Goal: Complete Application Form: Complete application form

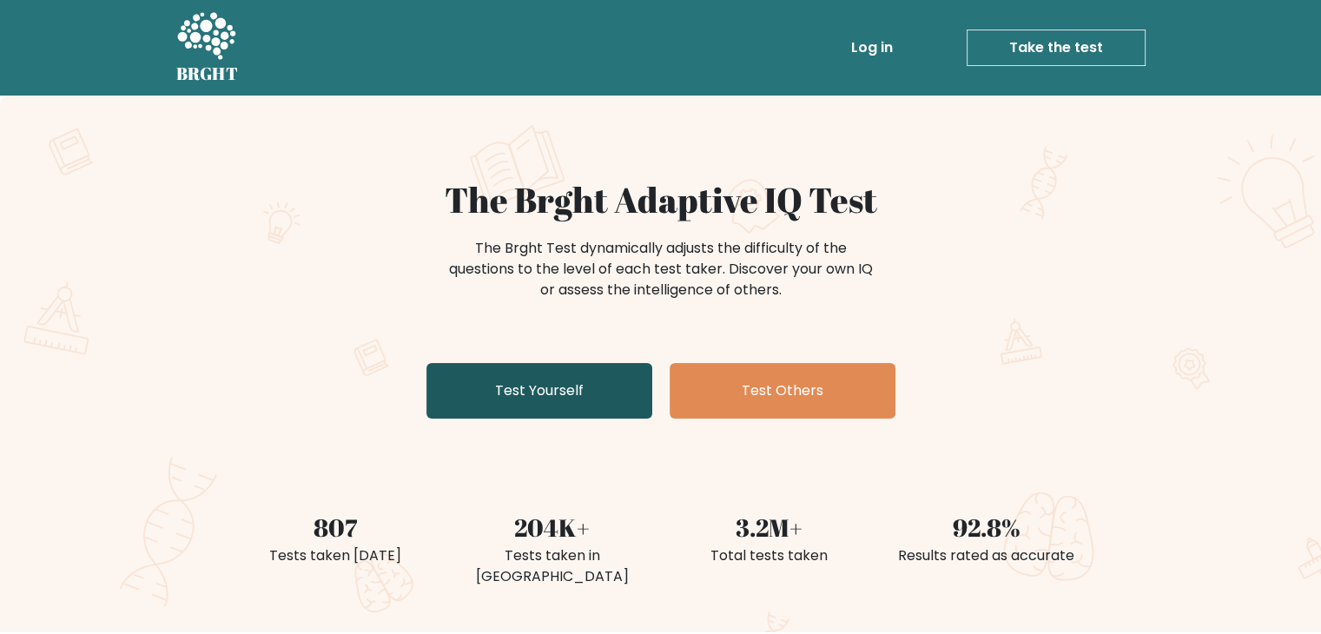
click at [560, 396] on link "Test Yourself" at bounding box center [539, 391] width 226 height 56
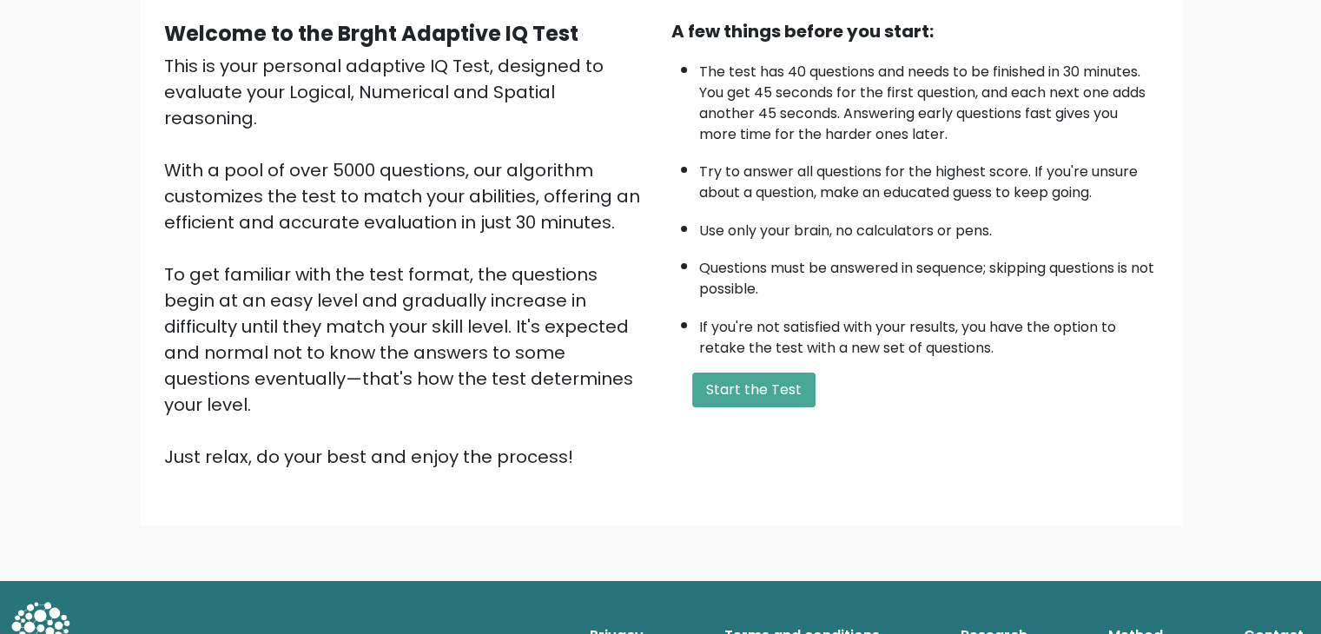
scroll to position [161, 0]
click at [759, 385] on button "Start the Test" at bounding box center [753, 389] width 123 height 35
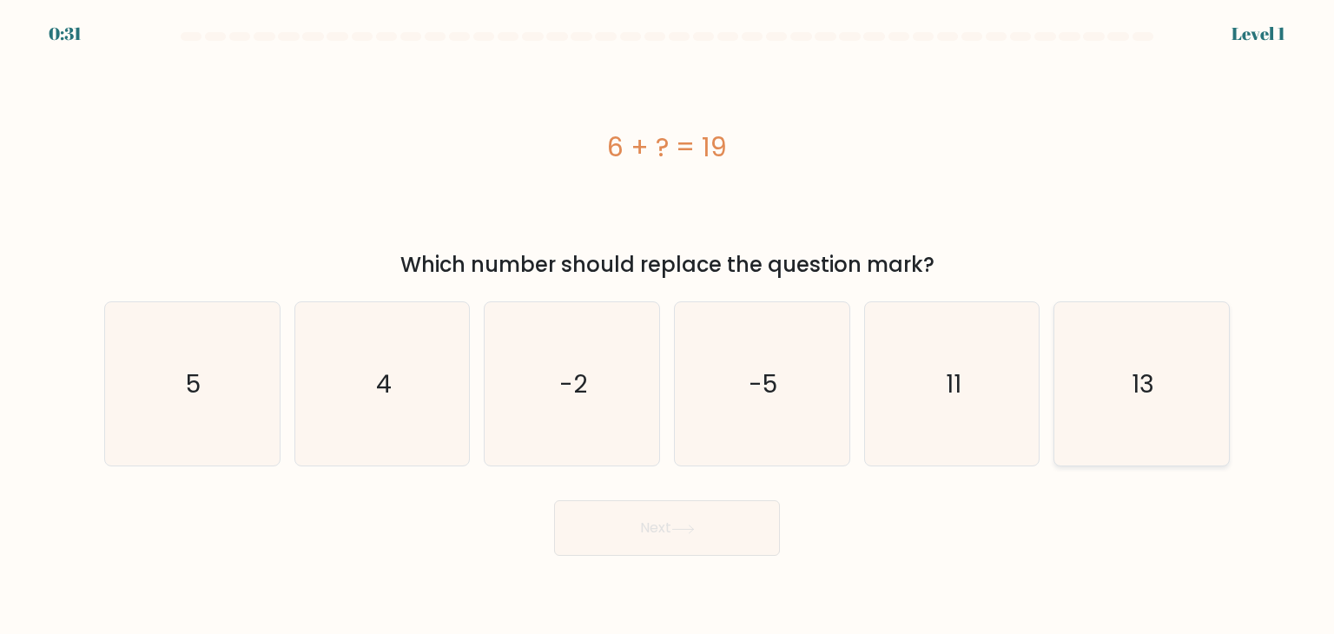
click at [1125, 385] on icon "13" at bounding box center [1140, 383] width 163 height 163
click at [668, 326] on input "f. 13" at bounding box center [667, 321] width 1 height 9
radio input "true"
click at [723, 540] on button "Next" at bounding box center [667, 528] width 226 height 56
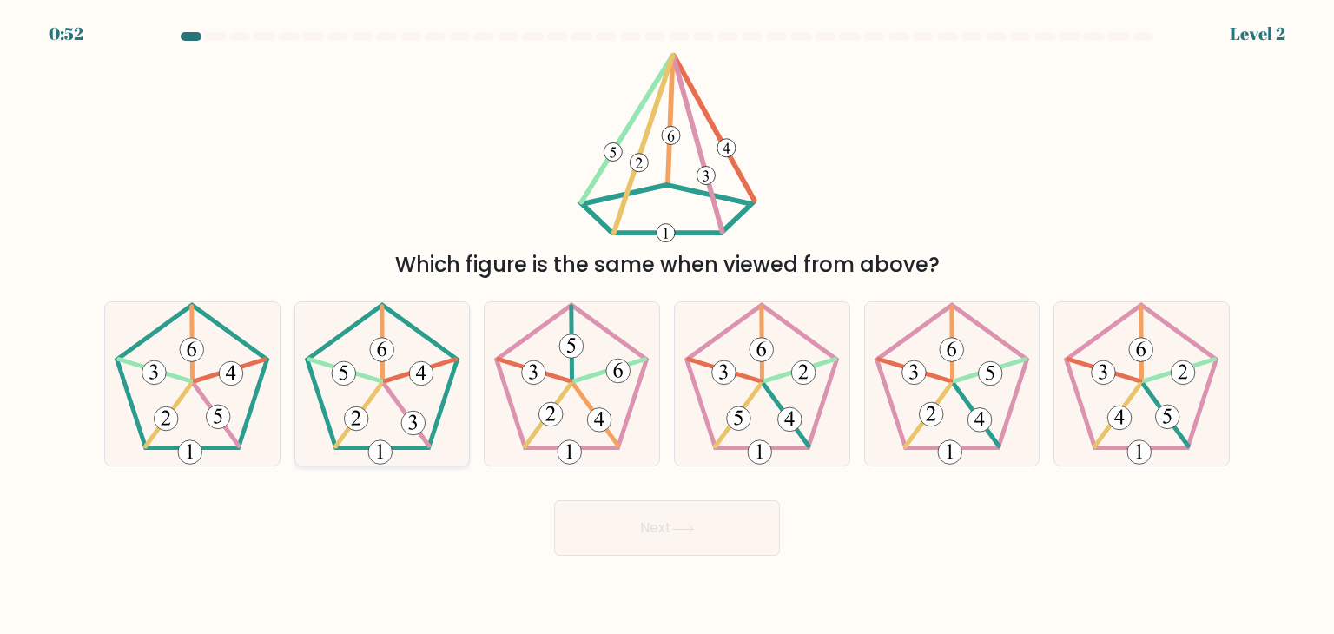
click at [389, 400] on icon at bounding box center [381, 383] width 163 height 163
click at [667, 326] on input "b." at bounding box center [667, 321] width 1 height 9
radio input "true"
click at [715, 528] on button "Next" at bounding box center [667, 528] width 226 height 56
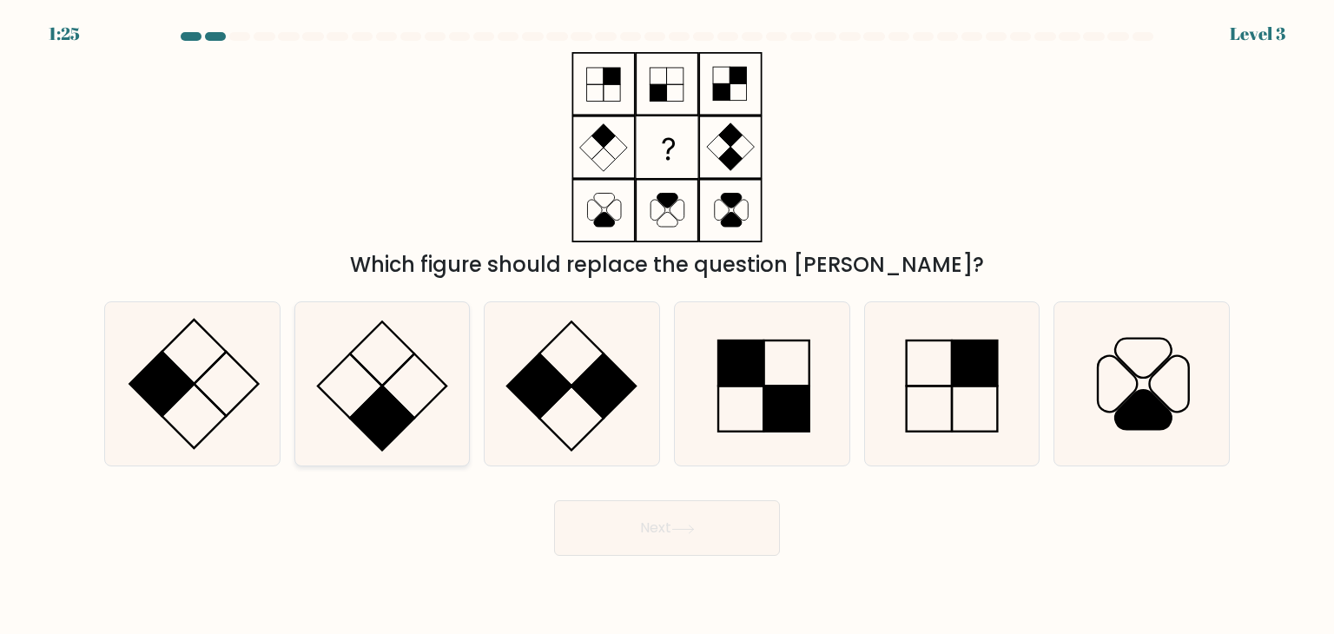
click at [394, 350] on icon at bounding box center [381, 383] width 163 height 163
click at [667, 326] on input "b." at bounding box center [667, 321] width 1 height 9
radio input "true"
click at [720, 514] on button "Next" at bounding box center [667, 528] width 226 height 56
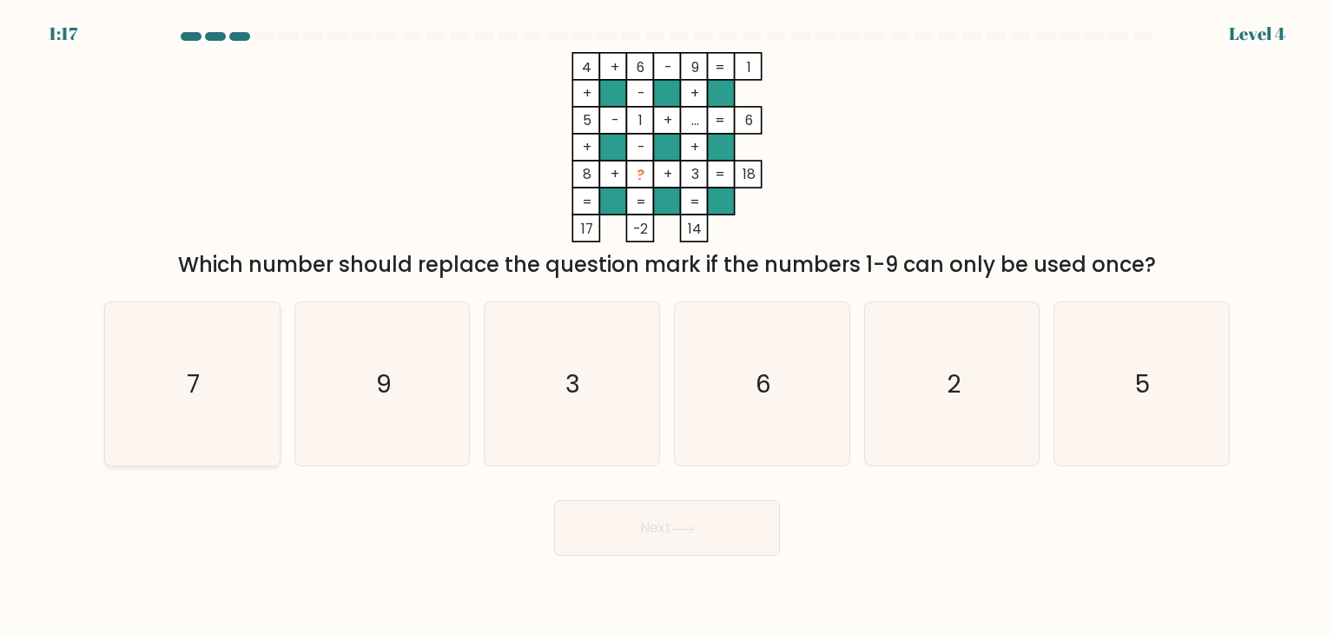
click at [228, 397] on icon "7" at bounding box center [191, 383] width 163 height 163
click at [667, 326] on input "a. 7" at bounding box center [667, 321] width 1 height 9
radio input "true"
click at [608, 556] on body "1:16 Level 4" at bounding box center [667, 317] width 1334 height 634
click at [656, 522] on button "Next" at bounding box center [667, 528] width 226 height 56
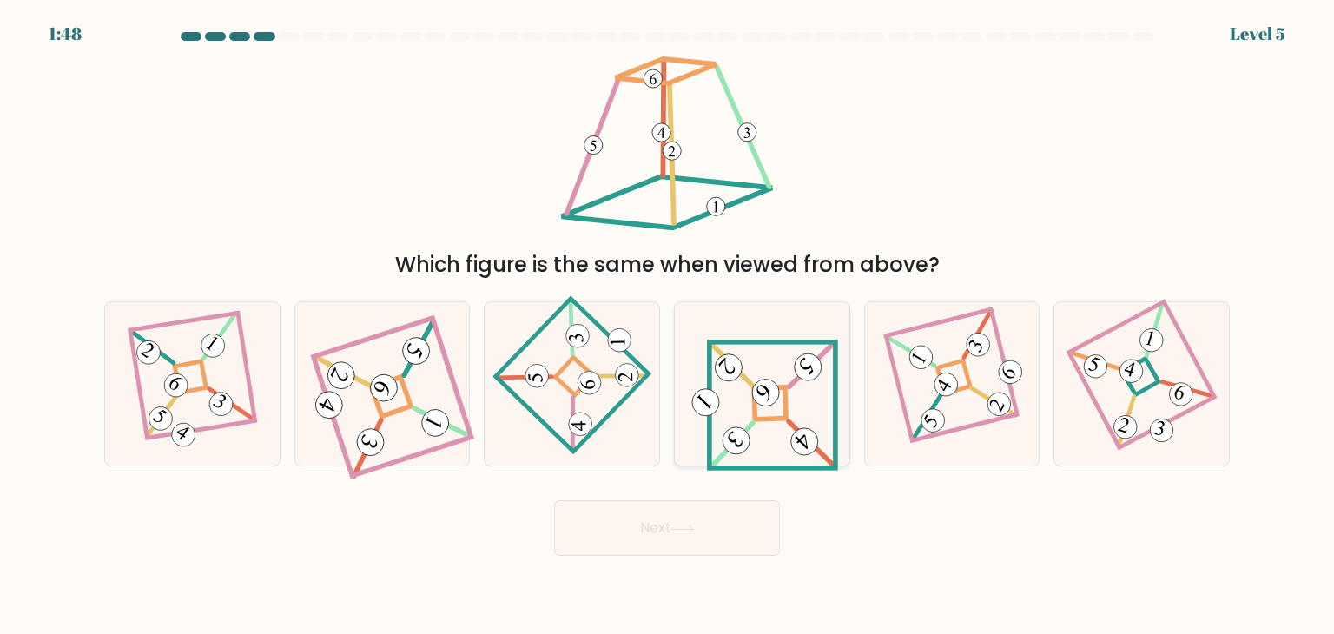
click at [730, 429] on 839 at bounding box center [736, 440] width 38 height 38
click at [668, 326] on input "d." at bounding box center [667, 321] width 1 height 9
radio input "true"
click at [675, 544] on button "Next" at bounding box center [667, 528] width 226 height 56
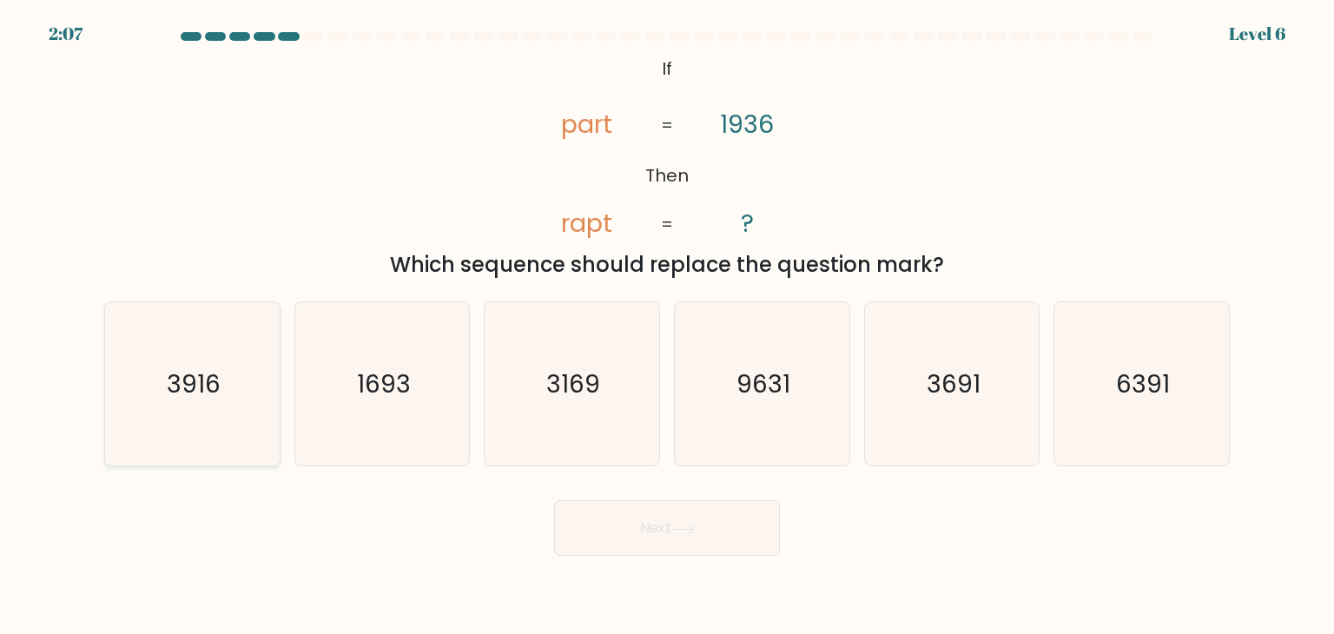
click at [201, 397] on text "3916" at bounding box center [194, 383] width 54 height 35
click at [667, 326] on input "a. 3916" at bounding box center [667, 321] width 1 height 9
radio input "true"
click at [702, 525] on button "Next" at bounding box center [667, 528] width 226 height 56
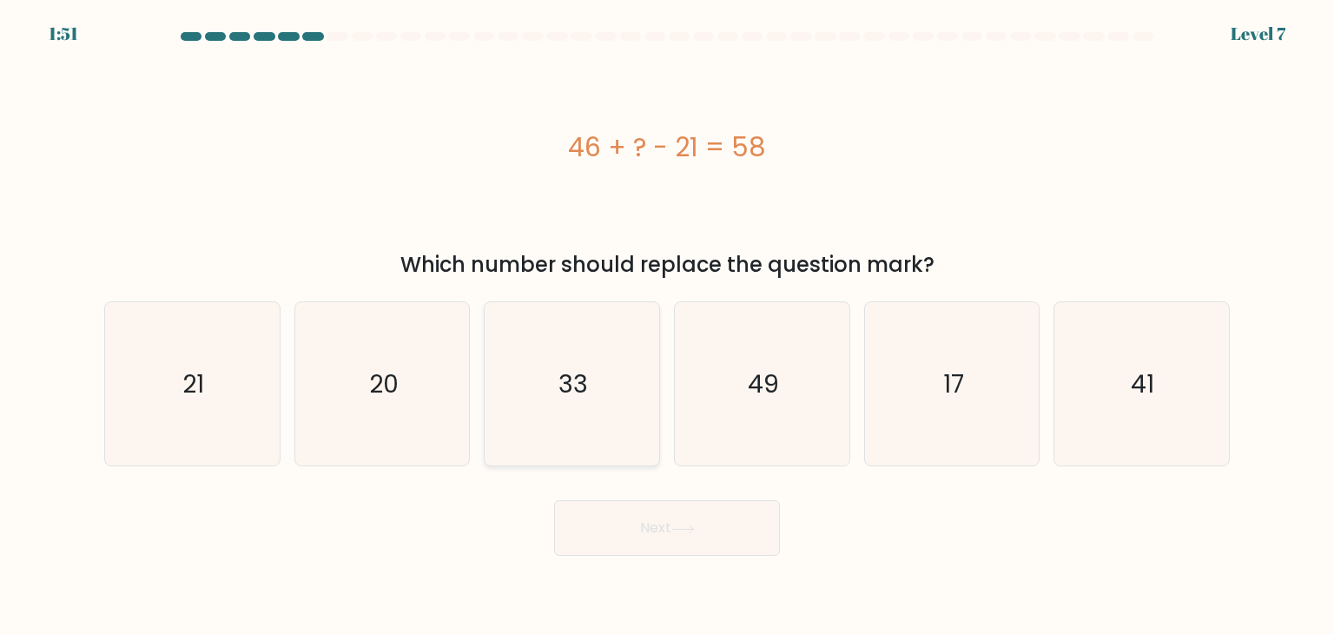
click at [623, 390] on icon "33" at bounding box center [571, 383] width 163 height 163
click at [667, 326] on input "c. 33" at bounding box center [667, 321] width 1 height 9
radio input "true"
click at [711, 517] on button "Next" at bounding box center [667, 528] width 226 height 56
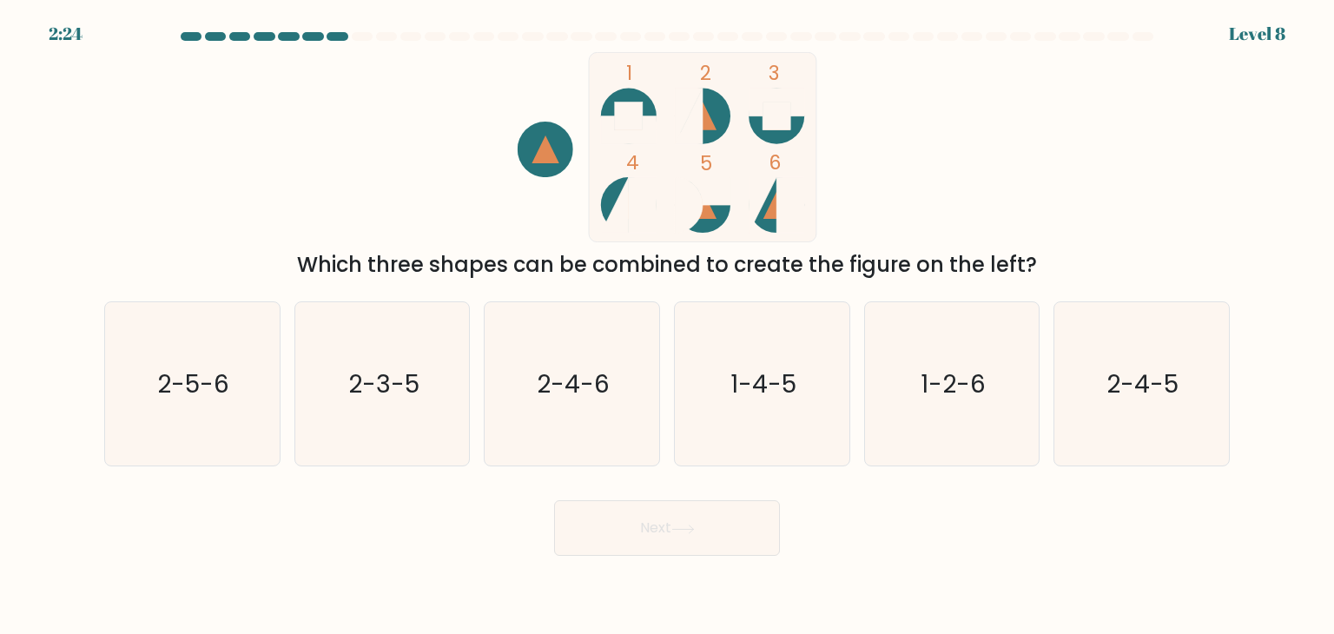
click at [762, 216] on circle at bounding box center [776, 205] width 56 height 56
click at [774, 204] on icon at bounding box center [776, 205] width 27 height 28
click at [712, 126] on icon at bounding box center [702, 116] width 27 height 28
click at [606, 211] on circle at bounding box center [629, 205] width 56 height 56
click at [755, 202] on icon at bounding box center [762, 205] width 28 height 56
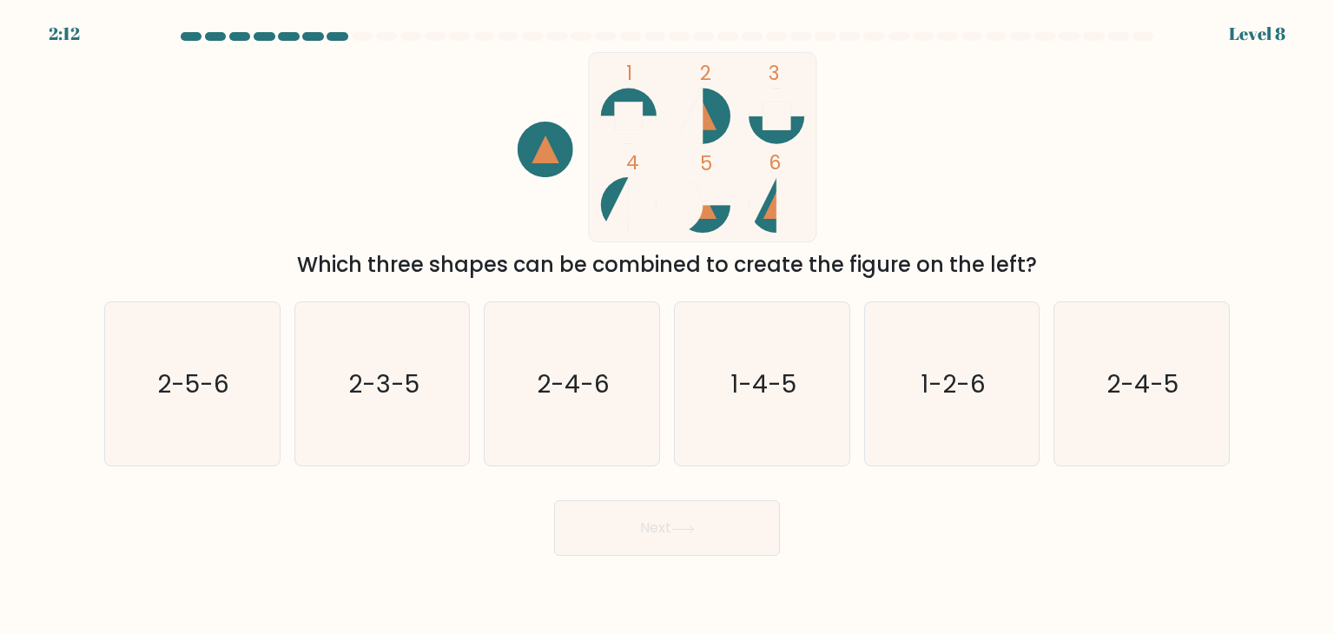
click at [704, 114] on icon at bounding box center [702, 116] width 27 height 28
click at [600, 206] on rect at bounding box center [702, 146] width 227 height 189
click at [776, 225] on rect at bounding box center [790, 205] width 28 height 56
click at [620, 389] on icon "2-4-6" at bounding box center [571, 383] width 163 height 163
click at [667, 326] on input "c. 2-4-6" at bounding box center [667, 321] width 1 height 9
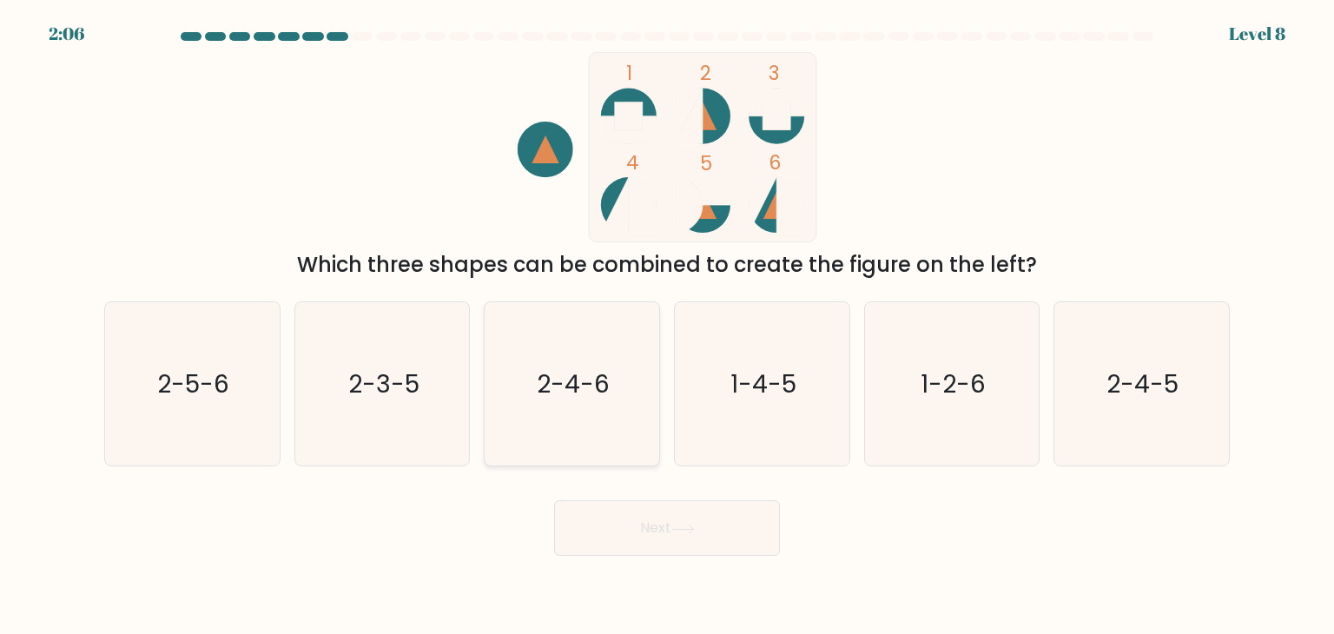
radio input "true"
click at [629, 506] on button "Next" at bounding box center [667, 528] width 226 height 56
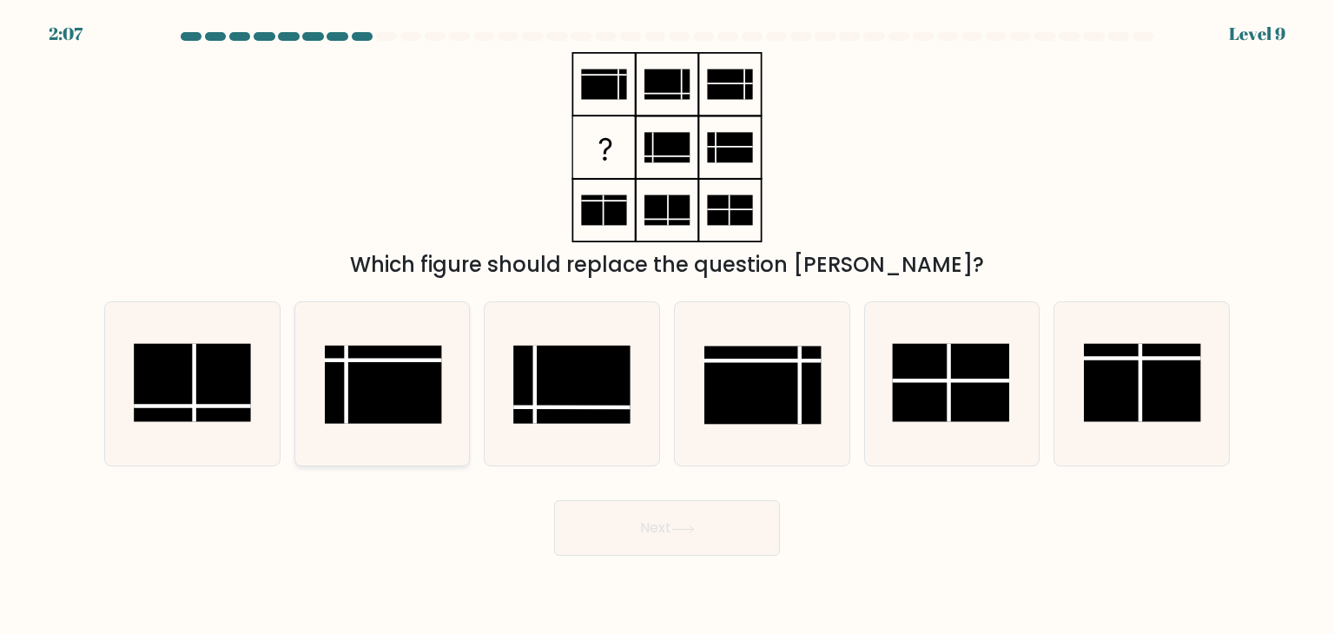
click at [422, 392] on rect at bounding box center [383, 385] width 117 height 78
click at [667, 326] on input "b." at bounding box center [667, 321] width 1 height 9
radio input "true"
click at [691, 537] on button "Next" at bounding box center [667, 528] width 226 height 56
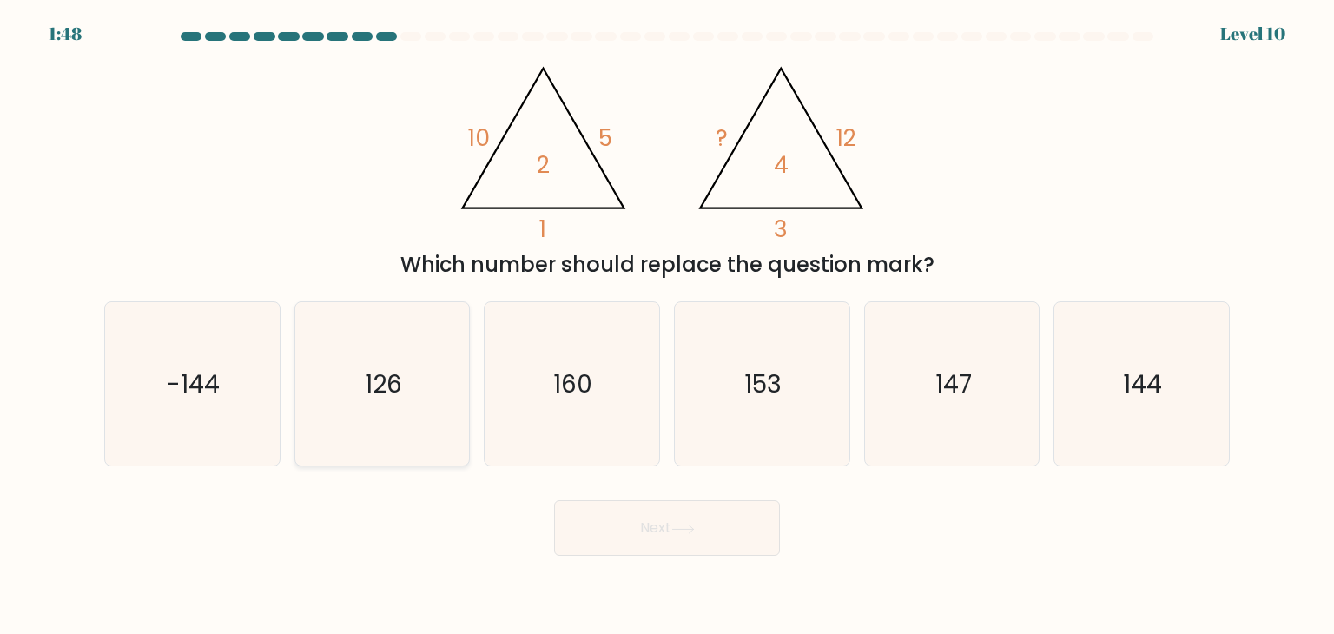
click at [379, 405] on icon "126" at bounding box center [381, 383] width 163 height 163
click at [667, 326] on input "b. 126" at bounding box center [667, 321] width 1 height 9
radio input "true"
click at [636, 543] on button "Next" at bounding box center [667, 528] width 226 height 56
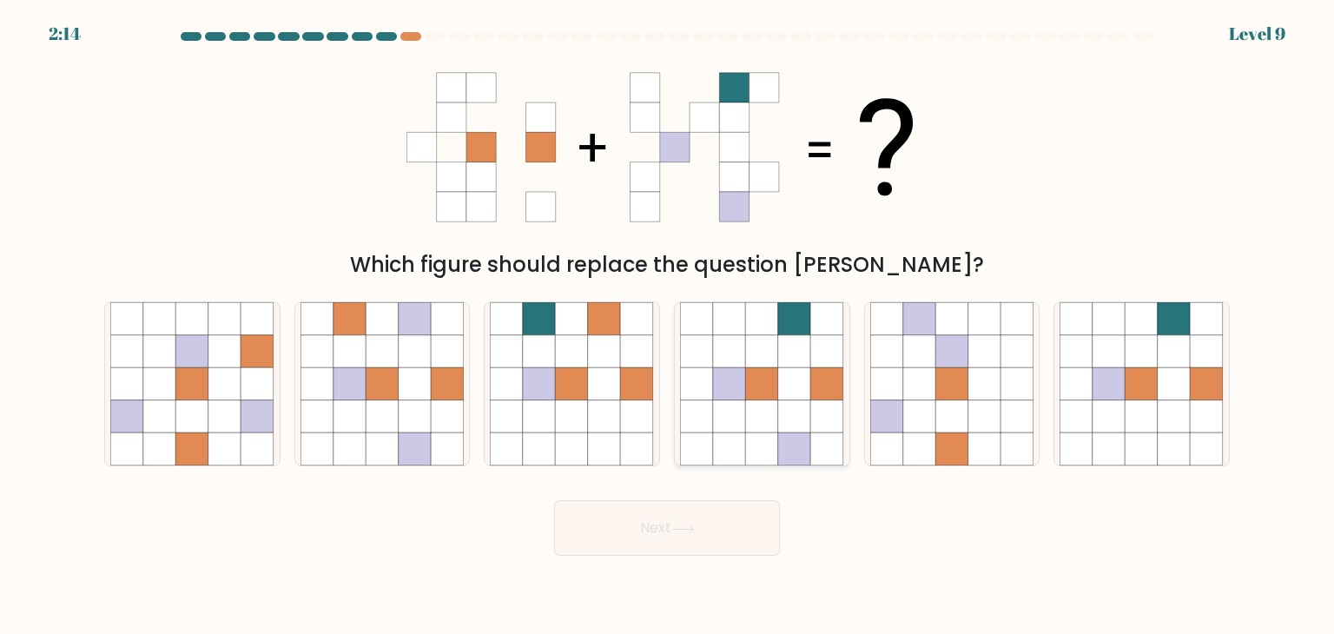
click at [788, 429] on icon at bounding box center [794, 416] width 33 height 33
click at [668, 326] on input "d." at bounding box center [667, 321] width 1 height 9
radio input "true"
click at [733, 516] on button "Next" at bounding box center [667, 528] width 226 height 56
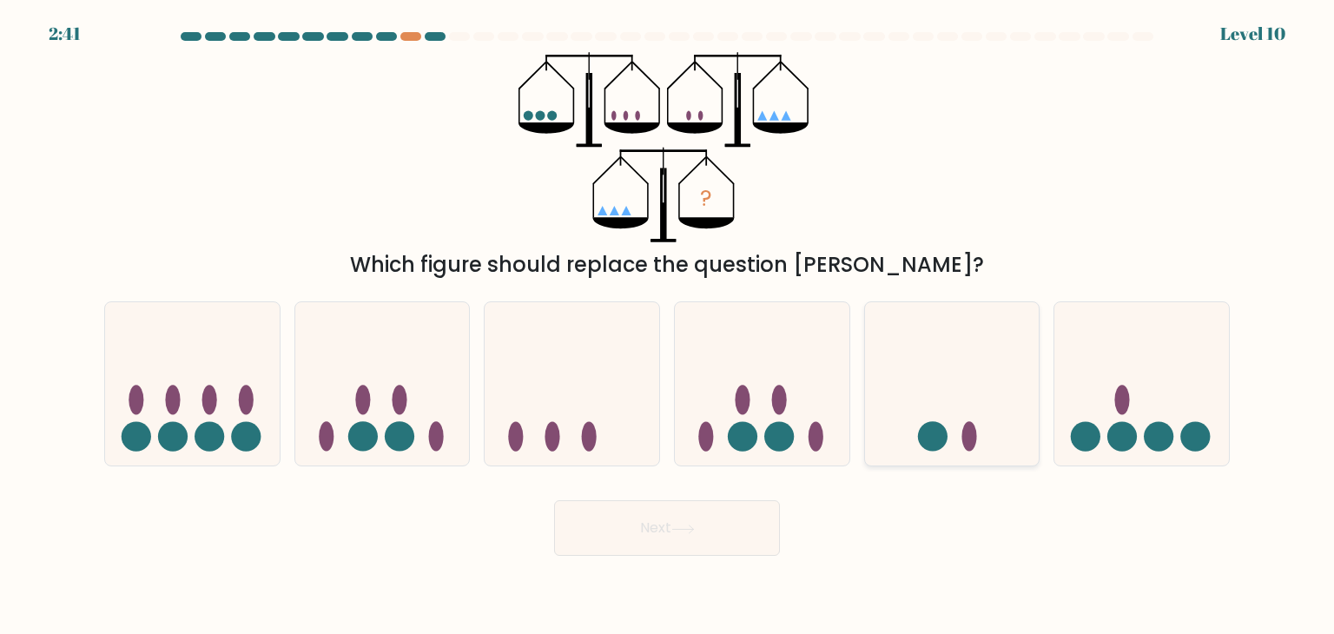
click at [901, 425] on icon at bounding box center [952, 384] width 175 height 144
click at [668, 326] on input "e." at bounding box center [667, 321] width 1 height 9
radio input "true"
click at [645, 525] on button "Next" at bounding box center [667, 528] width 226 height 56
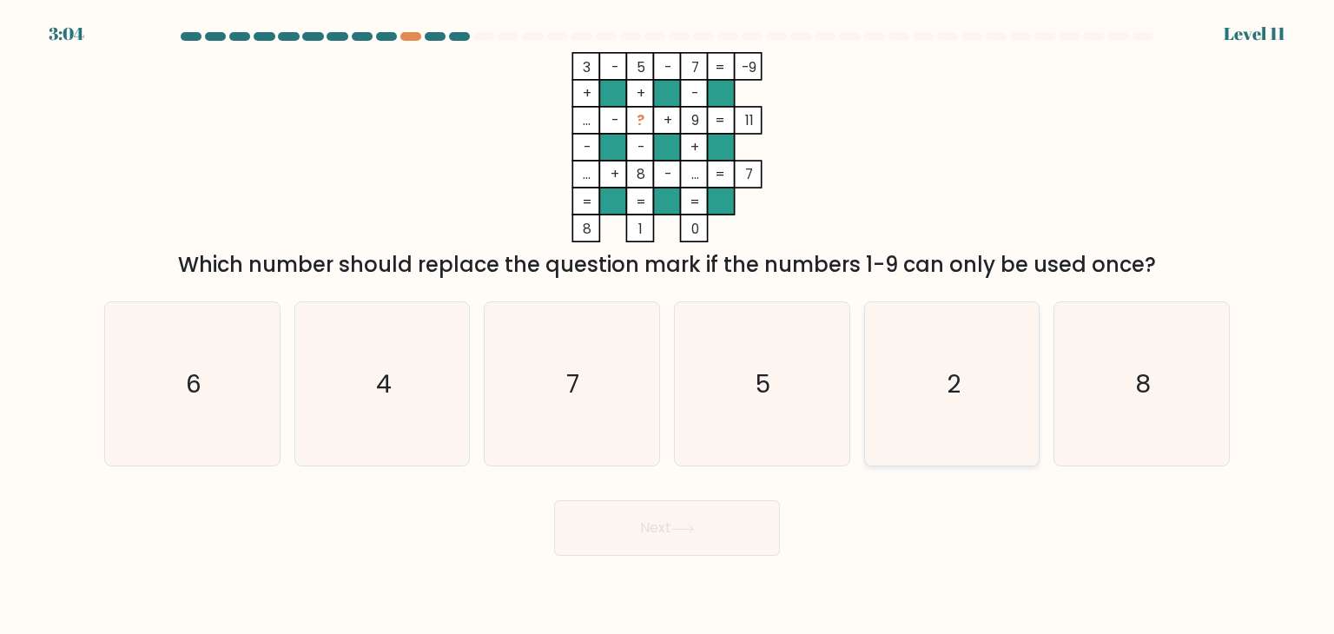
click at [931, 376] on icon "2" at bounding box center [951, 383] width 163 height 163
click at [668, 326] on input "e. 2" at bounding box center [667, 321] width 1 height 9
radio input "true"
click at [622, 539] on button "Next" at bounding box center [667, 528] width 226 height 56
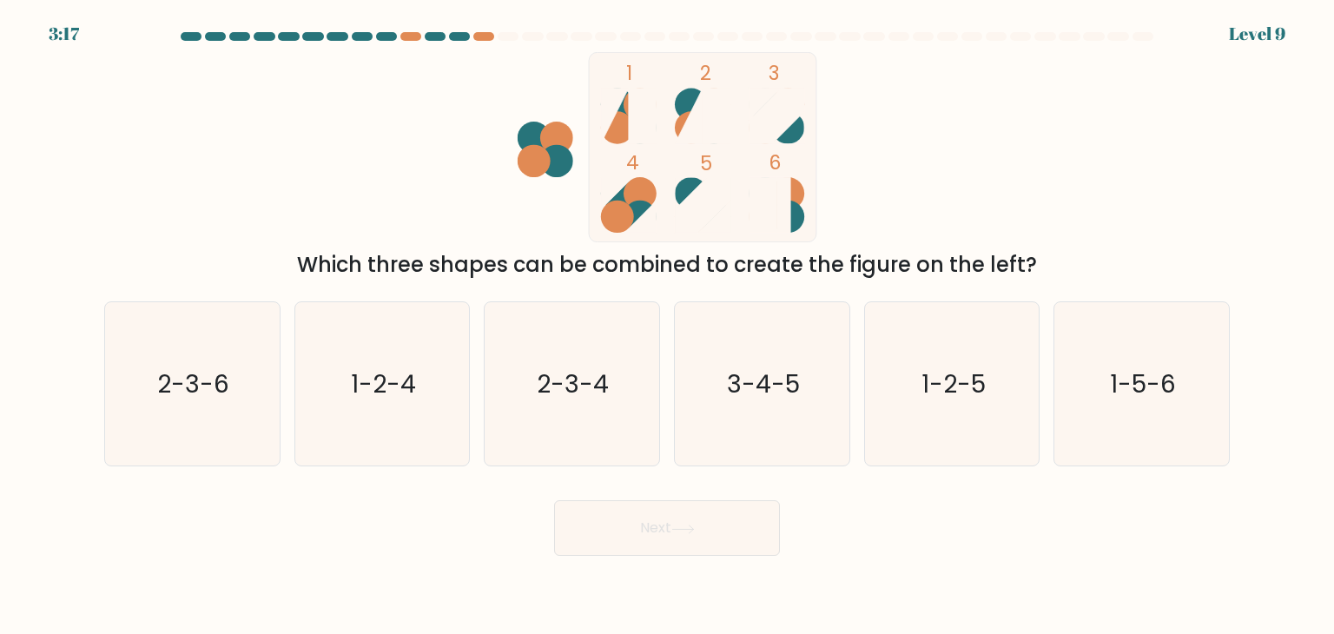
click at [619, 123] on ellipse at bounding box center [617, 127] width 33 height 32
click at [623, 119] on ellipse at bounding box center [617, 127] width 33 height 32
click at [691, 111] on icon at bounding box center [689, 117] width 28 height 56
click at [788, 201] on rect at bounding box center [783, 205] width 14 height 56
click at [797, 411] on icon "3-4-5" at bounding box center [761, 383] width 163 height 163
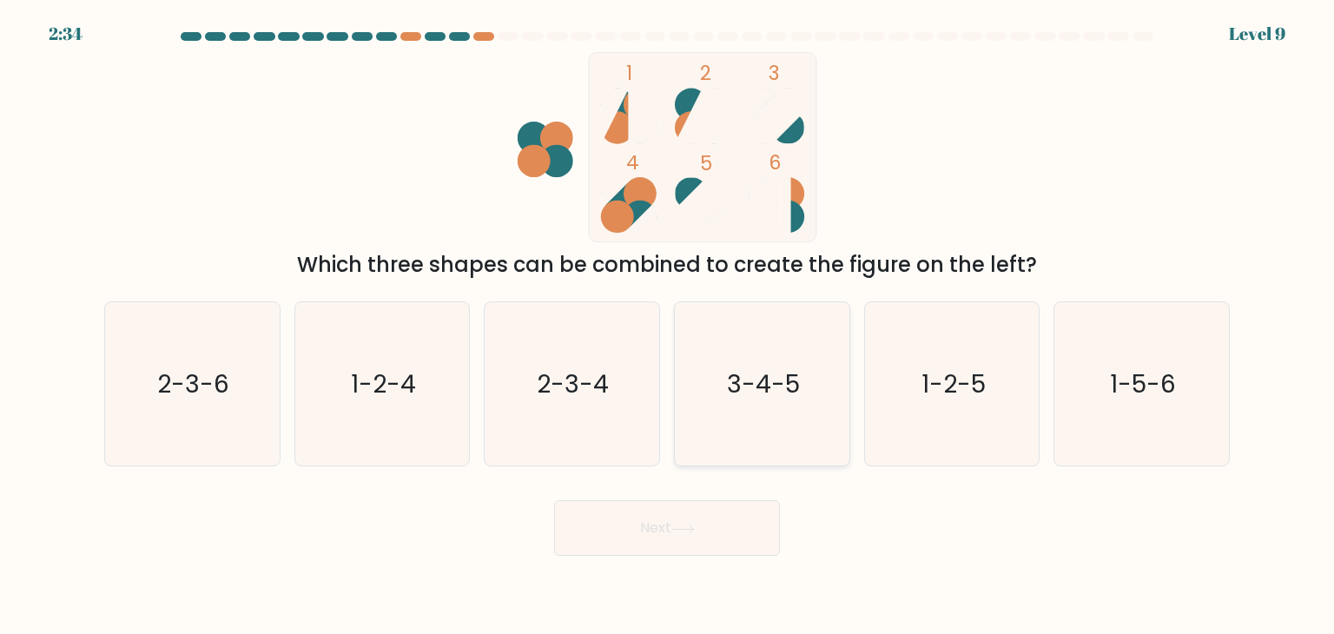
click at [668, 326] on input "d. 3-4-5" at bounding box center [667, 321] width 1 height 9
radio input "true"
click at [594, 535] on button "Next" at bounding box center [667, 528] width 226 height 56
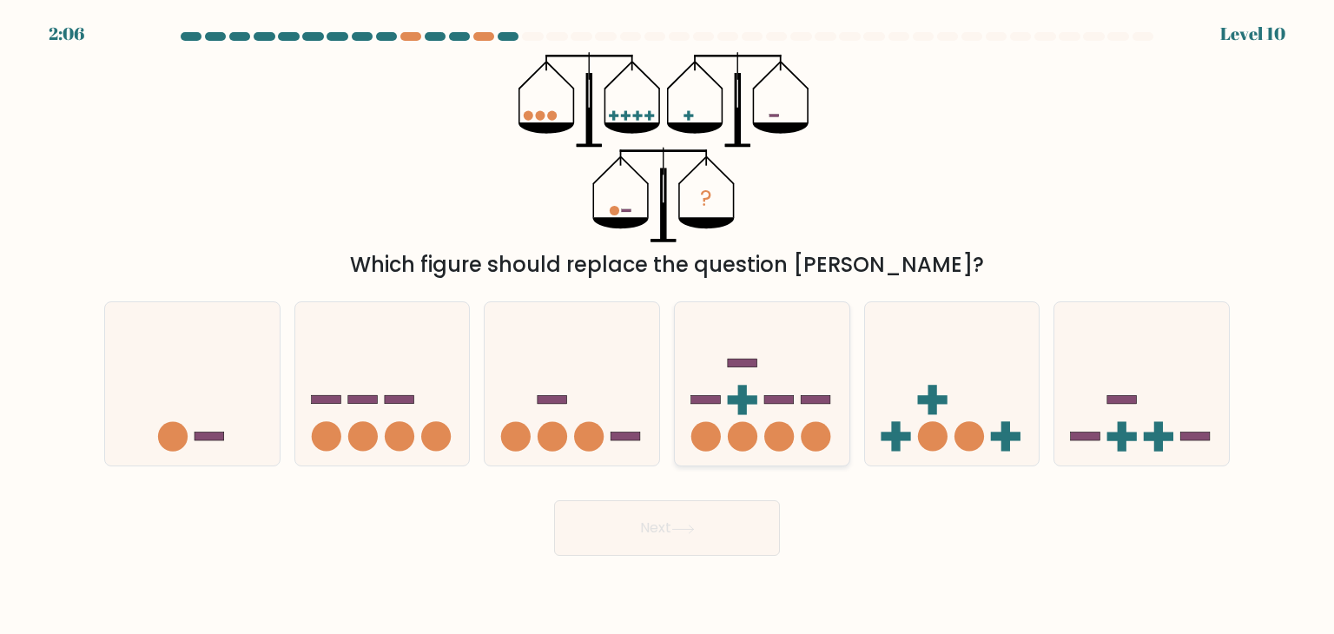
click at [760, 425] on icon at bounding box center [762, 384] width 175 height 144
click at [668, 326] on input "d." at bounding box center [667, 321] width 1 height 9
radio input "true"
click at [695, 533] on icon at bounding box center [682, 529] width 23 height 10
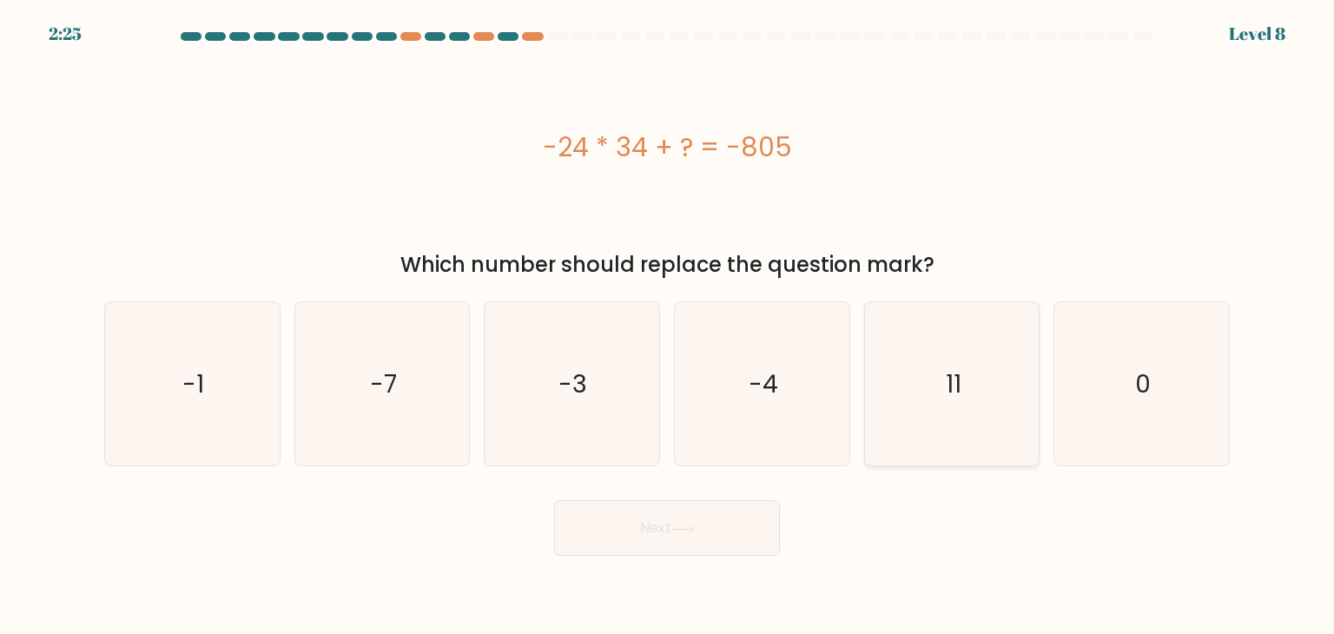
click at [958, 397] on text "11" at bounding box center [953, 383] width 16 height 35
click at [668, 326] on input "e. 11" at bounding box center [667, 321] width 1 height 9
radio input "true"
click at [646, 515] on button "Next" at bounding box center [667, 528] width 226 height 56
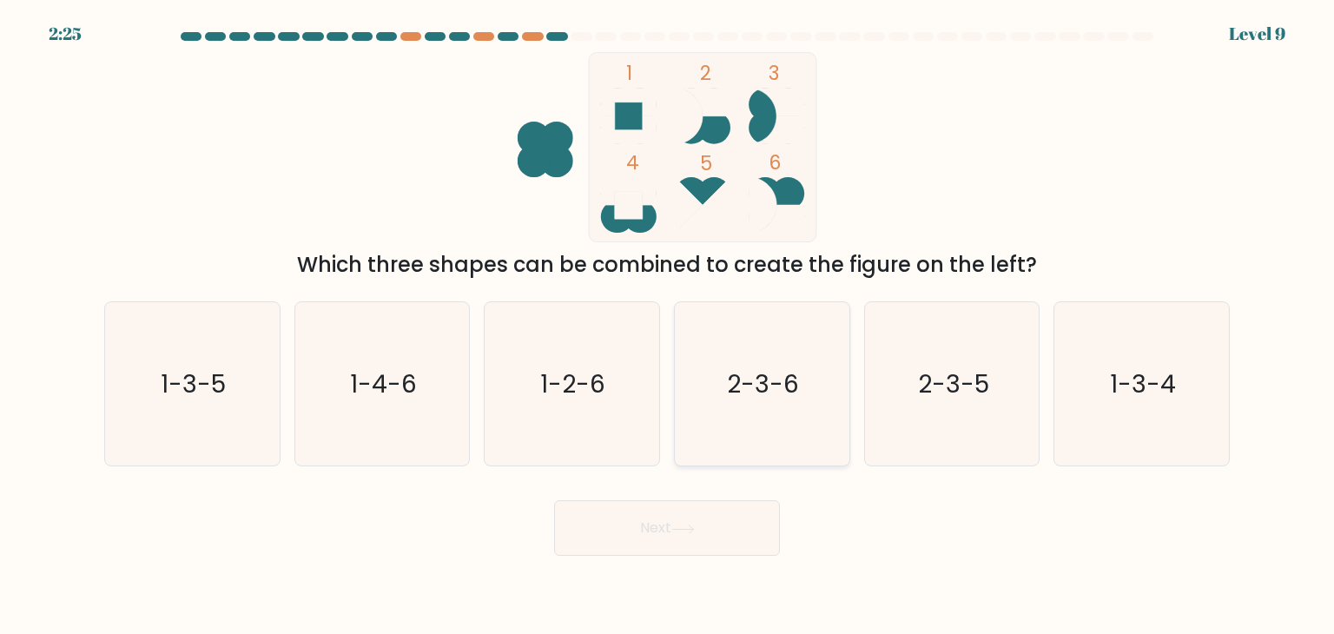
click at [764, 350] on icon "2-3-6" at bounding box center [761, 383] width 163 height 163
click at [668, 326] on input "d. 2-3-6" at bounding box center [667, 321] width 1 height 9
radio input "true"
click at [694, 552] on button "Next" at bounding box center [667, 528] width 226 height 56
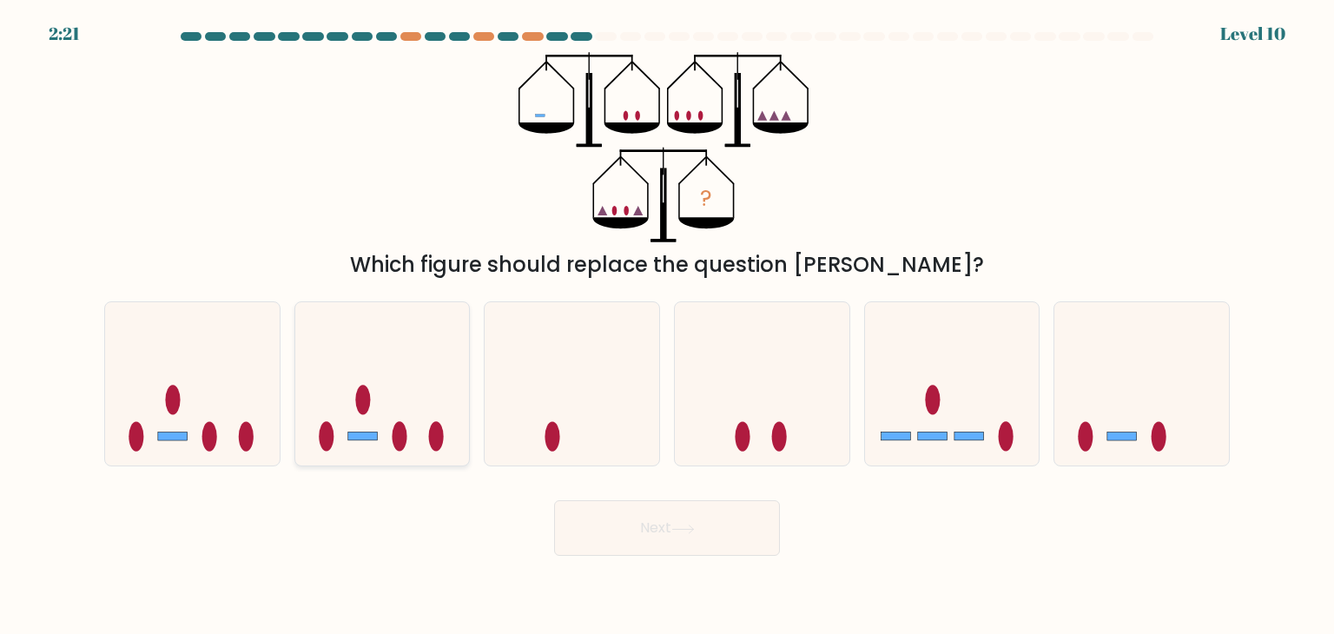
click at [350, 435] on rect at bounding box center [363, 436] width 30 height 9
click at [667, 326] on input "b." at bounding box center [667, 321] width 1 height 9
radio input "true"
click at [750, 557] on body "2:19 Level 10" at bounding box center [667, 317] width 1334 height 634
click at [747, 539] on button "Next" at bounding box center [667, 528] width 226 height 56
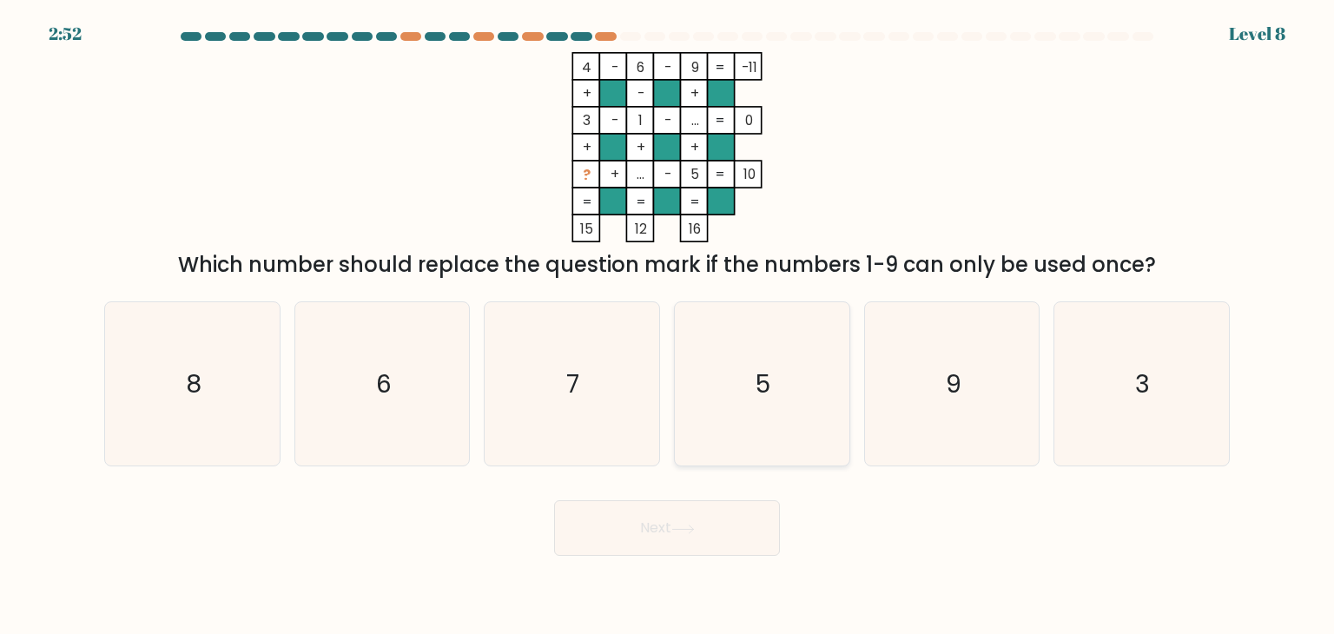
click at [781, 386] on icon "5" at bounding box center [761, 383] width 163 height 163
click at [668, 326] on input "d. 5" at bounding box center [667, 321] width 1 height 9
radio input "true"
click at [639, 550] on button "Next" at bounding box center [667, 528] width 226 height 56
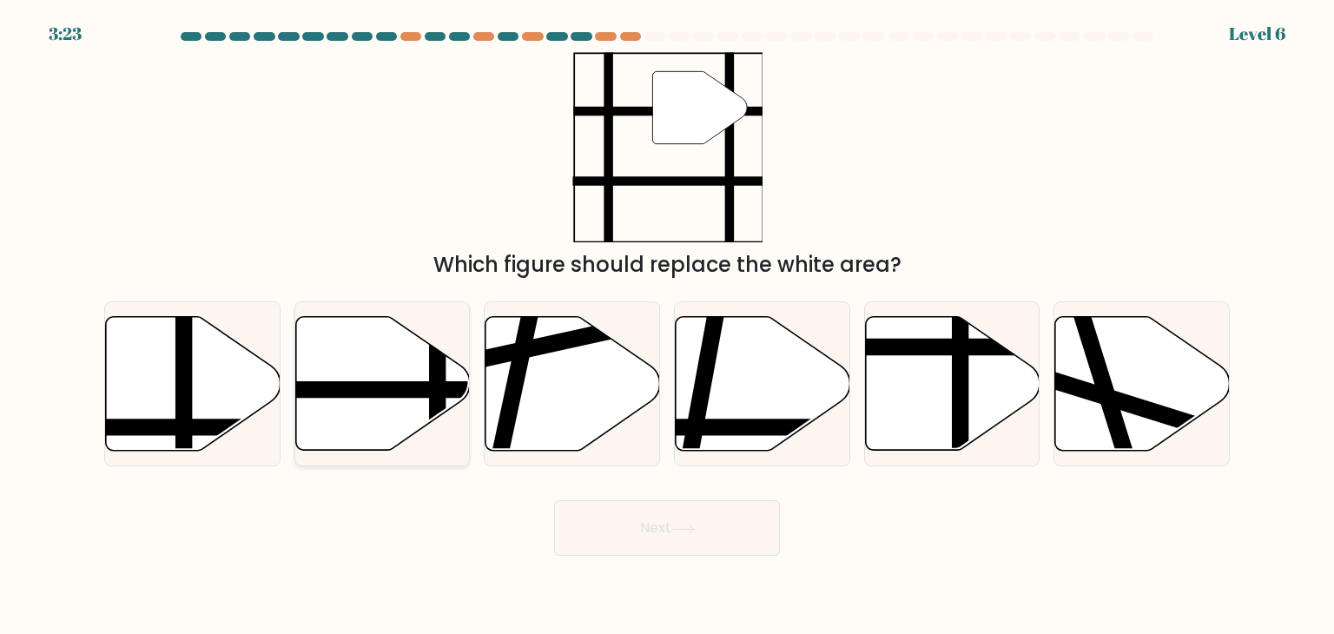
click at [351, 390] on line at bounding box center [325, 390] width 352 height 0
click at [667, 326] on input "b." at bounding box center [667, 321] width 1 height 9
radio input "true"
click at [568, 494] on div "Next" at bounding box center [667, 521] width 1146 height 69
click at [612, 520] on button "Next" at bounding box center [667, 528] width 226 height 56
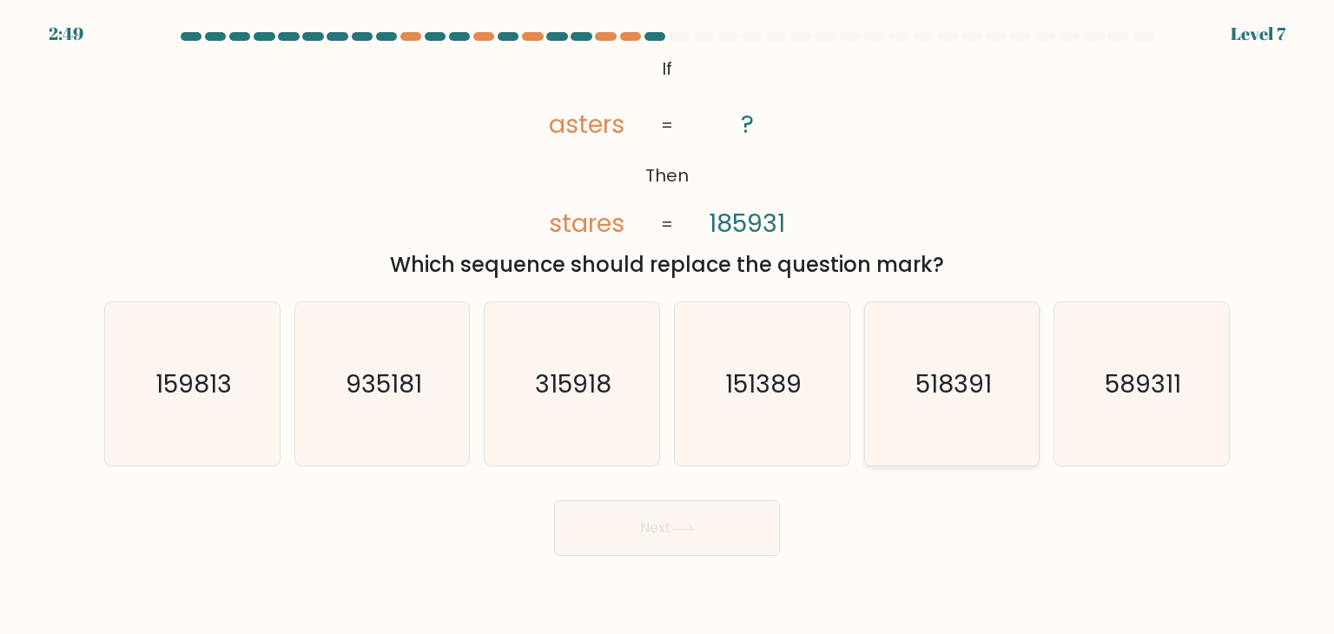
click at [953, 362] on icon "518391" at bounding box center [951, 383] width 163 height 163
click at [668, 326] on input "e. 518391" at bounding box center [667, 321] width 1 height 9
radio input "true"
click at [636, 529] on button "Next" at bounding box center [667, 528] width 226 height 56
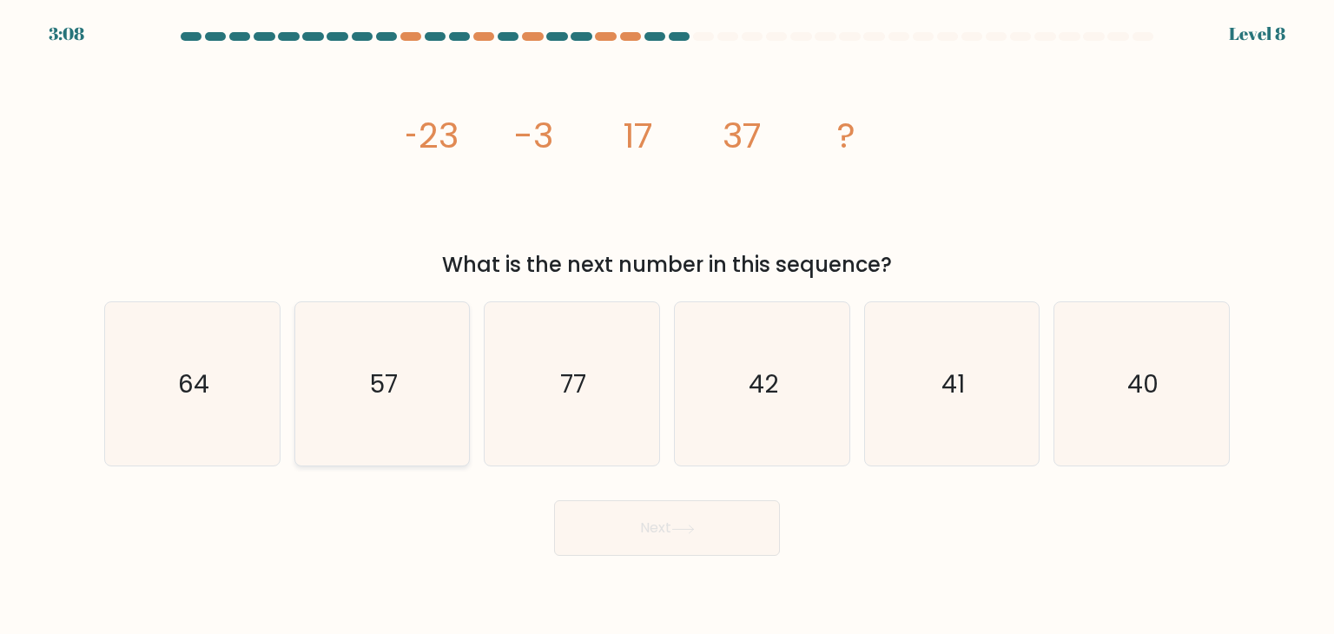
click at [385, 353] on icon "57" at bounding box center [381, 383] width 163 height 163
click at [667, 326] on input "b. 57" at bounding box center [667, 321] width 1 height 9
radio input "true"
click at [620, 546] on button "Next" at bounding box center [667, 528] width 226 height 56
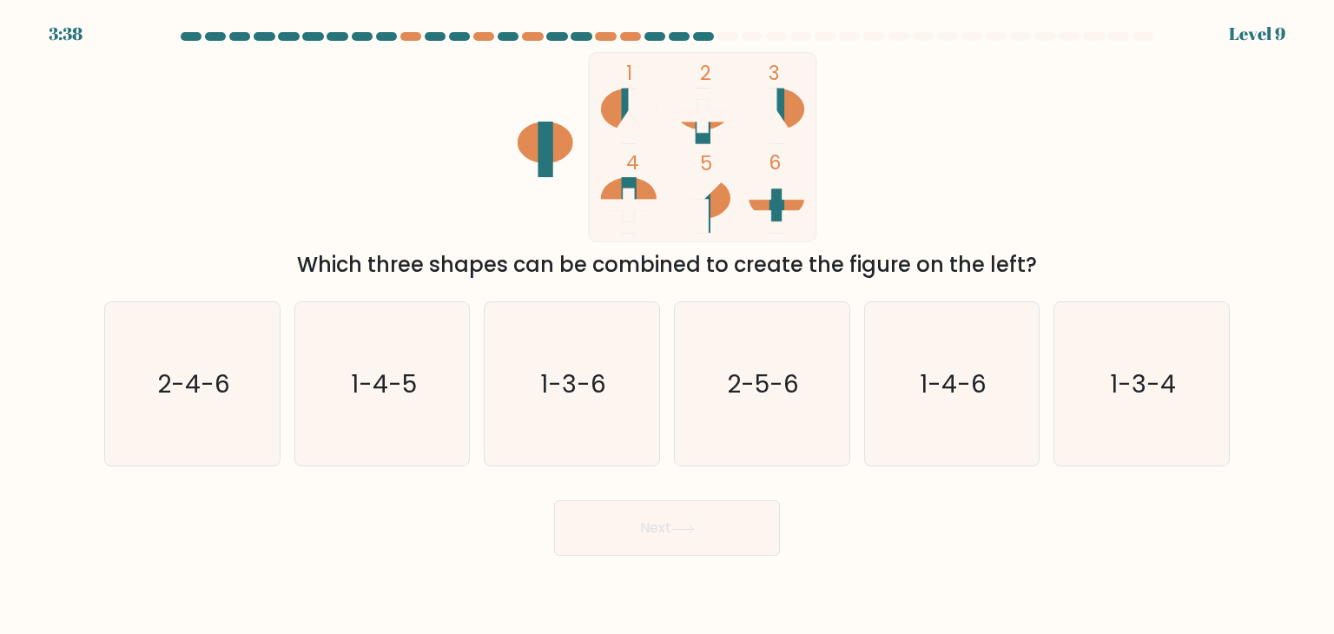
click at [806, 203] on rect at bounding box center [702, 146] width 227 height 189
click at [149, 386] on icon "2-4-6" at bounding box center [191, 383] width 163 height 163
click at [667, 326] on input "a. 2-4-6" at bounding box center [667, 321] width 1 height 9
radio input "true"
click at [688, 537] on button "Next" at bounding box center [667, 528] width 226 height 56
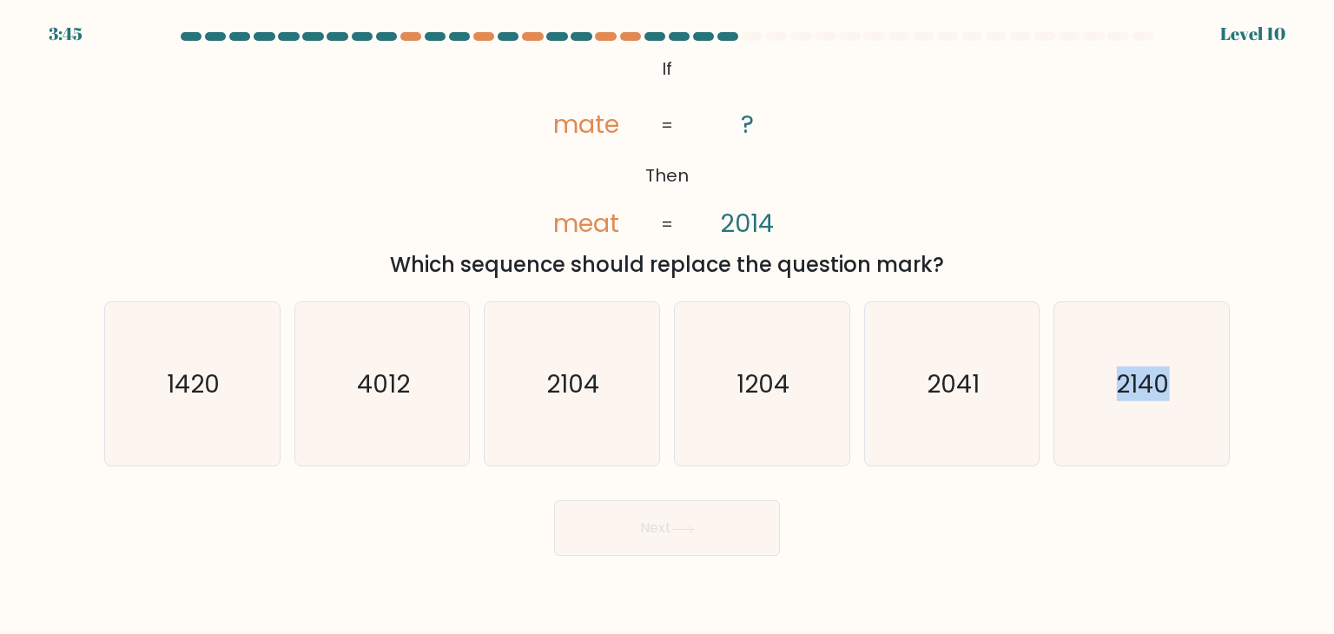
drag, startPoint x: 978, startPoint y: 400, endPoint x: 1076, endPoint y: 532, distance: 164.4
click at [977, 560] on body "3:45 Level 10 ?" at bounding box center [667, 317] width 1334 height 634
click at [1153, 395] on text "2140" at bounding box center [1143, 383] width 53 height 35
click at [668, 326] on input "f. 2140" at bounding box center [667, 321] width 1 height 9
radio input "true"
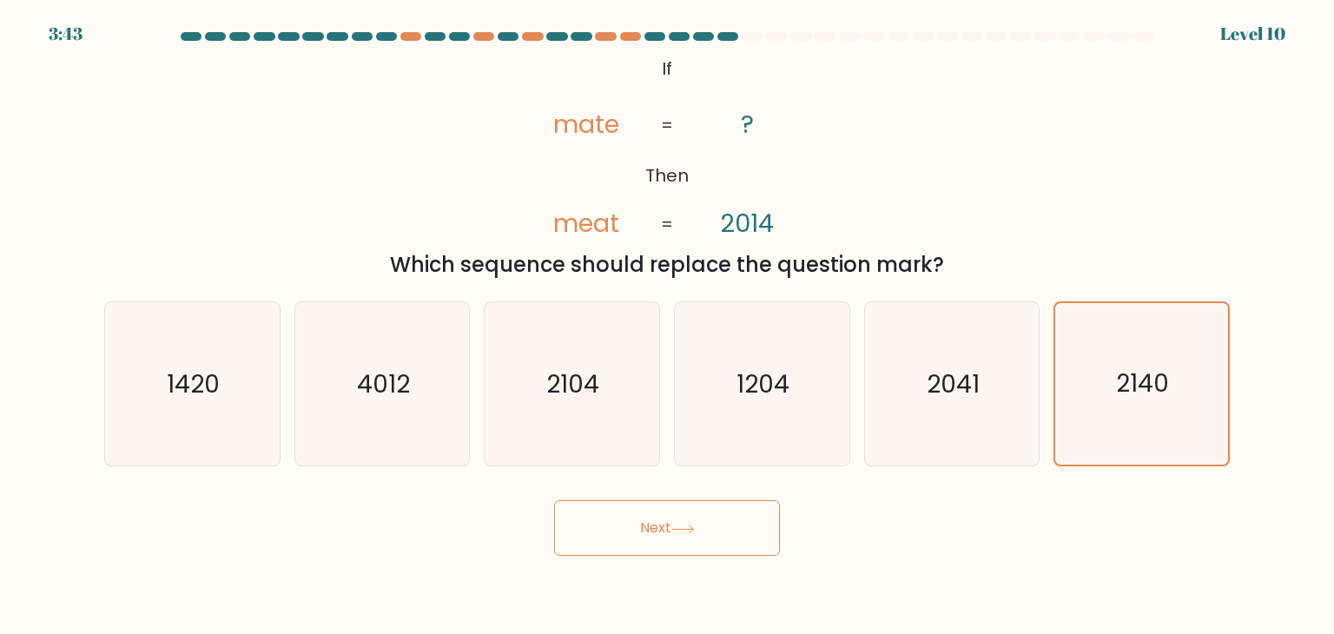
click at [712, 511] on button "Next" at bounding box center [667, 528] width 226 height 56
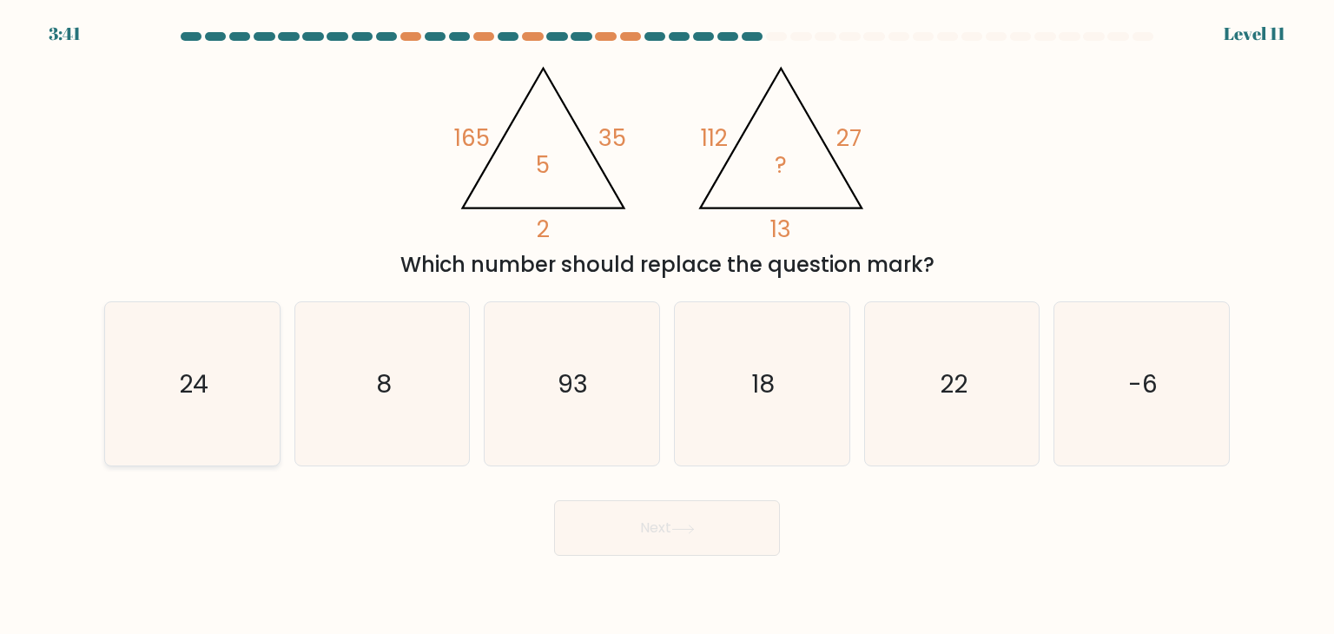
click at [217, 375] on icon "24" at bounding box center [191, 383] width 163 height 163
click at [667, 326] on input "a. 24" at bounding box center [667, 321] width 1 height 9
radio input "true"
click at [722, 553] on button "Next" at bounding box center [667, 528] width 226 height 56
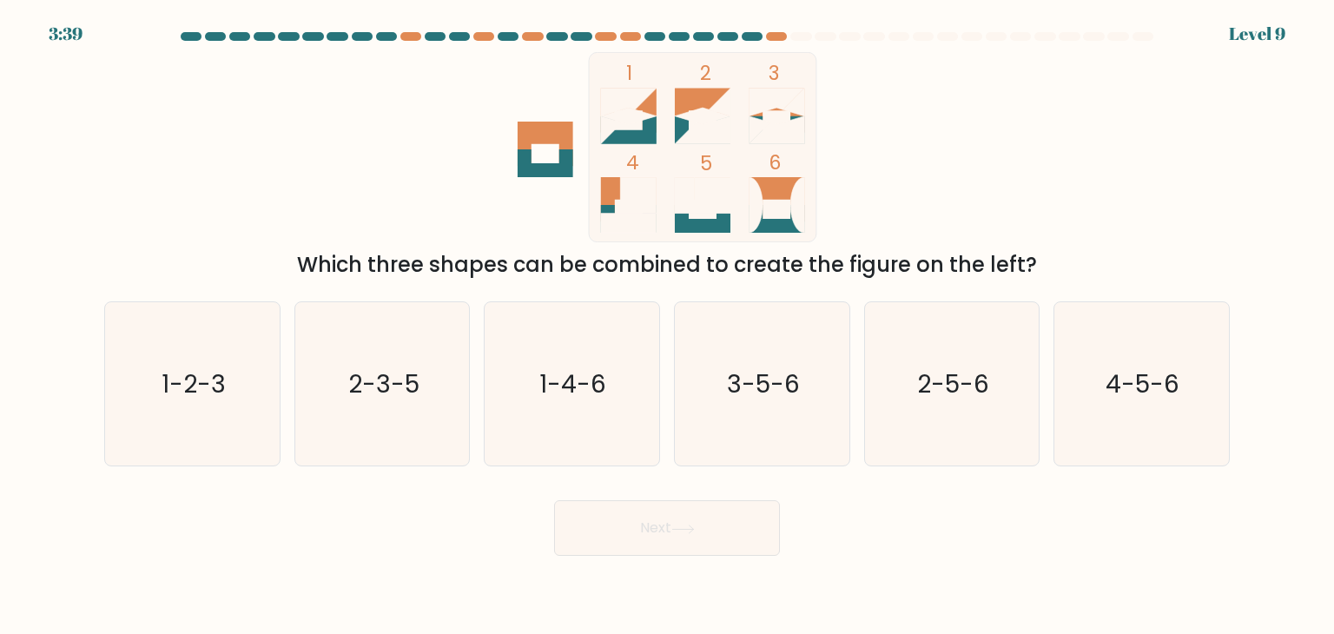
click at [728, 537] on button "Next" at bounding box center [667, 528] width 226 height 56
click at [800, 128] on icon at bounding box center [776, 117] width 56 height 56
click at [229, 386] on icon "1-2-3" at bounding box center [191, 383] width 163 height 163
click at [667, 326] on input "a. 1-2-3" at bounding box center [667, 321] width 1 height 9
radio input "true"
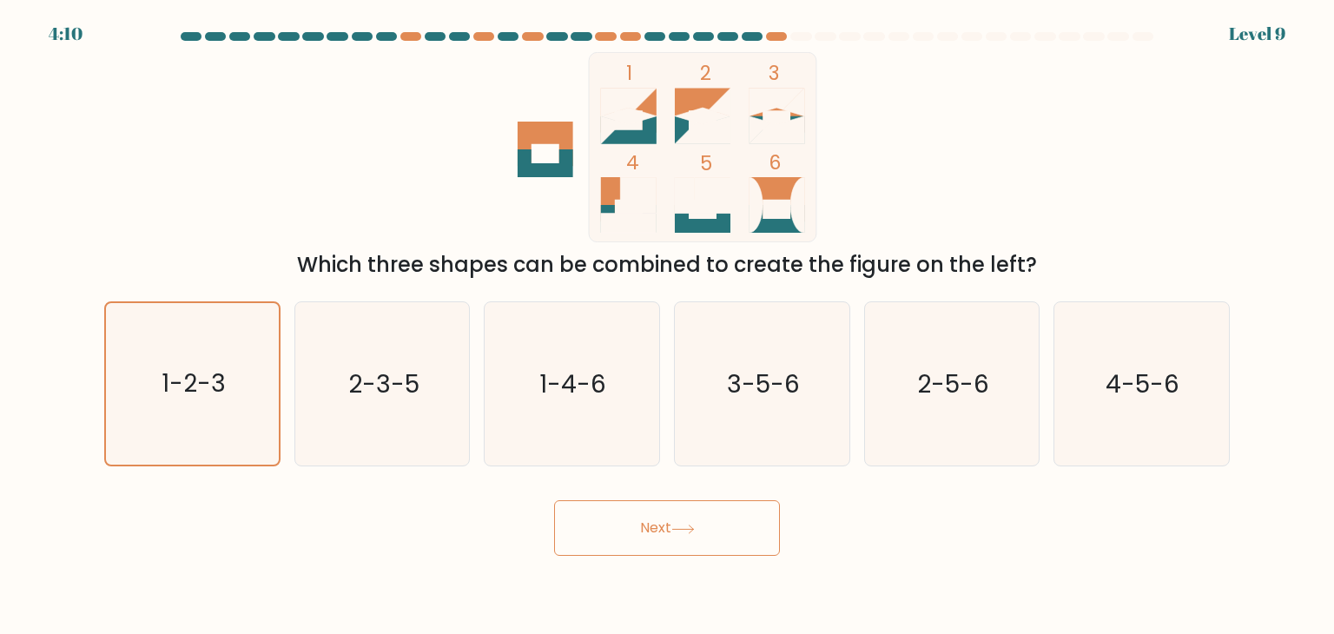
click at [563, 511] on button "Next" at bounding box center [667, 528] width 226 height 56
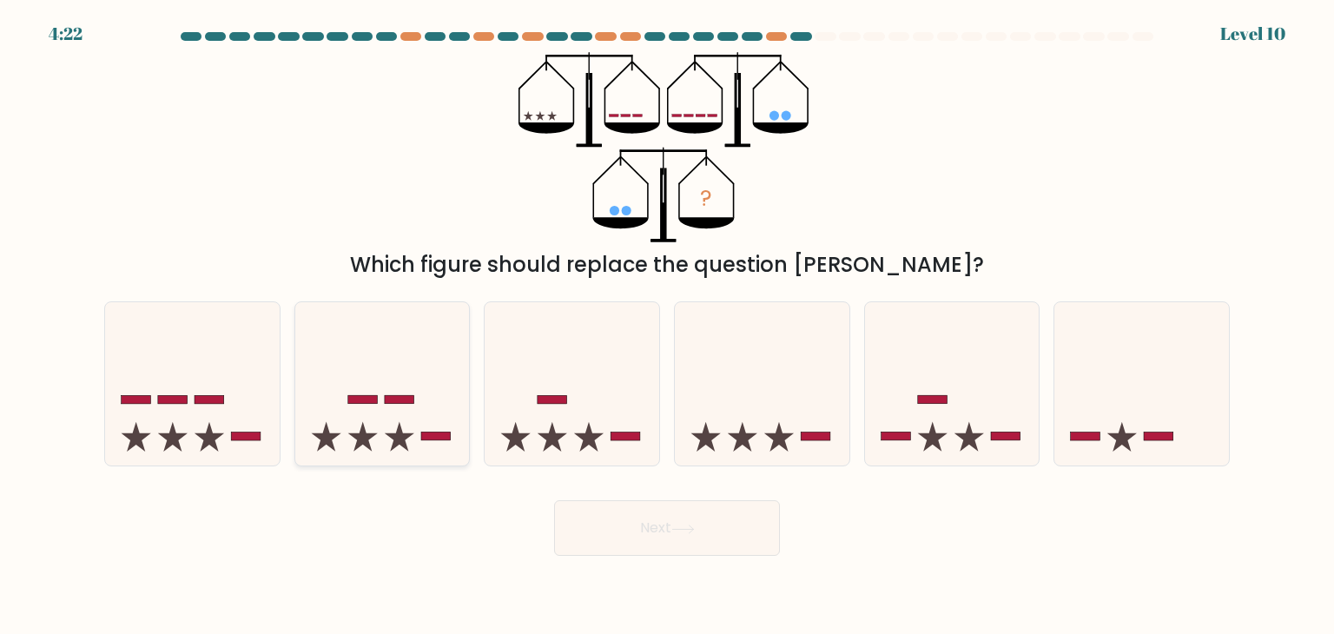
click at [379, 428] on icon at bounding box center [382, 384] width 175 height 144
click at [667, 326] on input "b." at bounding box center [667, 321] width 1 height 9
radio input "true"
click at [662, 522] on button "Next" at bounding box center [667, 528] width 226 height 56
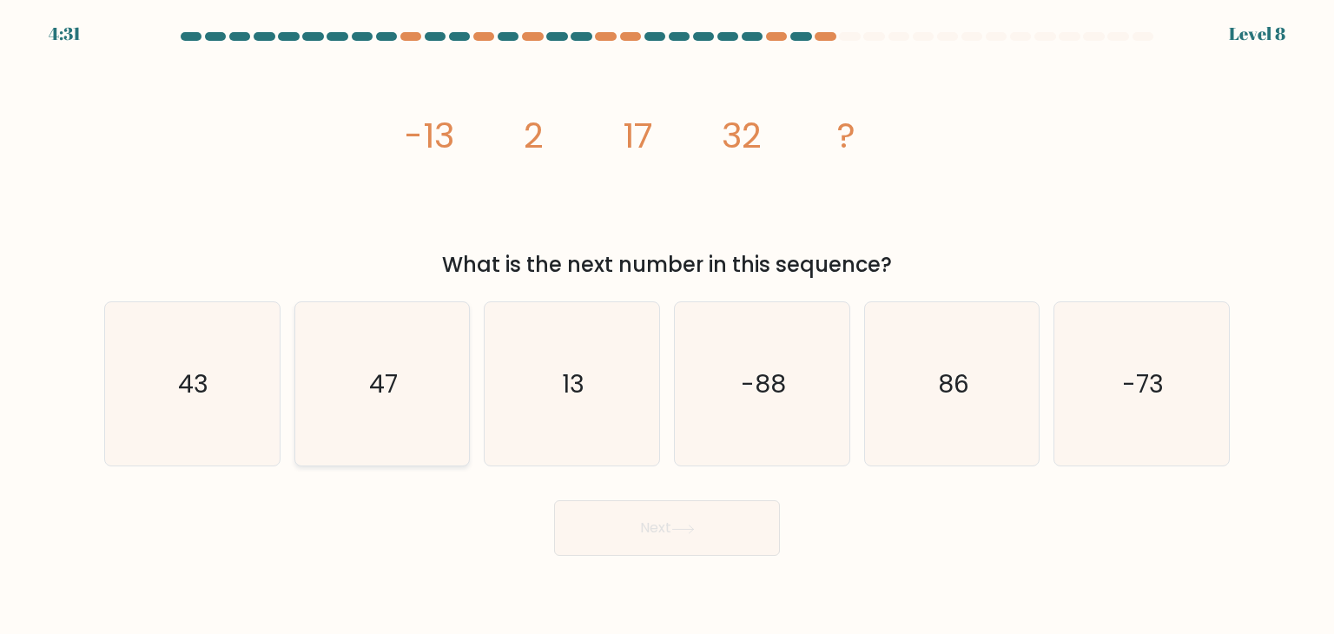
click at [358, 386] on icon "47" at bounding box center [381, 383] width 163 height 163
click at [667, 326] on input "b. 47" at bounding box center [667, 321] width 1 height 9
radio input "true"
click at [601, 523] on button "Next" at bounding box center [667, 528] width 226 height 56
click at [684, 505] on button "Next" at bounding box center [667, 528] width 226 height 56
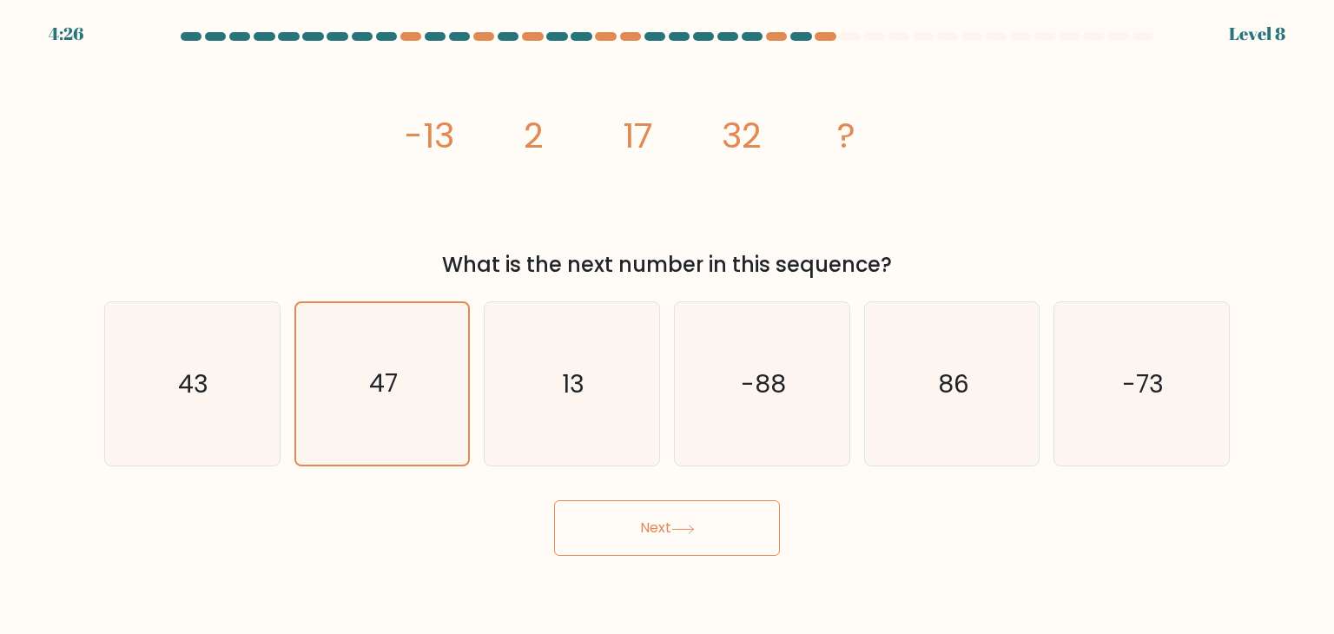
click at [757, 543] on button "Next" at bounding box center [667, 528] width 226 height 56
click at [643, 537] on button "Next" at bounding box center [667, 528] width 226 height 56
click at [380, 373] on text "47" at bounding box center [383, 384] width 29 height 34
click at [667, 326] on input "b. 47" at bounding box center [667, 321] width 1 height 9
click at [642, 527] on button "Next" at bounding box center [667, 528] width 226 height 56
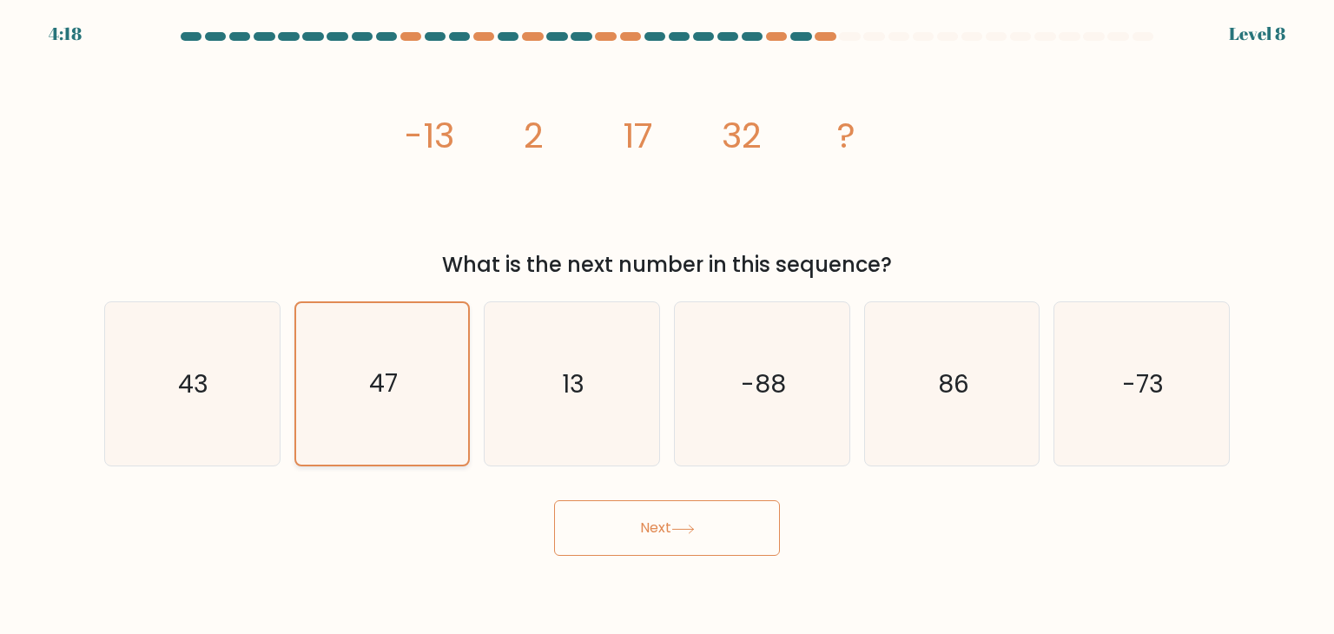
click at [330, 378] on icon "47" at bounding box center [381, 383] width 161 height 161
click at [667, 326] on input "b. 47" at bounding box center [667, 321] width 1 height 9
click at [681, 172] on icon "image/svg+xml -13 2 17 32 ?" at bounding box center [666, 147] width 521 height 190
click at [548, 129] on icon "image/svg+xml -13 2 17 32 ?" at bounding box center [666, 147] width 521 height 190
click at [397, 137] on div "image/svg+xml -13 2 17 32 ? What is the next number in this sequence?" at bounding box center [667, 166] width 1146 height 228
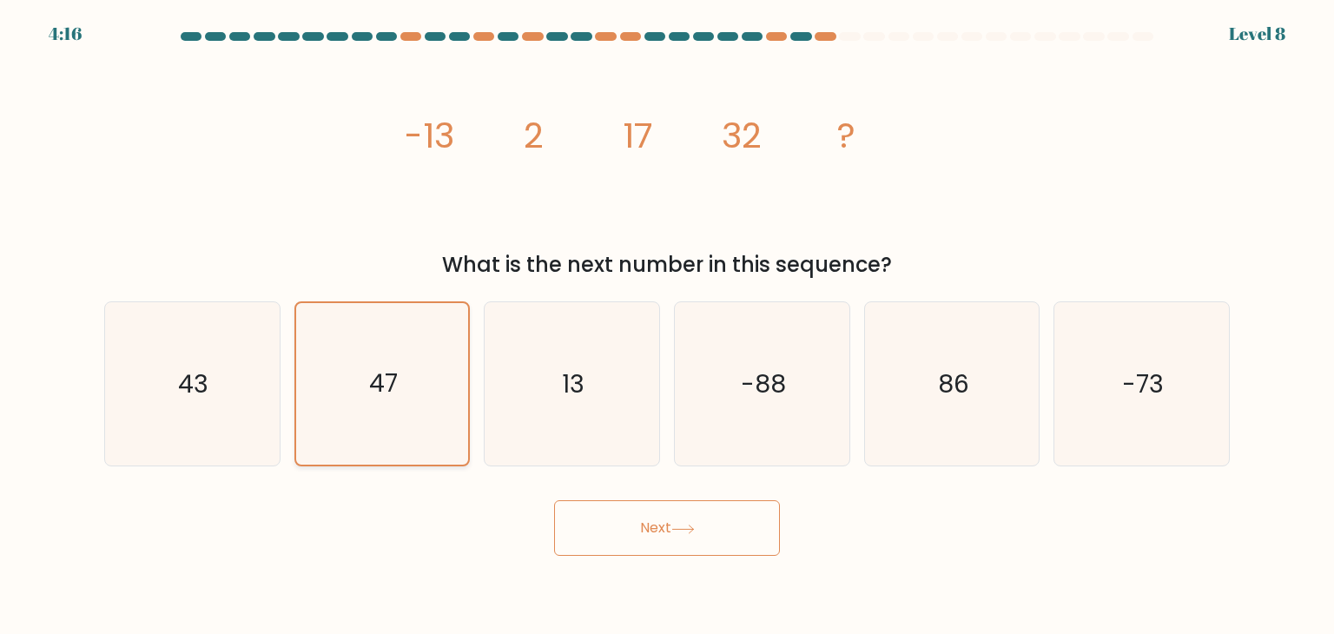
click at [360, 347] on icon "47" at bounding box center [381, 383] width 161 height 161
click at [667, 326] on input "b. 47" at bounding box center [667, 321] width 1 height 9
click at [650, 425] on icon "13" at bounding box center [571, 383] width 163 height 163
click at [667, 326] on input "c. 13" at bounding box center [667, 321] width 1 height 9
radio input "true"
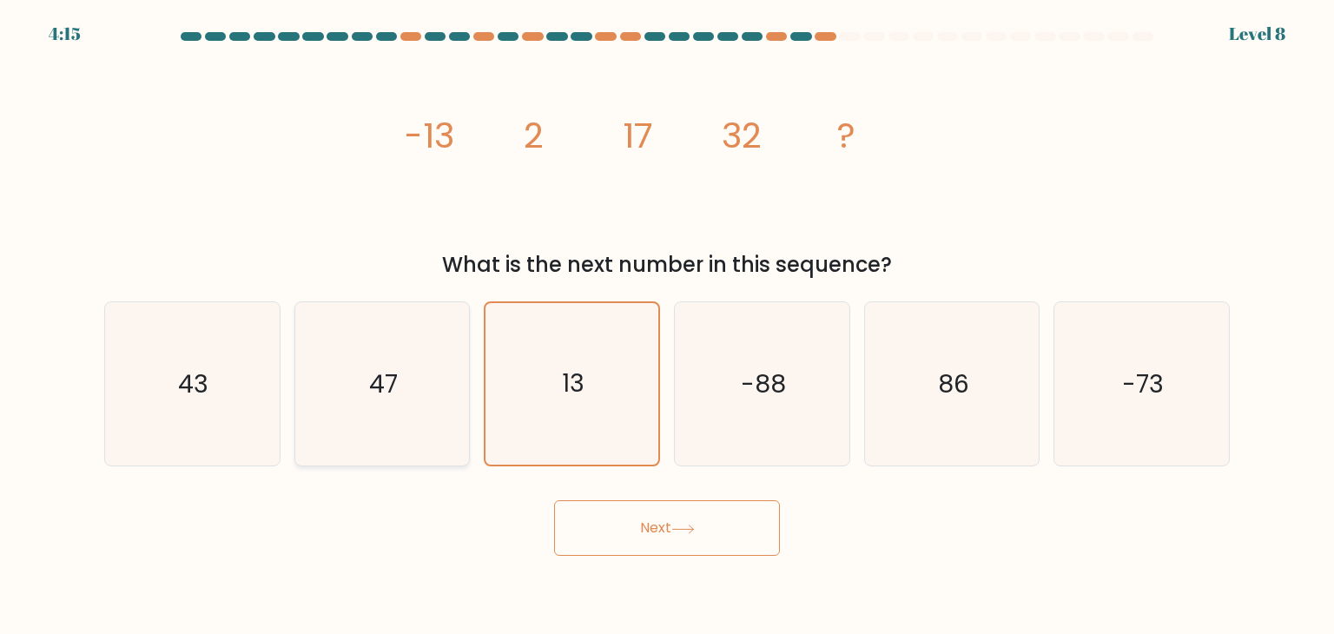
click at [322, 369] on icon "47" at bounding box center [381, 383] width 163 height 163
click at [667, 326] on input "b. 47" at bounding box center [667, 321] width 1 height 9
radio input "true"
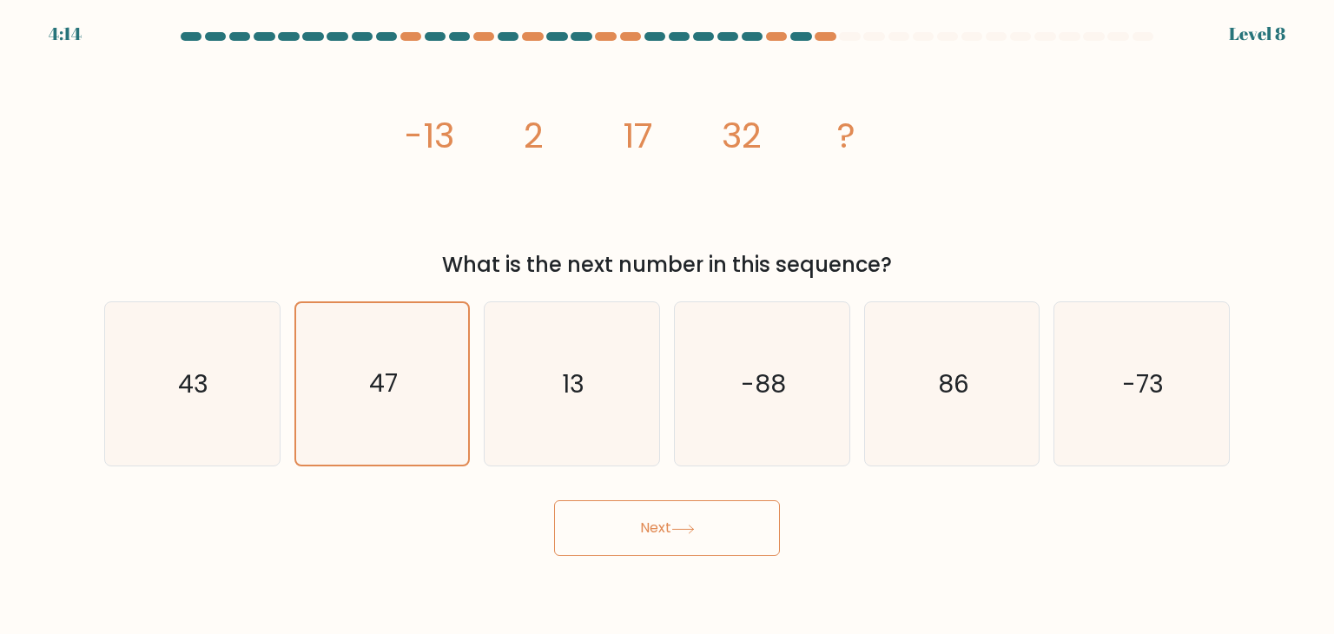
click at [642, 519] on button "Next" at bounding box center [667, 528] width 226 height 56
click at [691, 543] on button "Next" at bounding box center [667, 528] width 226 height 56
click at [705, 537] on button "Next" at bounding box center [667, 528] width 226 height 56
click at [712, 536] on button "Next" at bounding box center [667, 528] width 226 height 56
click at [703, 530] on button "Next" at bounding box center [667, 528] width 226 height 56
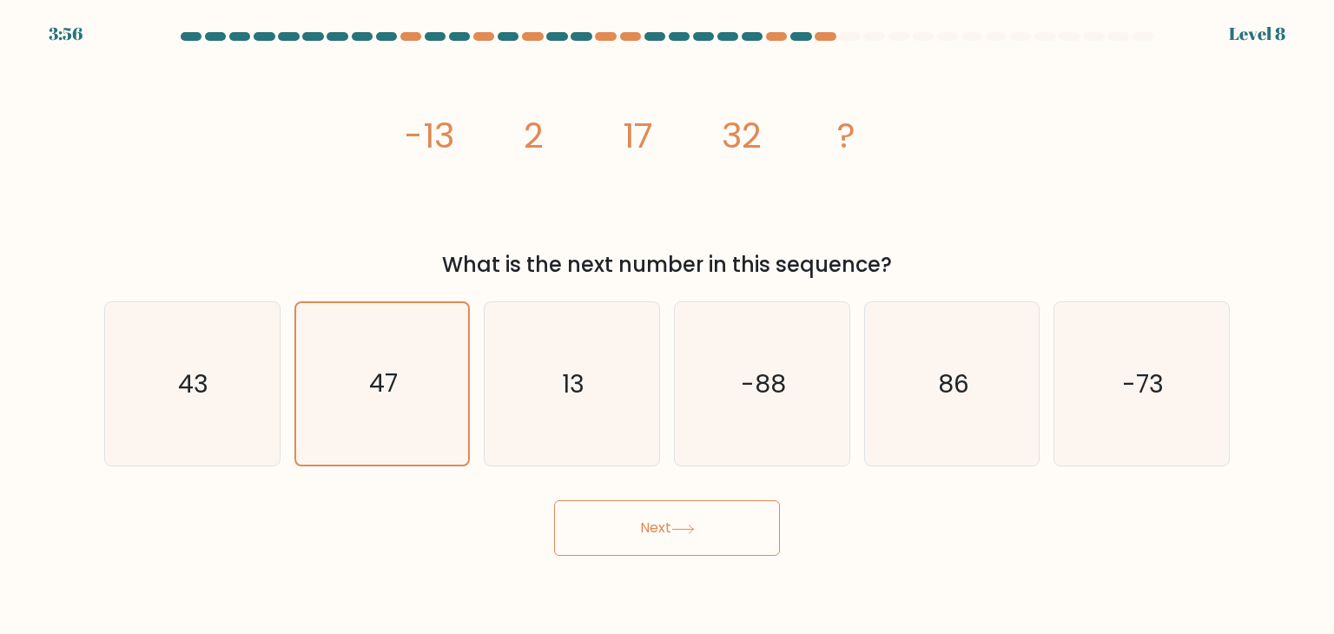
click at [703, 529] on button "Next" at bounding box center [667, 528] width 226 height 56
click at [609, 539] on button "Next" at bounding box center [667, 528] width 226 height 56
click at [735, 530] on button "Next" at bounding box center [667, 528] width 226 height 56
click at [576, 383] on text "13" at bounding box center [574, 383] width 23 height 35
click at [667, 326] on input "c. 13" at bounding box center [667, 321] width 1 height 9
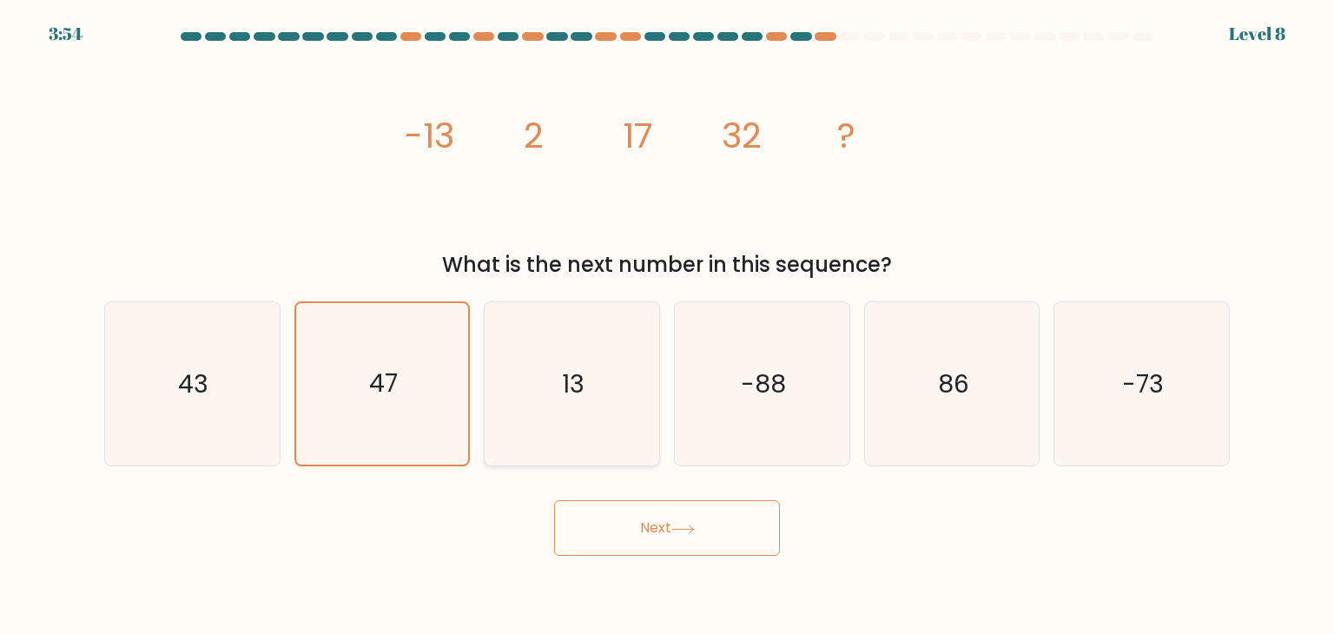
radio input "true"
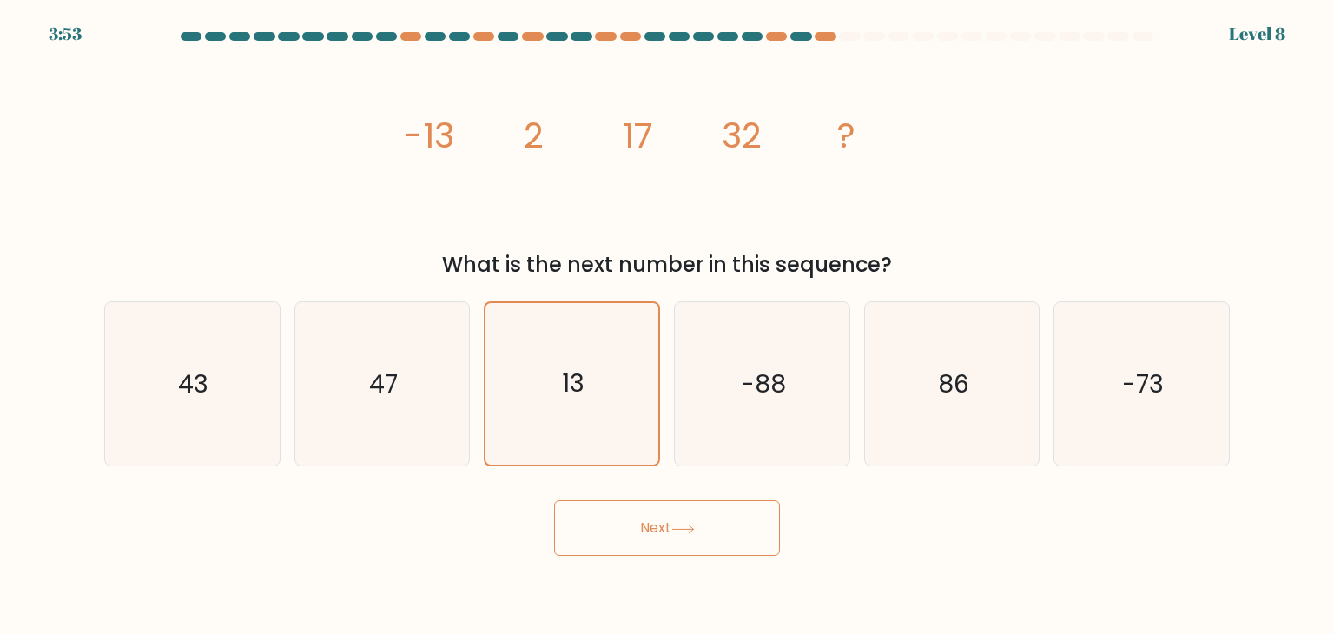
click at [622, 522] on button "Next" at bounding box center [667, 528] width 226 height 56
click at [435, 398] on icon "47" at bounding box center [381, 383] width 163 height 163
click at [667, 326] on input "b. 47" at bounding box center [667, 321] width 1 height 9
radio input "true"
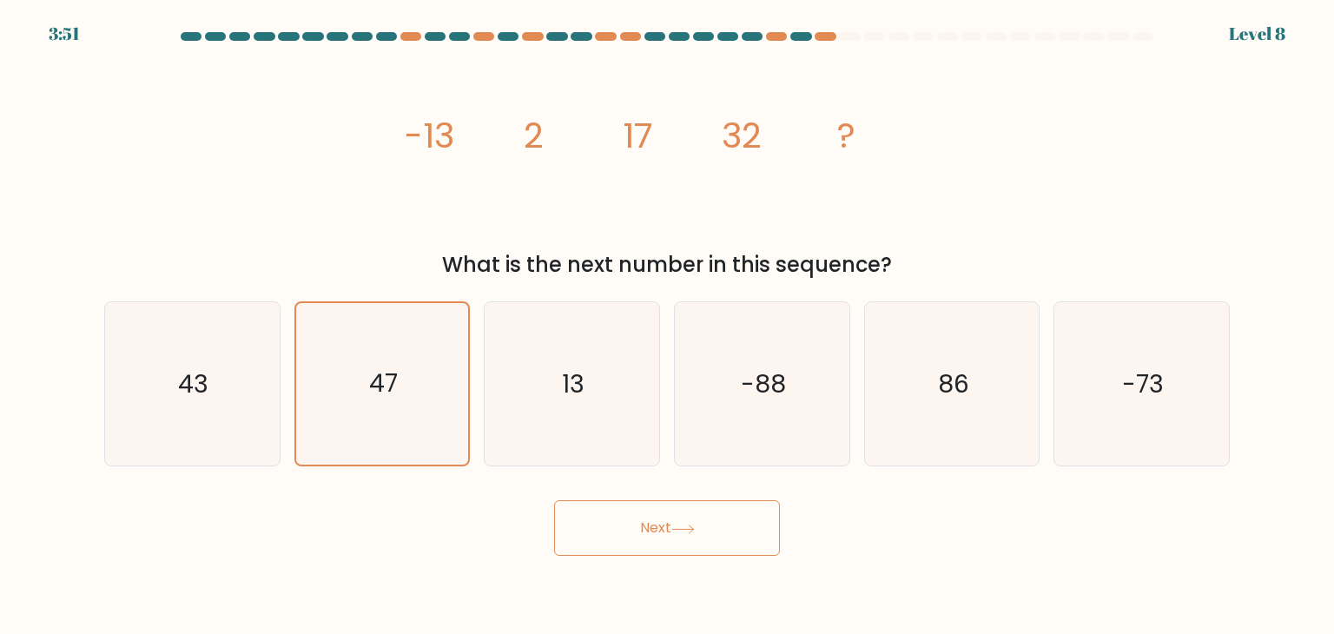
click at [647, 519] on button "Next" at bounding box center [667, 528] width 226 height 56
click at [600, 525] on button "Next" at bounding box center [667, 528] width 226 height 56
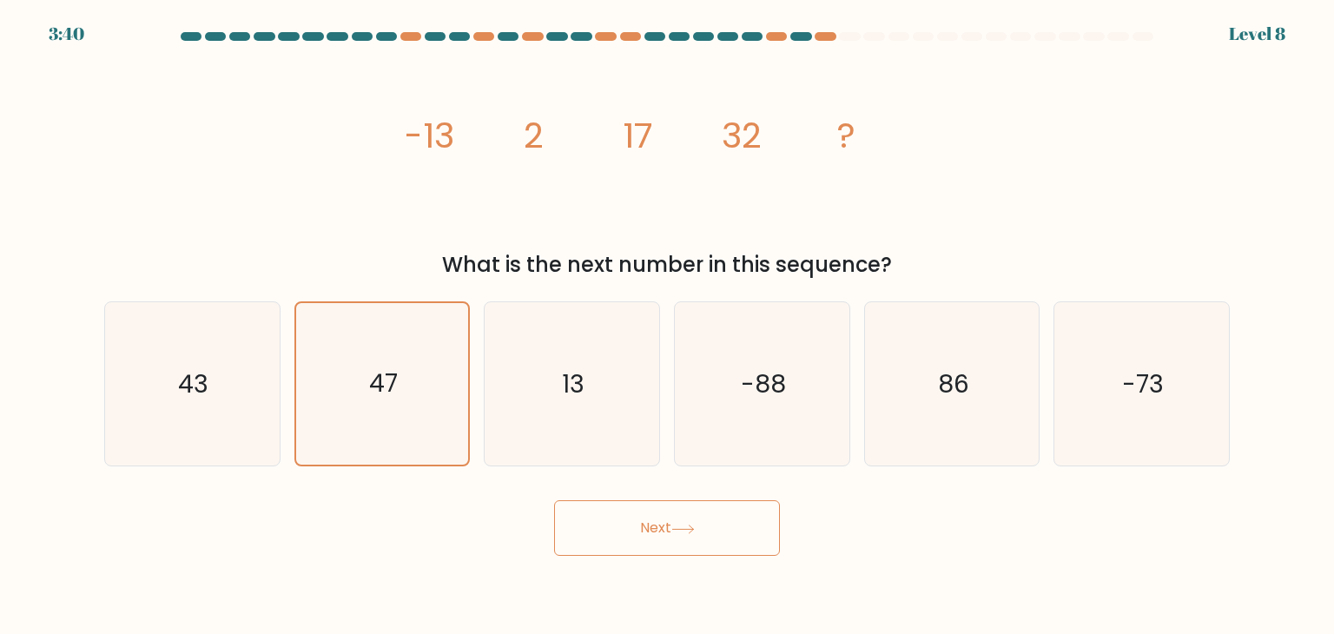
click at [660, 522] on button "Next" at bounding box center [667, 528] width 226 height 56
click at [488, 136] on icon "image/svg+xml -13 2 17 32 ?" at bounding box center [666, 147] width 521 height 190
click at [868, 139] on icon "image/svg+xml -13 2 17 32 ?" at bounding box center [666, 147] width 521 height 190
click at [209, 406] on icon "43" at bounding box center [191, 383] width 163 height 163
click at [667, 326] on input "a. 43" at bounding box center [667, 321] width 1 height 9
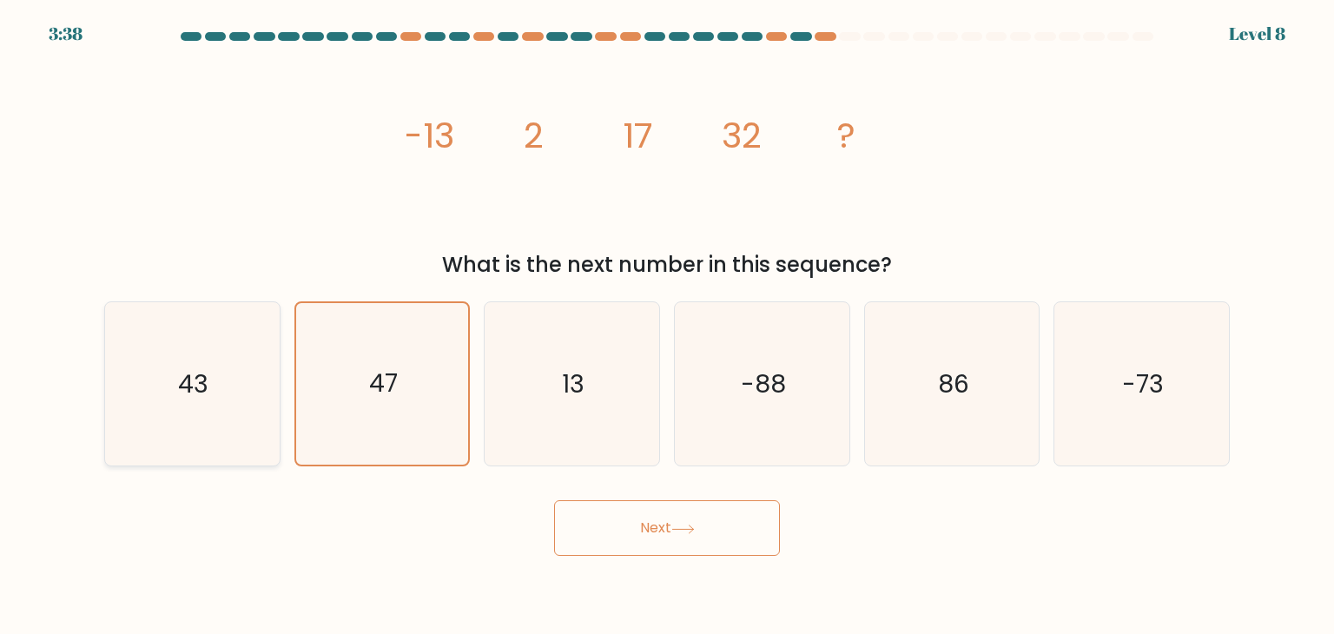
radio input "true"
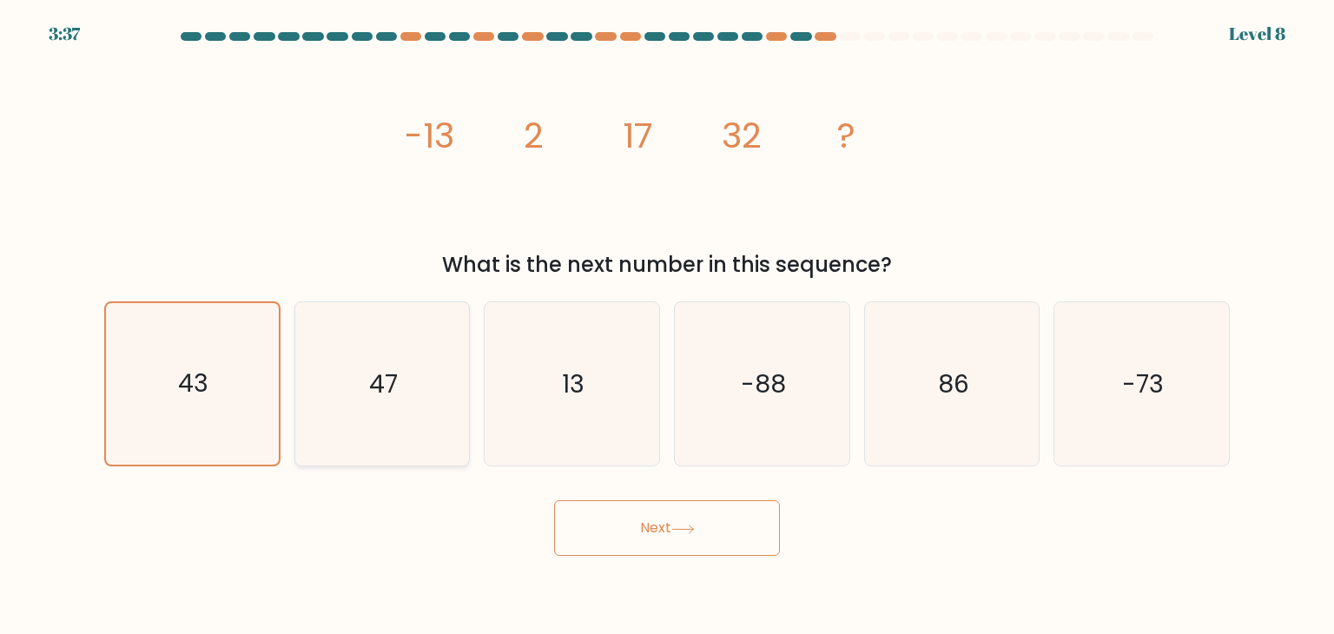
click at [351, 398] on icon "47" at bounding box center [381, 383] width 163 height 163
click at [667, 326] on input "b. 47" at bounding box center [667, 321] width 1 height 9
radio input "true"
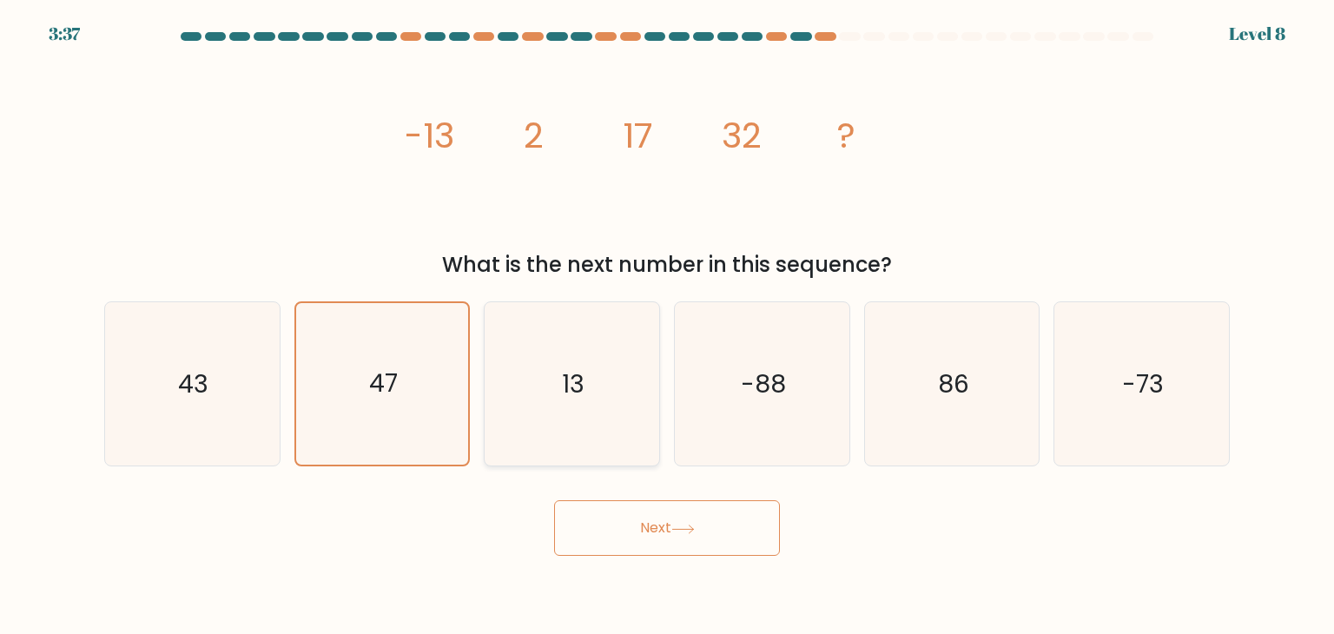
click at [570, 393] on text "13" at bounding box center [574, 383] width 23 height 35
click at [667, 326] on input "c. 13" at bounding box center [667, 321] width 1 height 9
radio input "true"
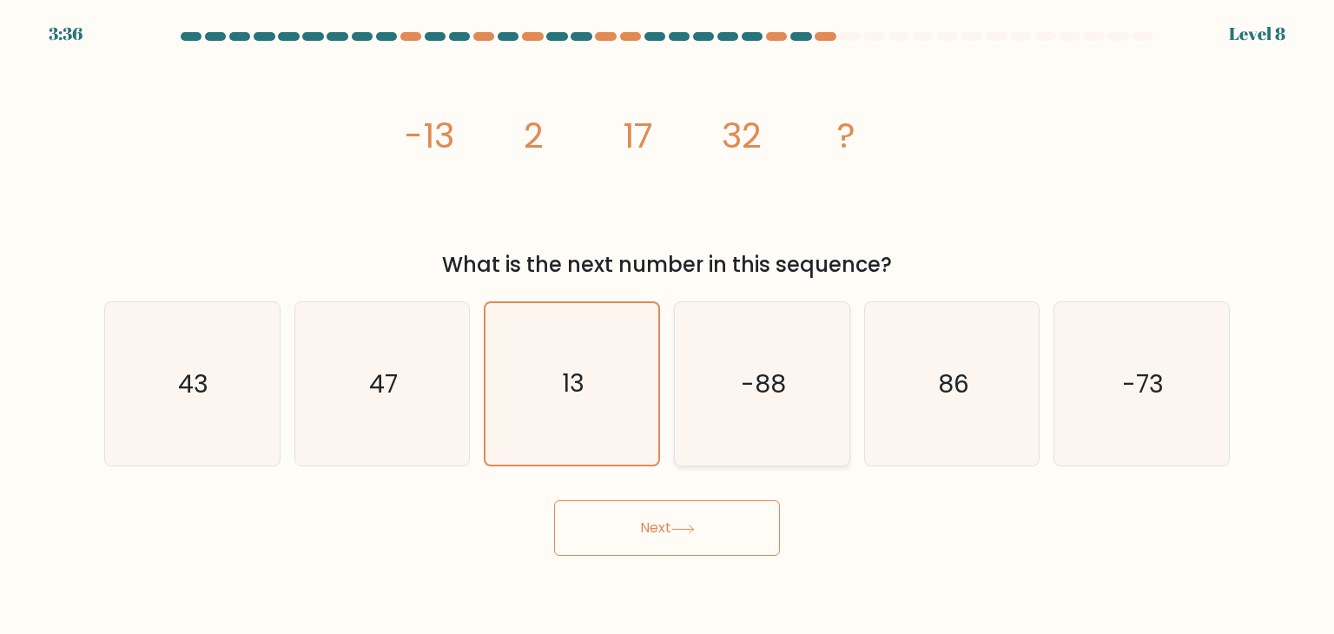
click at [757, 395] on text "-88" at bounding box center [763, 383] width 45 height 35
click at [668, 326] on input "d. -88" at bounding box center [667, 321] width 1 height 9
radio input "true"
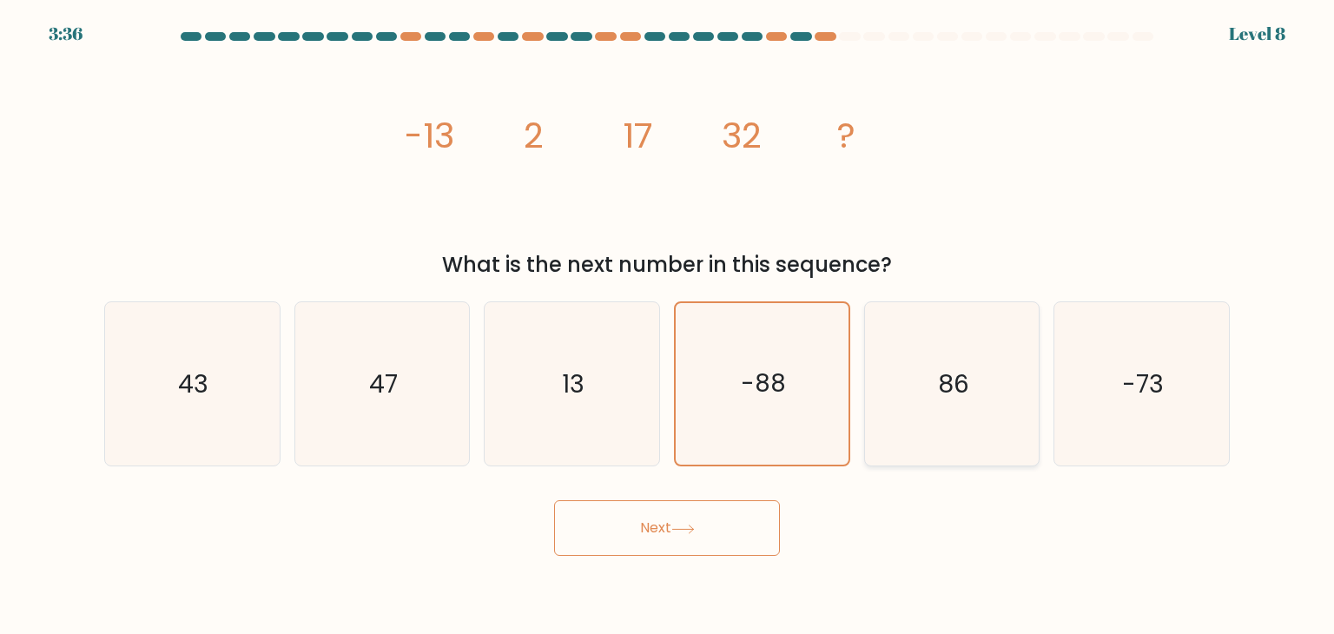
click at [941, 399] on text "86" at bounding box center [953, 383] width 31 height 35
click at [668, 326] on input "e. 86" at bounding box center [667, 321] width 1 height 9
radio input "true"
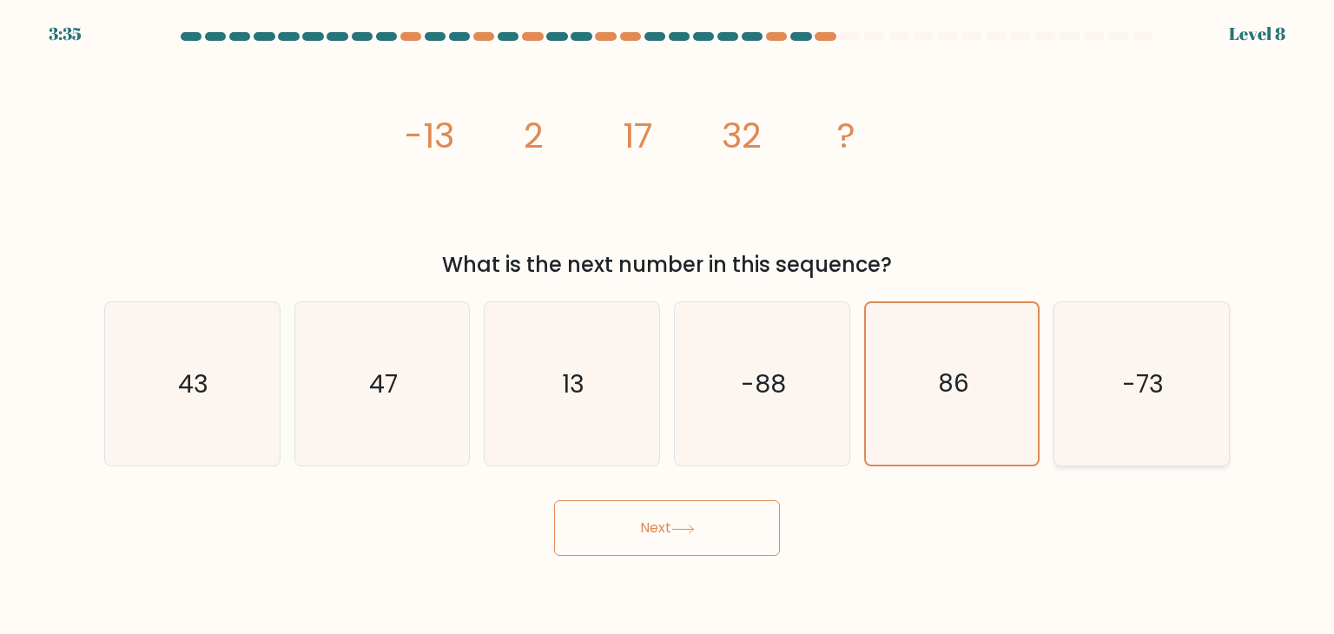
click at [1114, 403] on icon "-73" at bounding box center [1140, 383] width 163 height 163
click at [668, 326] on input "f. -73" at bounding box center [667, 321] width 1 height 9
radio input "true"
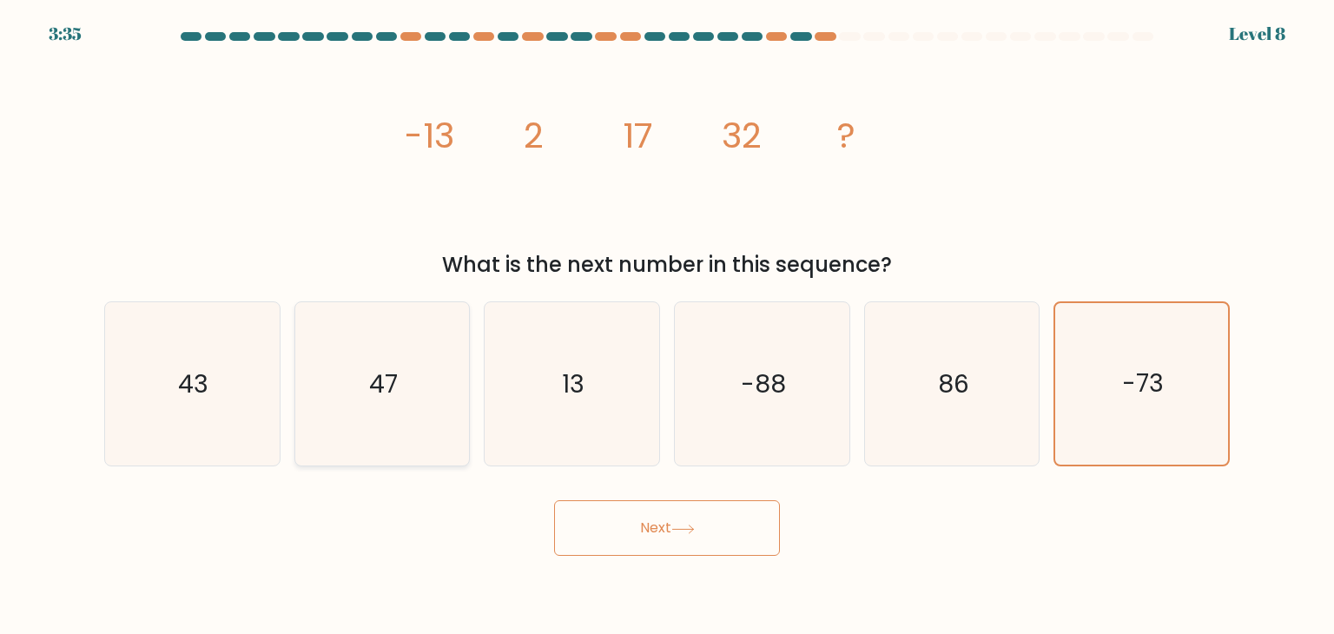
click at [370, 436] on icon "47" at bounding box center [381, 383] width 163 height 163
click at [667, 326] on input "b. 47" at bounding box center [667, 321] width 1 height 9
radio input "true"
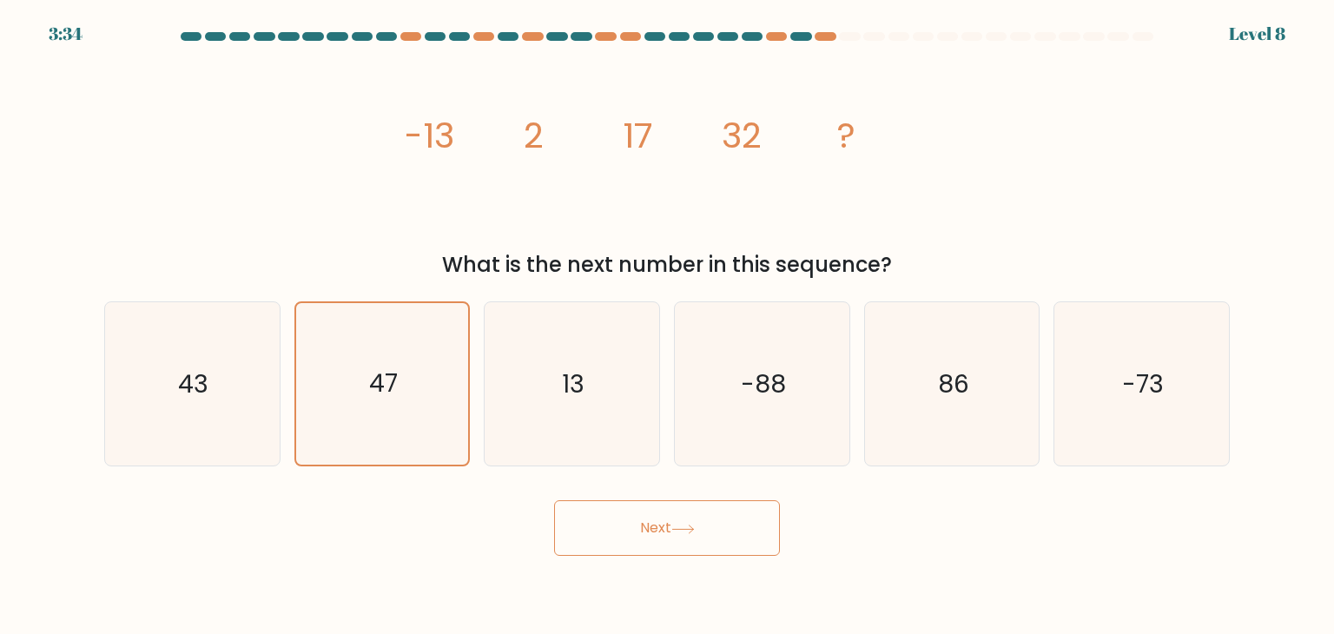
click at [647, 524] on button "Next" at bounding box center [667, 528] width 226 height 56
click at [705, 532] on button "Next" at bounding box center [667, 528] width 226 height 56
click at [747, 533] on button "Next" at bounding box center [667, 528] width 226 height 56
click at [554, 500] on button "Next" at bounding box center [667, 528] width 226 height 56
click at [747, 533] on button "Next" at bounding box center [667, 528] width 226 height 56
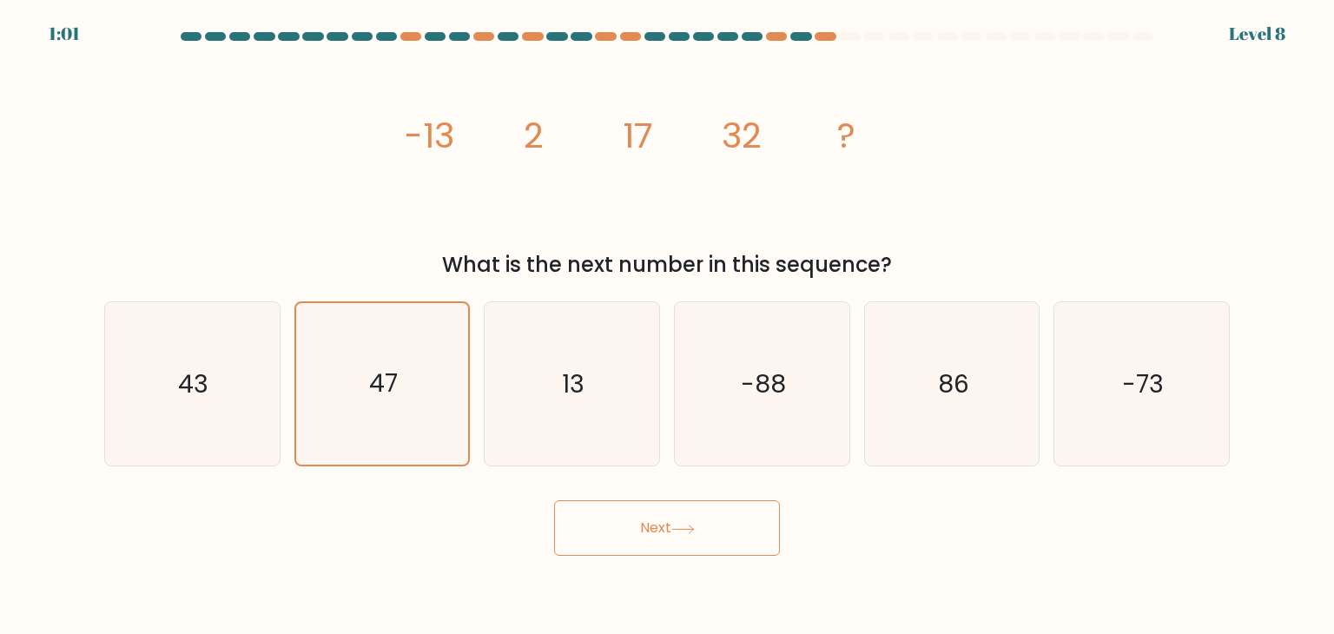
click at [695, 533] on icon at bounding box center [682, 529] width 23 height 10
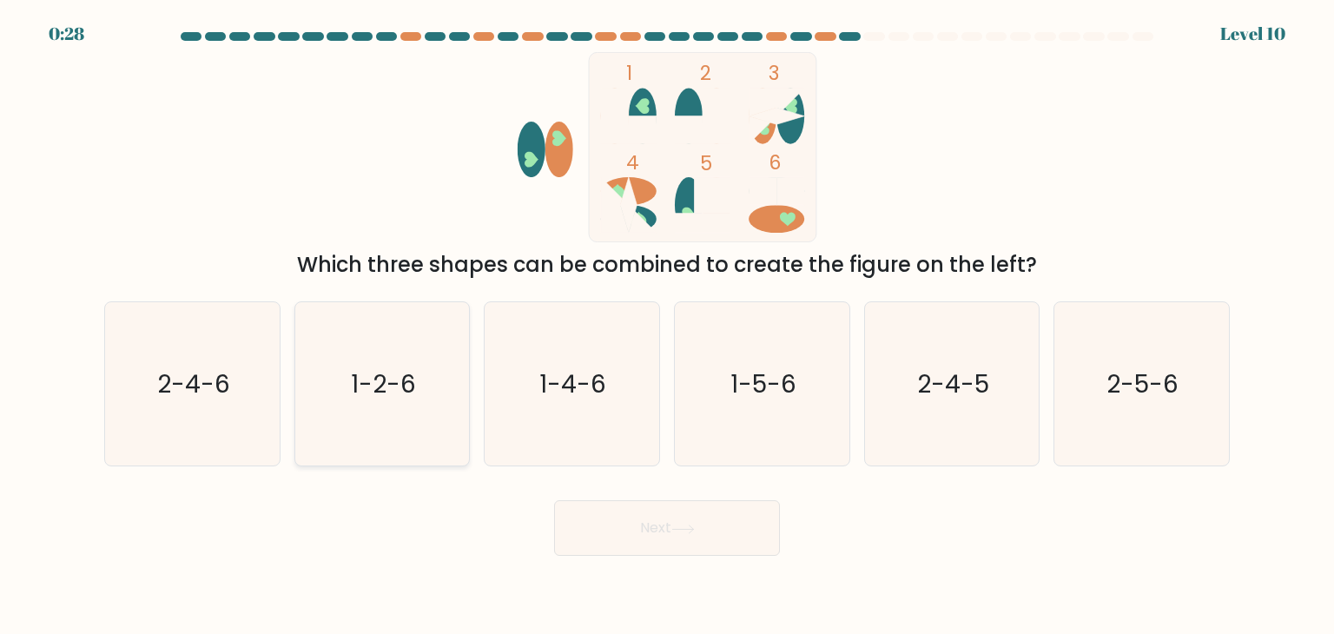
click at [385, 414] on icon "1-2-6" at bounding box center [381, 383] width 163 height 163
click at [667, 326] on input "b. 1-2-6" at bounding box center [667, 321] width 1 height 9
radio input "true"
click at [661, 532] on button "Next" at bounding box center [667, 528] width 226 height 56
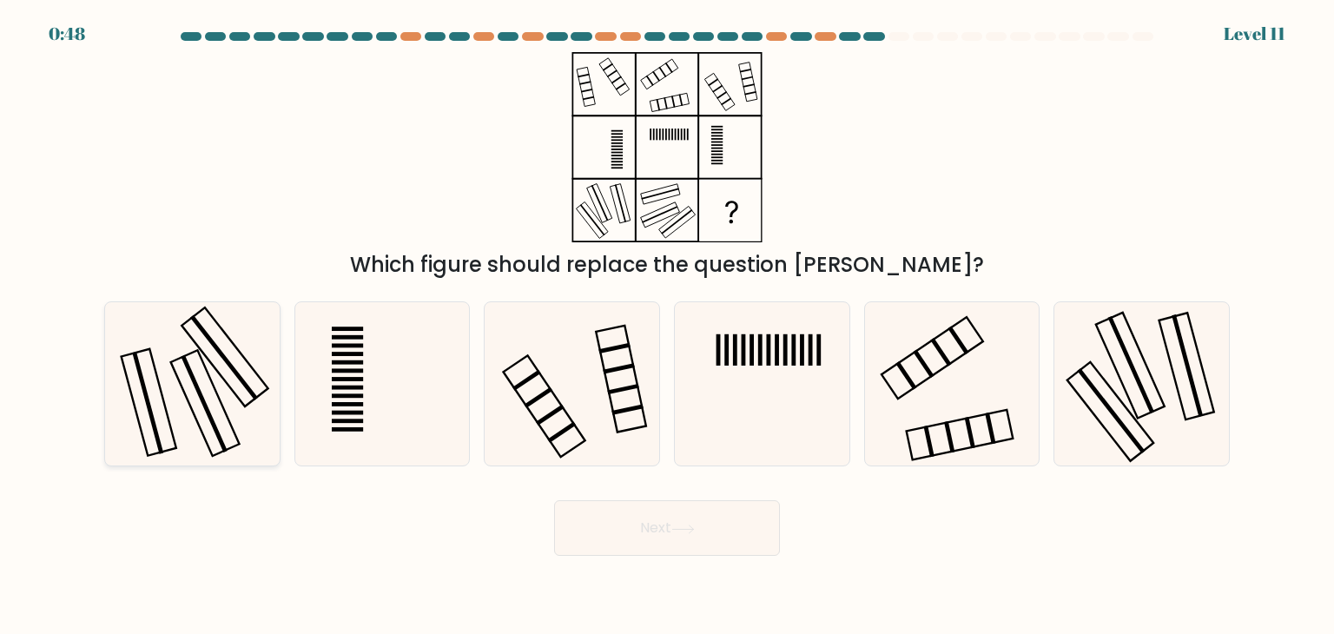
click at [185, 379] on icon at bounding box center [191, 383] width 163 height 163
click at [667, 326] on input "a." at bounding box center [667, 321] width 1 height 9
radio input "true"
click at [201, 381] on icon at bounding box center [191, 383] width 161 height 161
click at [667, 326] on input "a." at bounding box center [667, 321] width 1 height 9
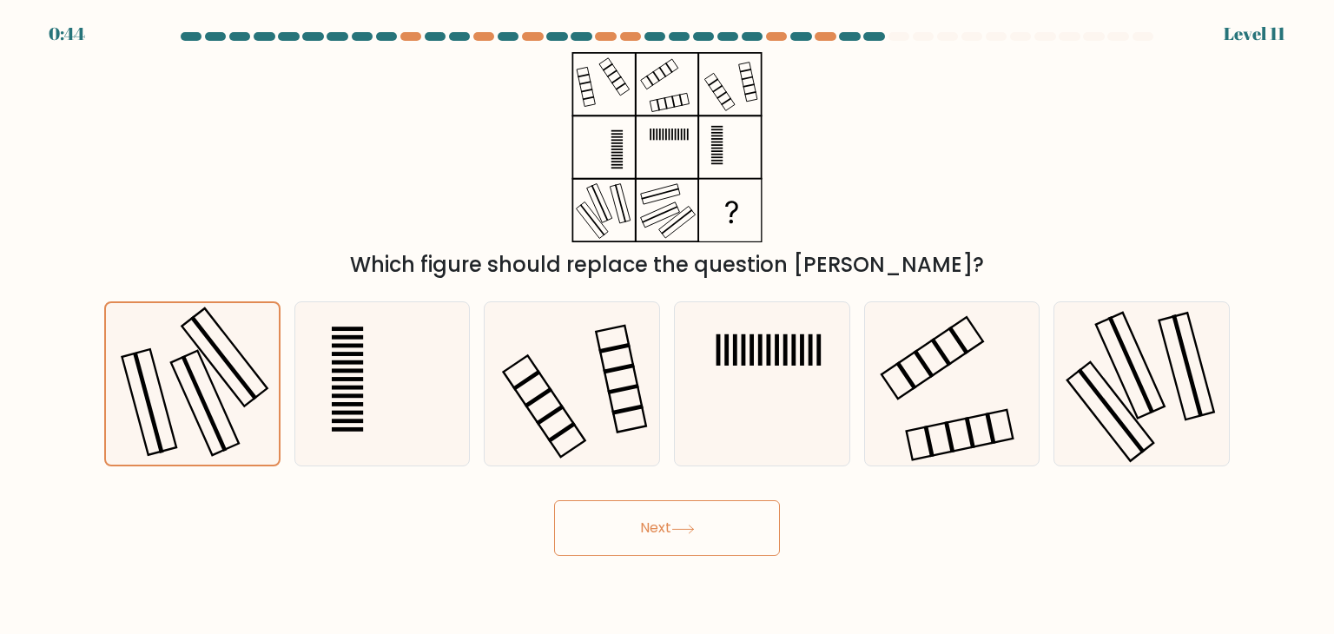
click at [672, 538] on button "Next" at bounding box center [667, 528] width 226 height 56
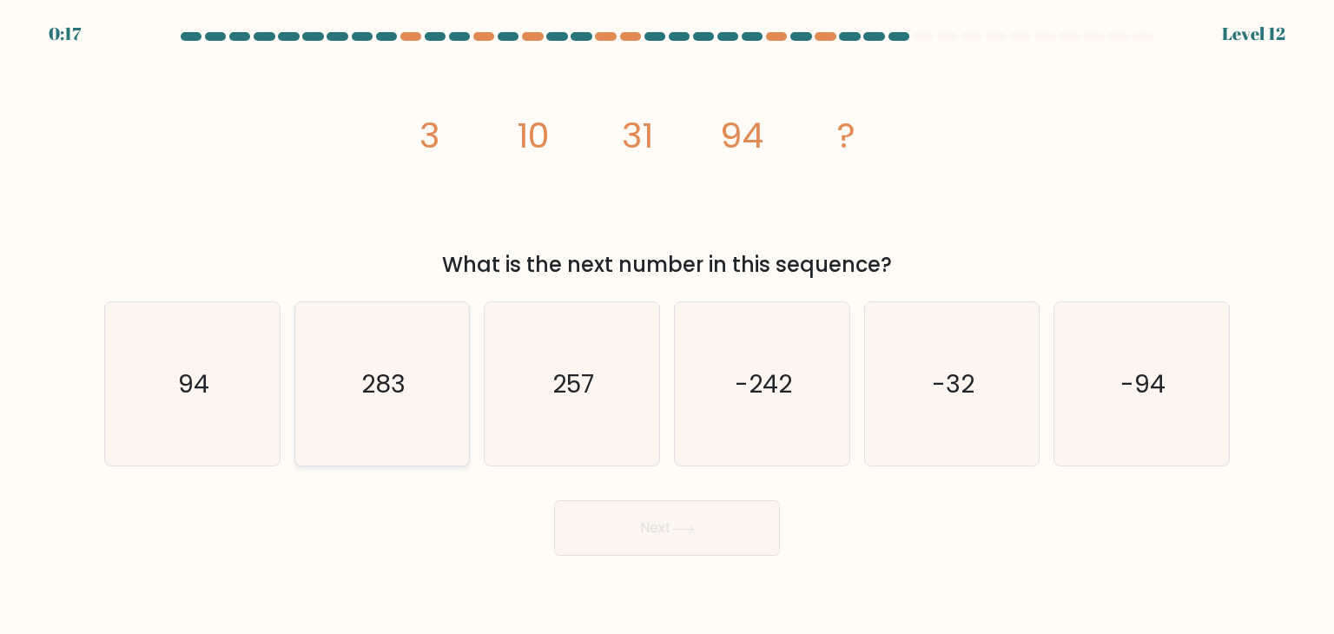
click at [417, 418] on icon "283" at bounding box center [381, 383] width 163 height 163
click at [667, 326] on input "b. 283" at bounding box center [667, 321] width 1 height 9
radio input "true"
click at [695, 526] on icon at bounding box center [682, 529] width 23 height 10
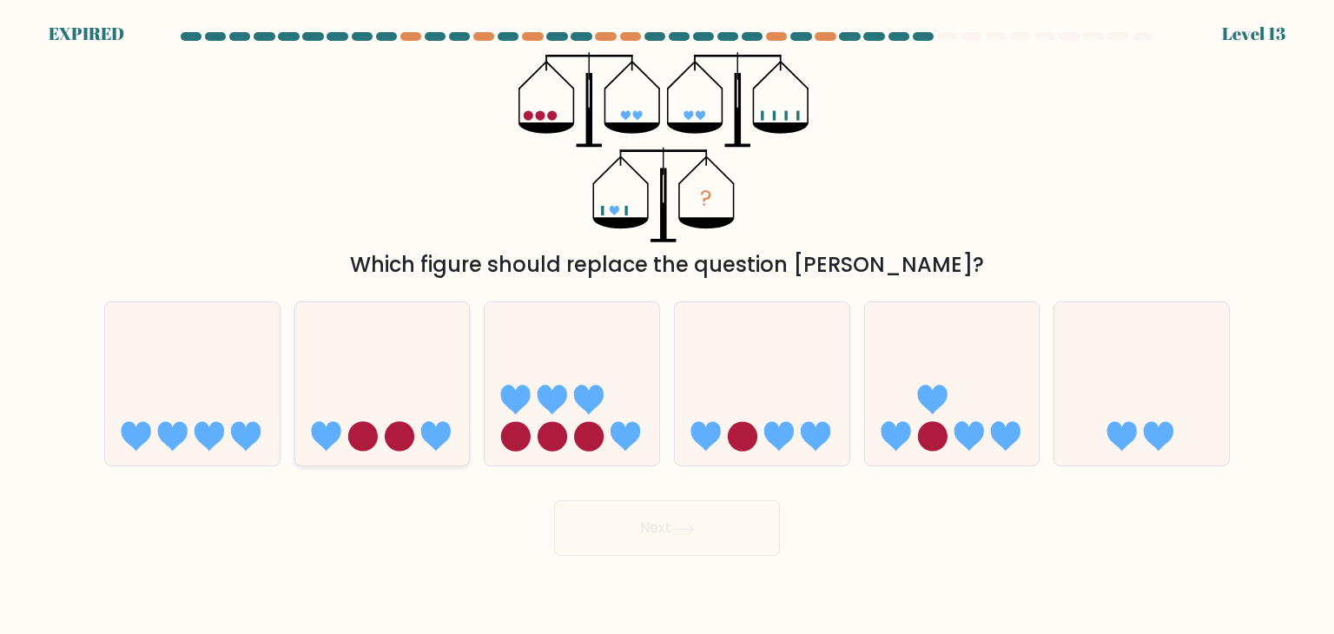
click at [368, 416] on icon at bounding box center [382, 384] width 175 height 144
click at [667, 326] on input "b." at bounding box center [667, 321] width 1 height 9
radio input "true"
click at [719, 425] on icon at bounding box center [705, 437] width 30 height 30
click at [668, 326] on input "d." at bounding box center [667, 321] width 1 height 9
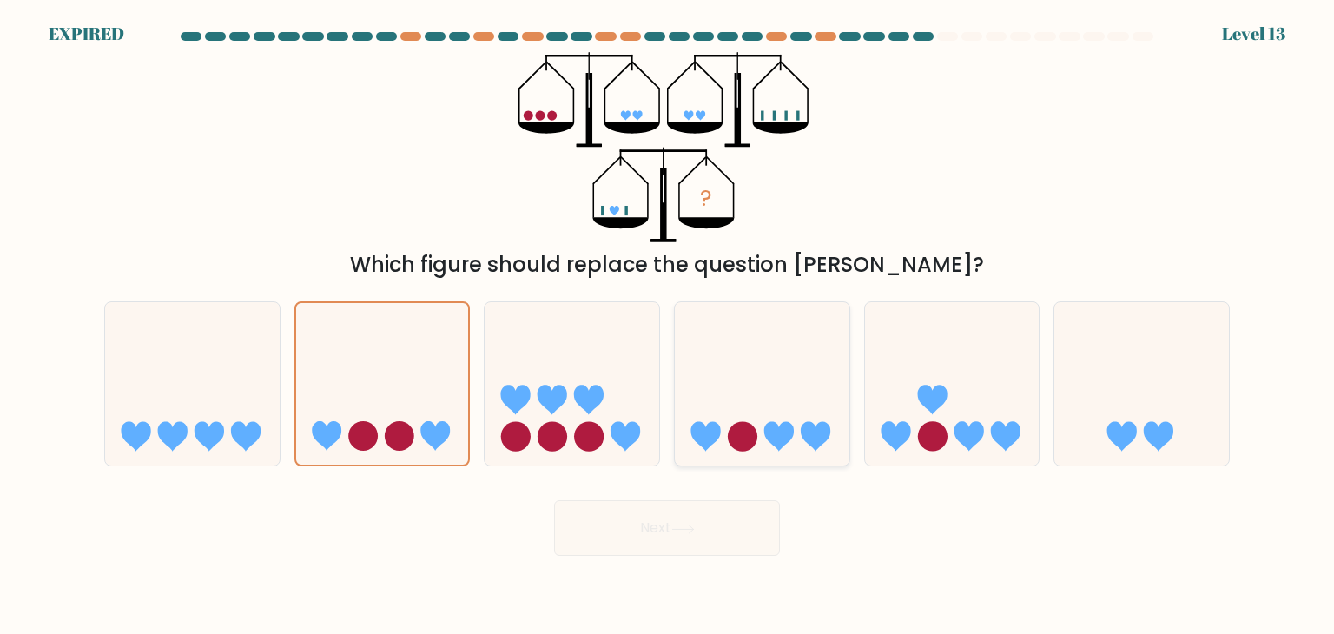
radio input "true"
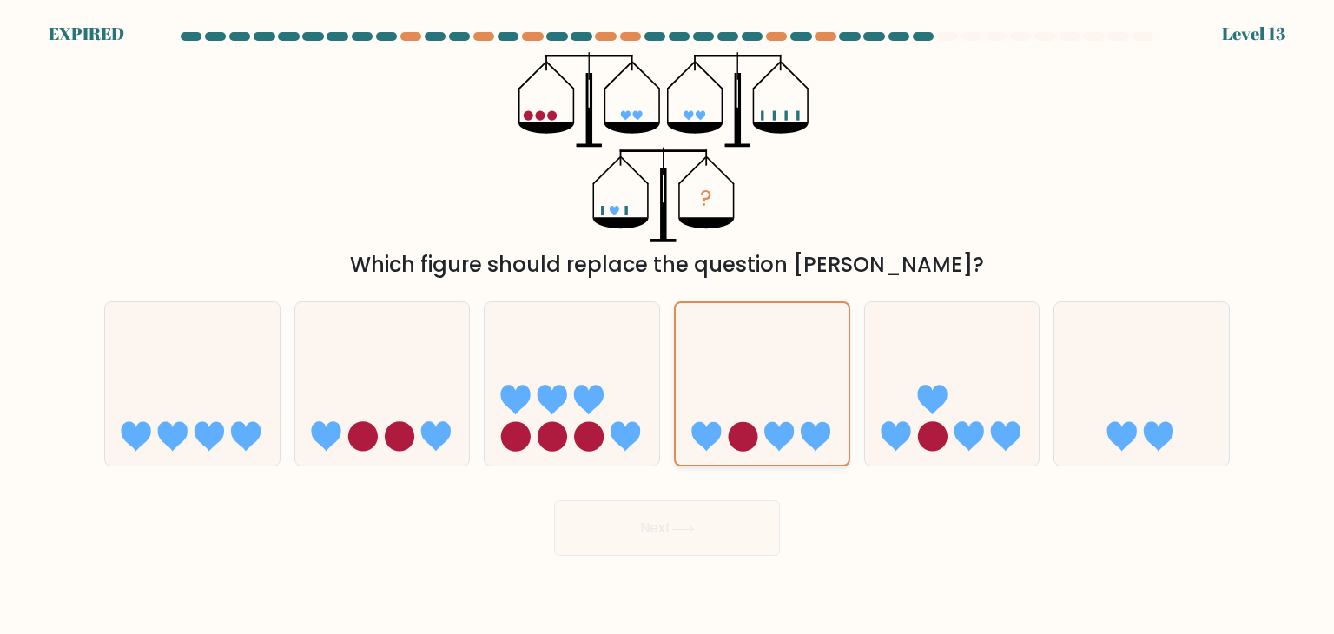
click at [709, 395] on icon at bounding box center [761, 384] width 173 height 143
click at [668, 326] on input "d." at bounding box center [667, 321] width 1 height 9
click at [719, 558] on body "EXPIRED Level 13" at bounding box center [667, 317] width 1334 height 634
click at [740, 388] on icon at bounding box center [761, 384] width 173 height 143
click at [668, 326] on input "d." at bounding box center [667, 321] width 1 height 9
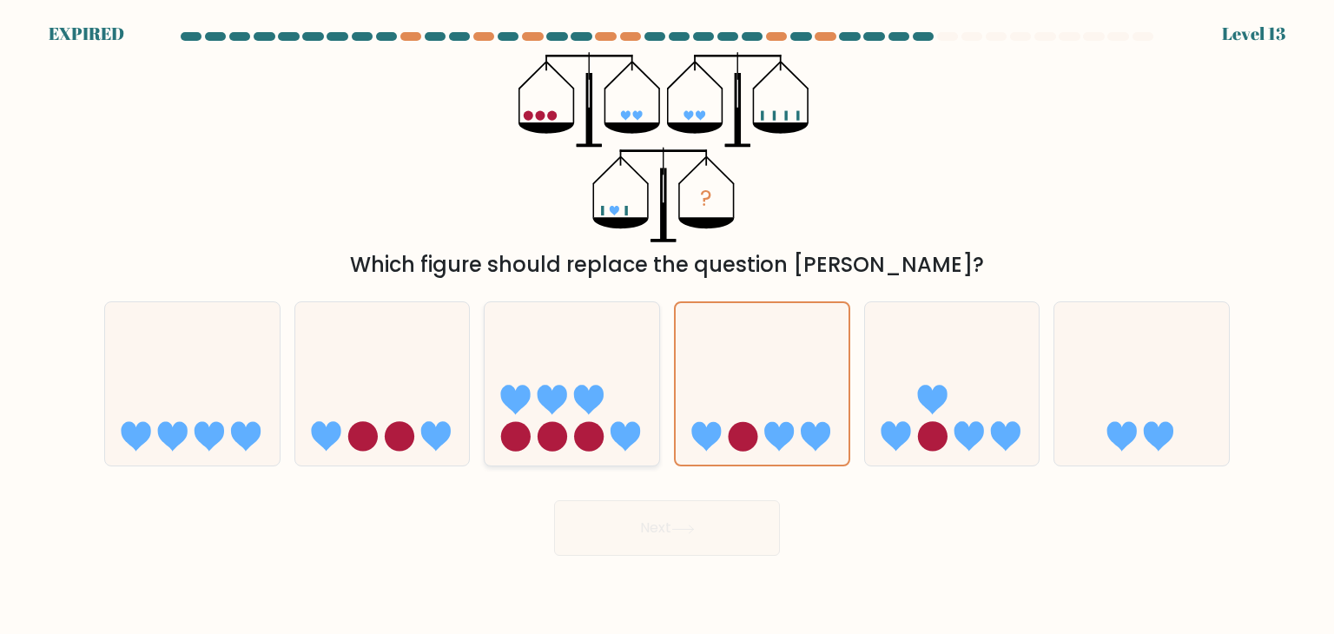
click at [581, 407] on icon at bounding box center [571, 384] width 175 height 144
click at [667, 326] on input "c." at bounding box center [667, 321] width 1 height 9
radio input "true"
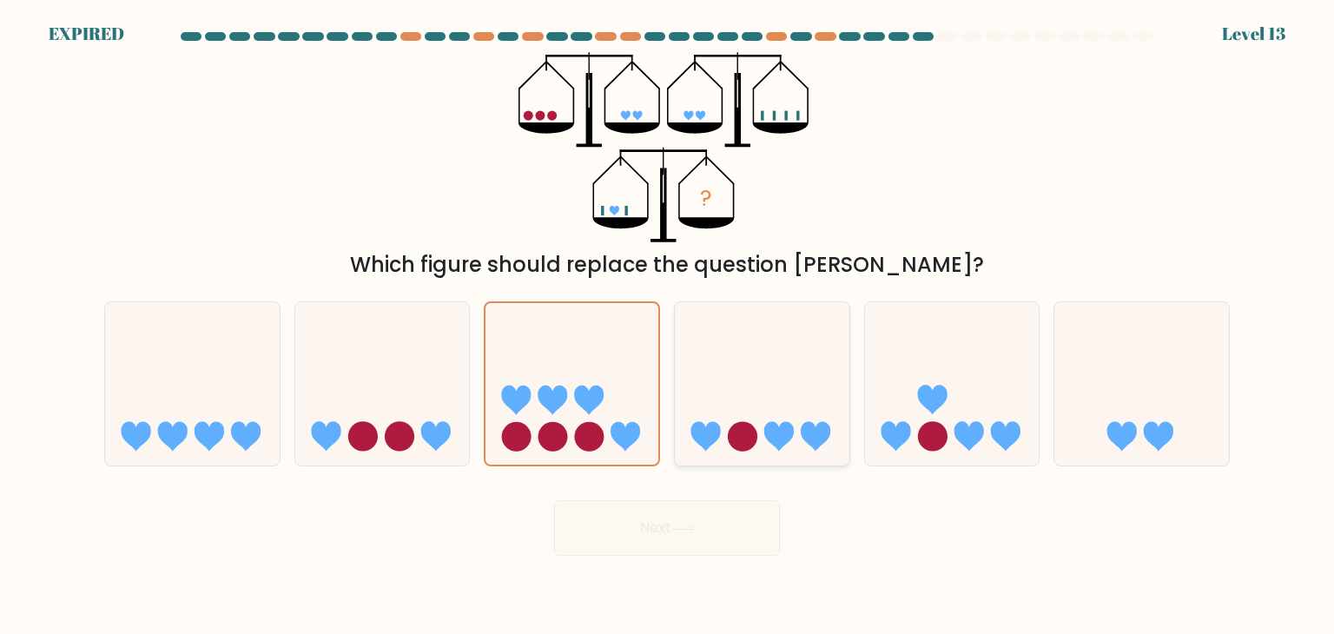
click at [782, 362] on icon at bounding box center [762, 384] width 175 height 144
click at [668, 326] on input "d." at bounding box center [667, 321] width 1 height 9
radio input "true"
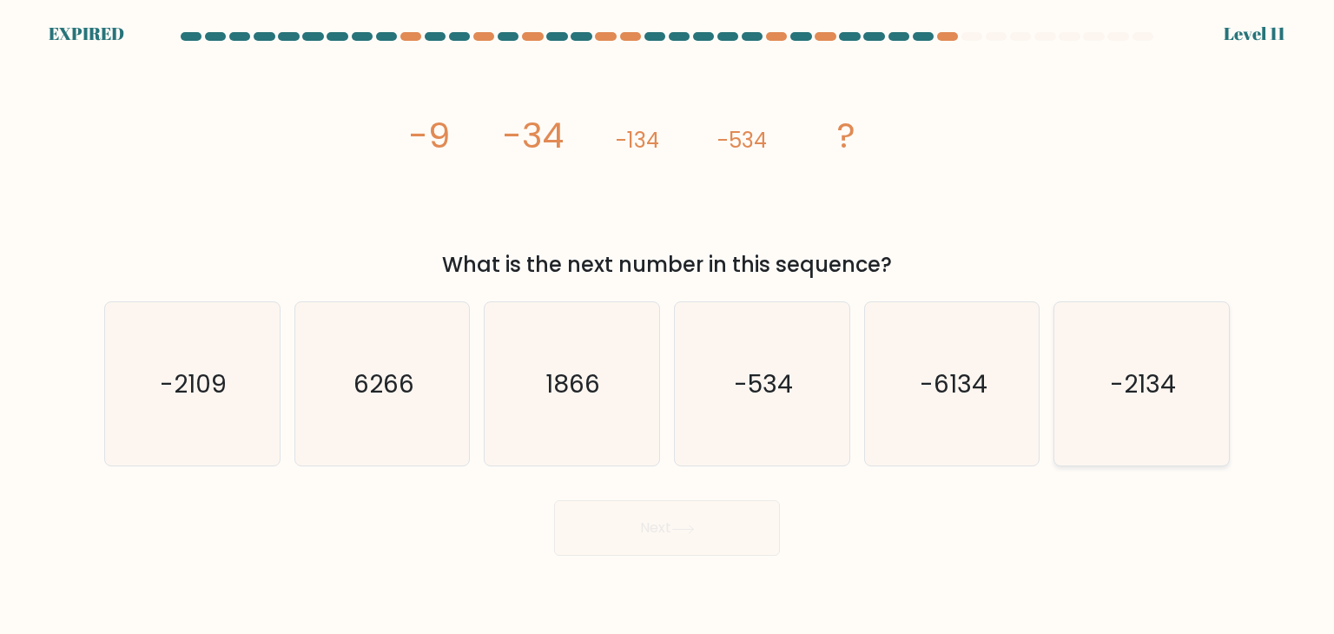
click at [1157, 387] on text "-2134" at bounding box center [1143, 383] width 66 height 35
click at [668, 326] on input "f. -2134" at bounding box center [667, 321] width 1 height 9
radio input "true"
click at [1150, 387] on text "-2134" at bounding box center [1143, 384] width 66 height 34
click at [668, 326] on input "f. -2134" at bounding box center [667, 321] width 1 height 9
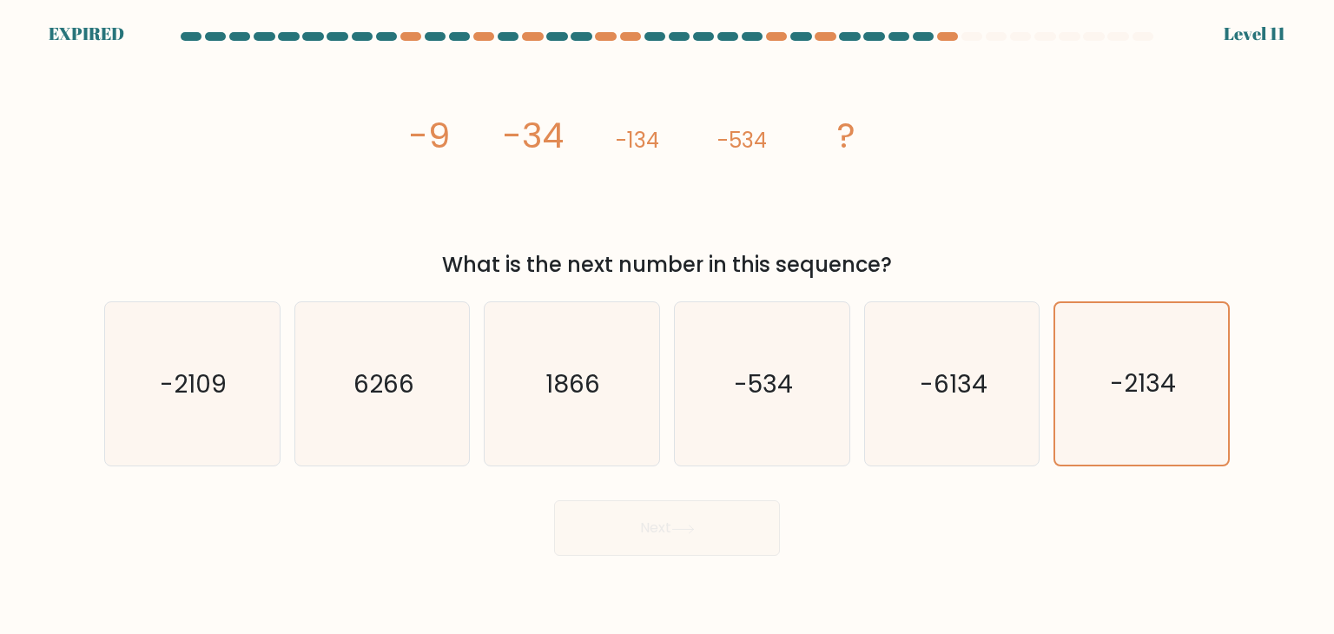
click at [723, 560] on body "EXPIRED Level 11" at bounding box center [667, 317] width 1334 height 634
click at [928, 82] on div "image/svg+xml -9 -34 -134 -534 ? What is the next number in this sequence?" at bounding box center [667, 166] width 1146 height 228
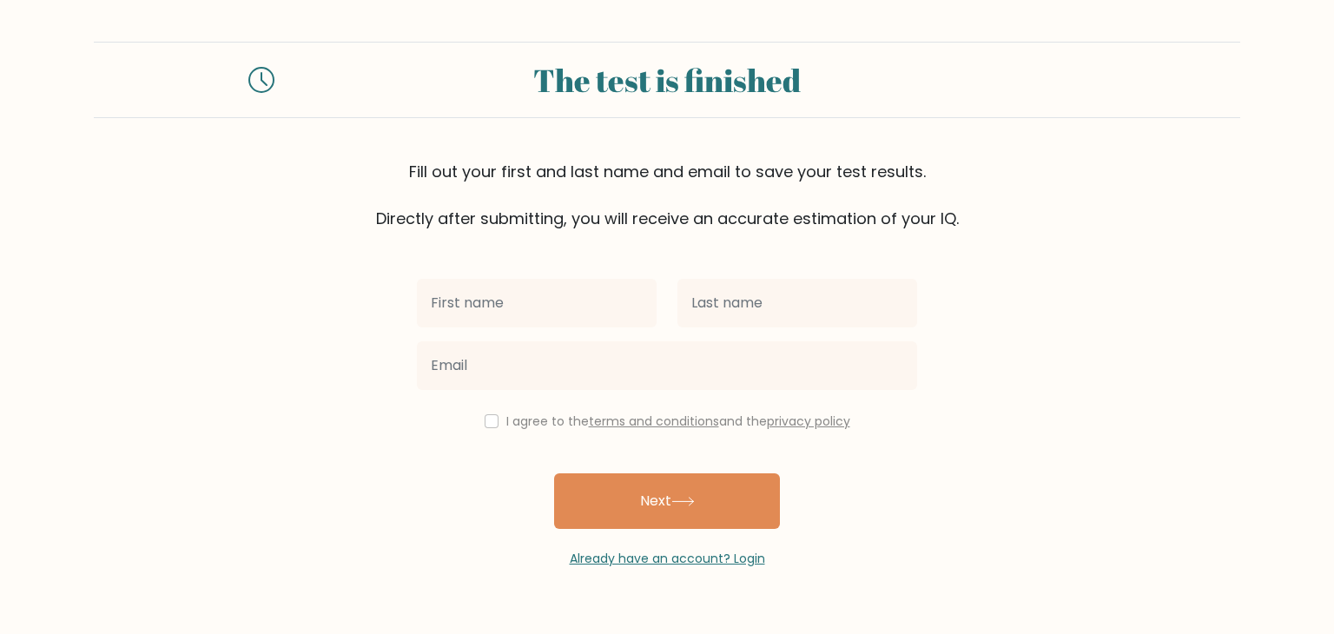
click at [555, 299] on input "text" at bounding box center [537, 303] width 240 height 49
type input "JESSECA"
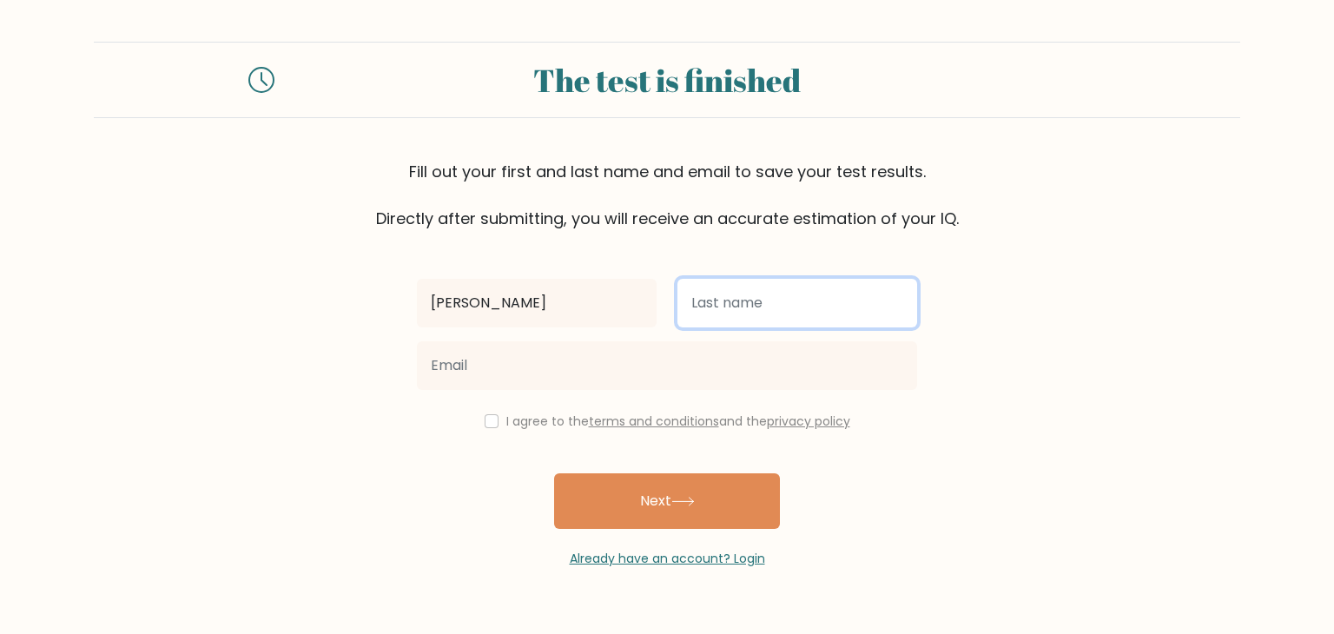
click at [694, 303] on input "text" at bounding box center [797, 303] width 240 height 49
type input "ENRIQUEZ"
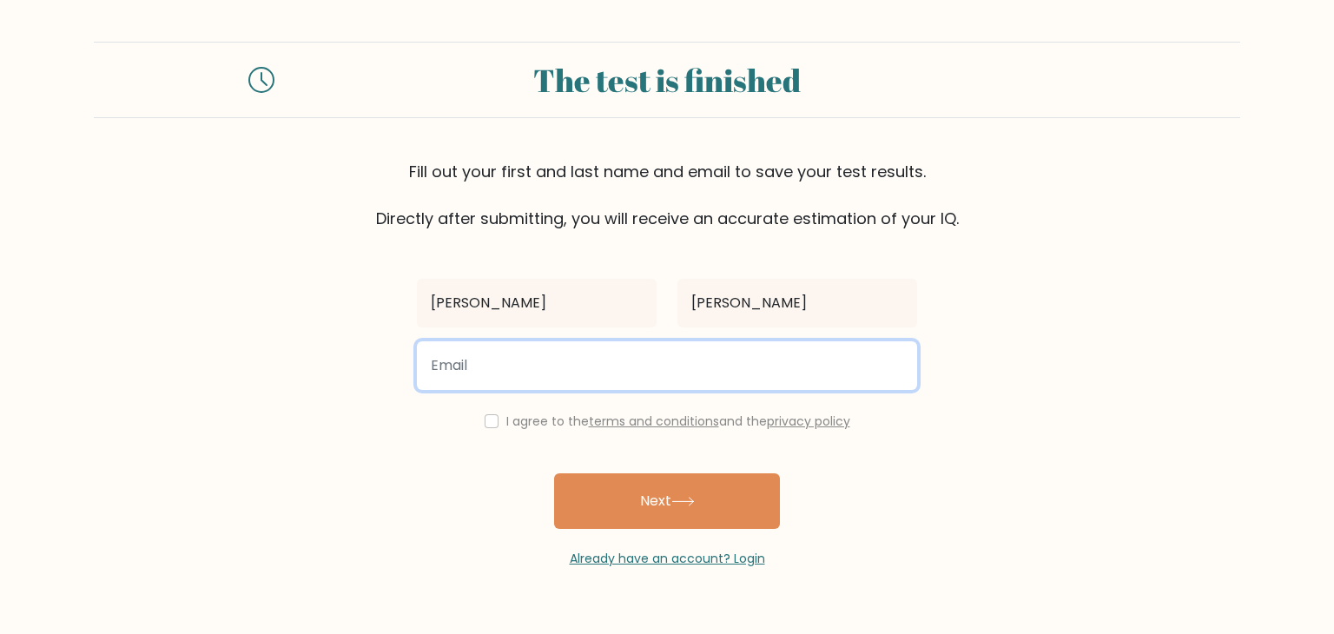
click at [659, 369] on input "email" at bounding box center [667, 365] width 500 height 49
type input "jenriquez.imscorp@gmail.com"
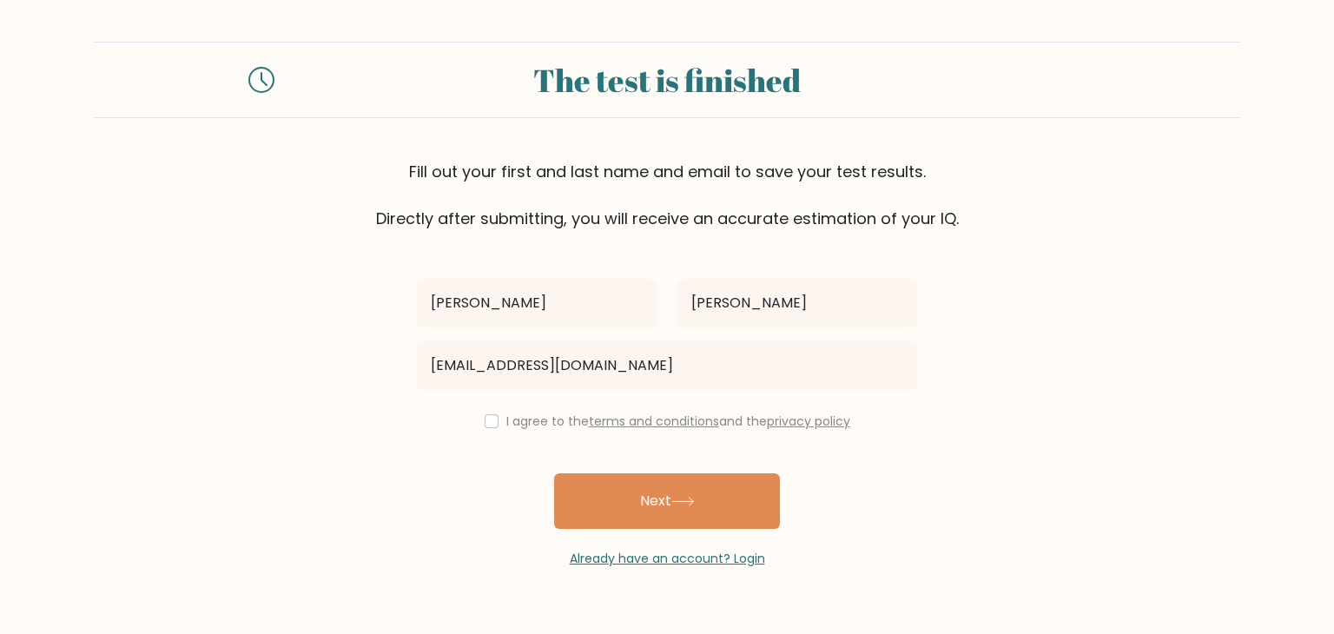
drag, startPoint x: 655, startPoint y: 497, endPoint x: 514, endPoint y: 522, distance: 143.7
click at [517, 524] on div "JESSECA ENRIQUEZ jenriquez.imscorp@gmail.com I agree to the terms and condition…" at bounding box center [666, 399] width 521 height 338
click at [491, 415] on input "checkbox" at bounding box center [491, 421] width 14 height 14
checkbox input "true"
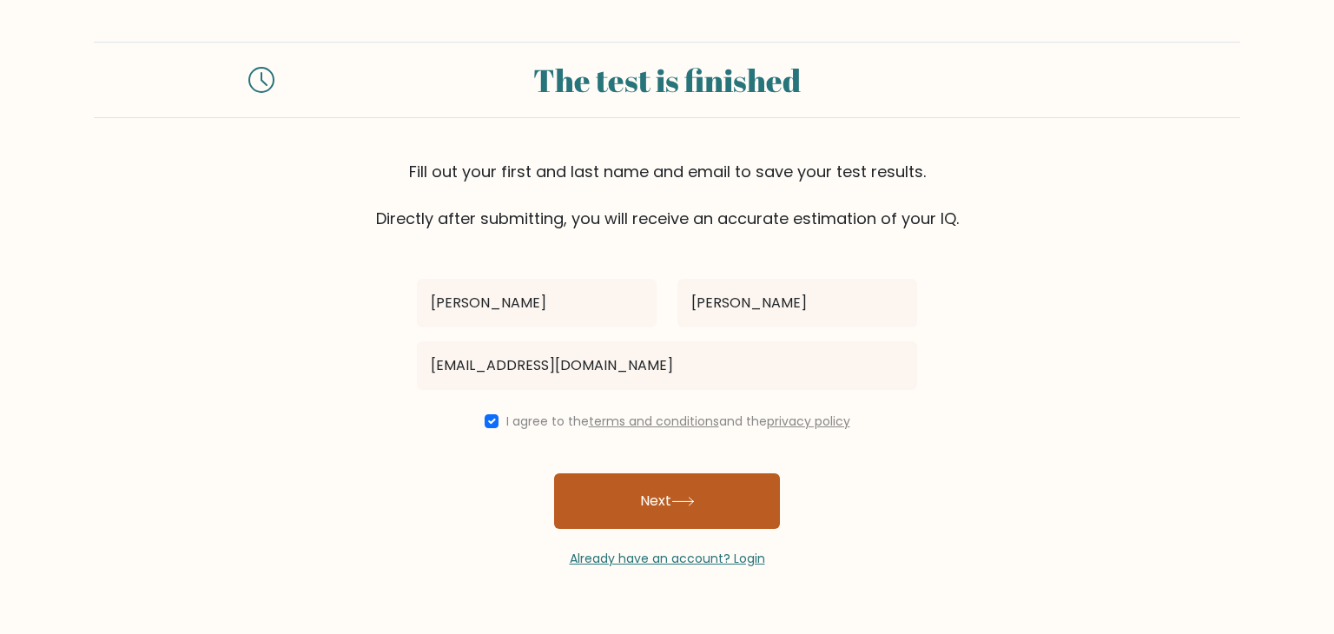
click at [636, 496] on button "Next" at bounding box center [667, 501] width 226 height 56
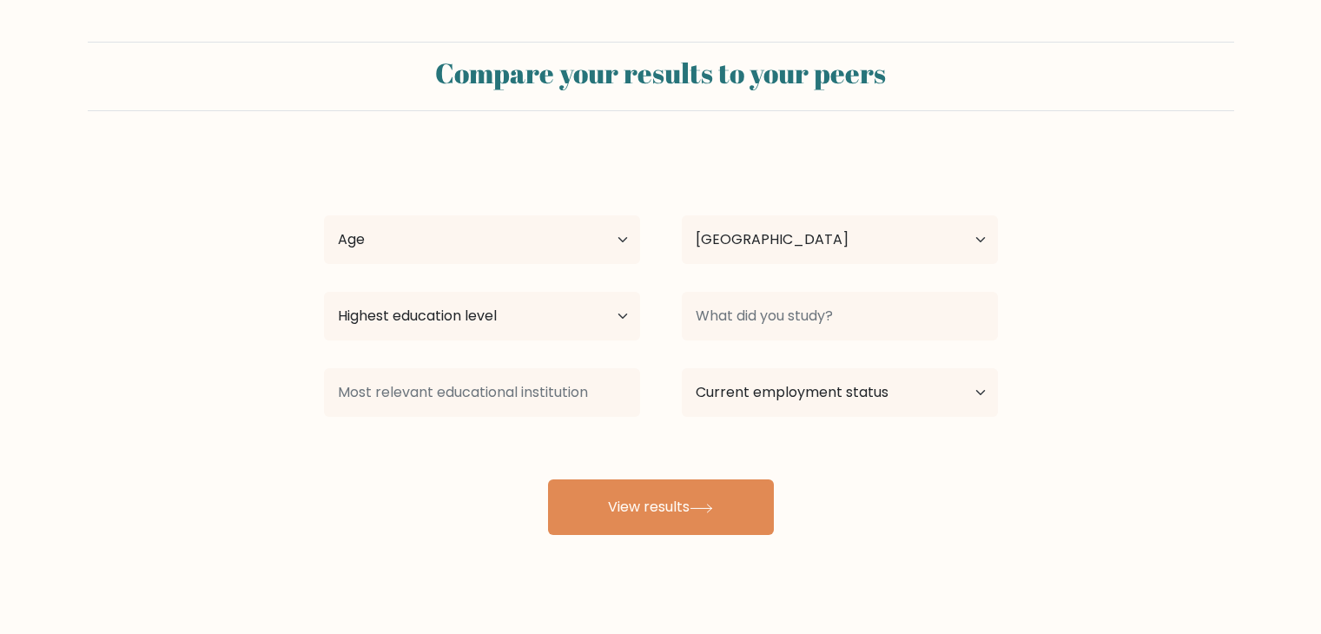
select select "PH"
click at [608, 240] on select "Age Under 18 years old 18-24 years old 25-34 years old 35-44 years old 45-54 ye…" at bounding box center [482, 239] width 316 height 49
select select "25_34"
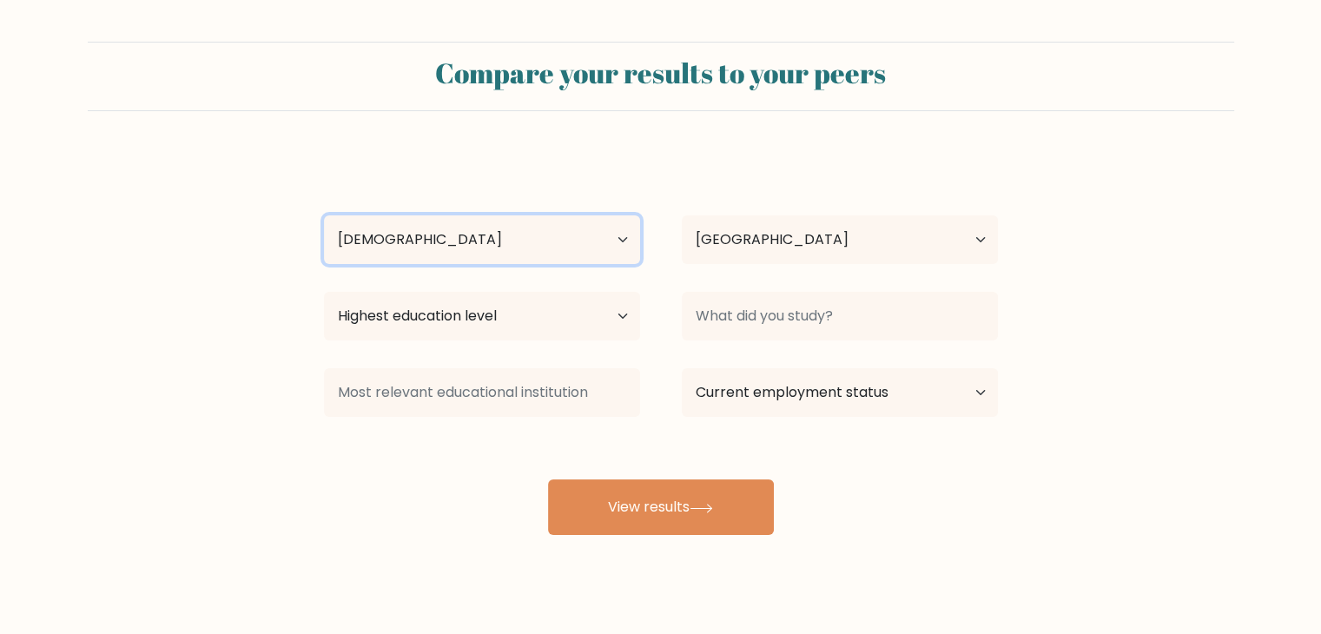
click at [324, 215] on select "Age Under 18 years old 18-24 years old 25-34 years old 35-44 years old 45-54 ye…" at bounding box center [482, 239] width 316 height 49
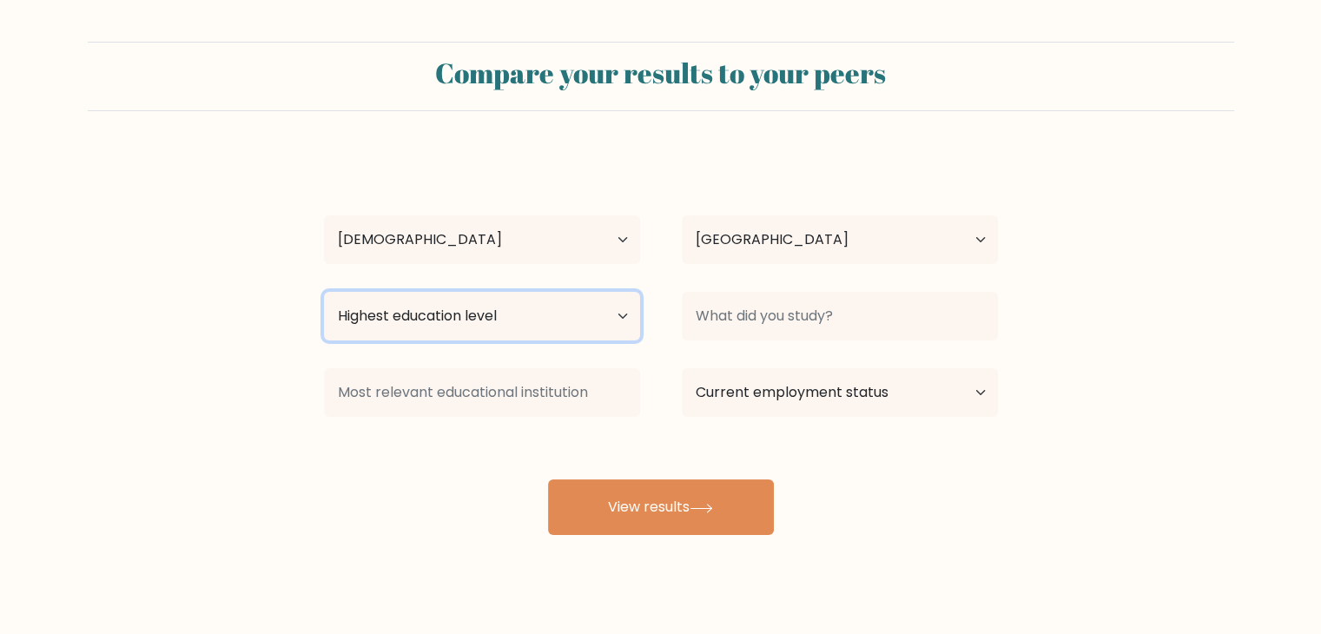
click at [612, 323] on select "Highest education level No schooling Primary Lower Secondary Upper Secondary Oc…" at bounding box center [482, 316] width 316 height 49
select select "bachelors_degree"
click at [324, 292] on select "Highest education level No schooling Primary Lower Secondary Upper Secondary Oc…" at bounding box center [482, 316] width 316 height 49
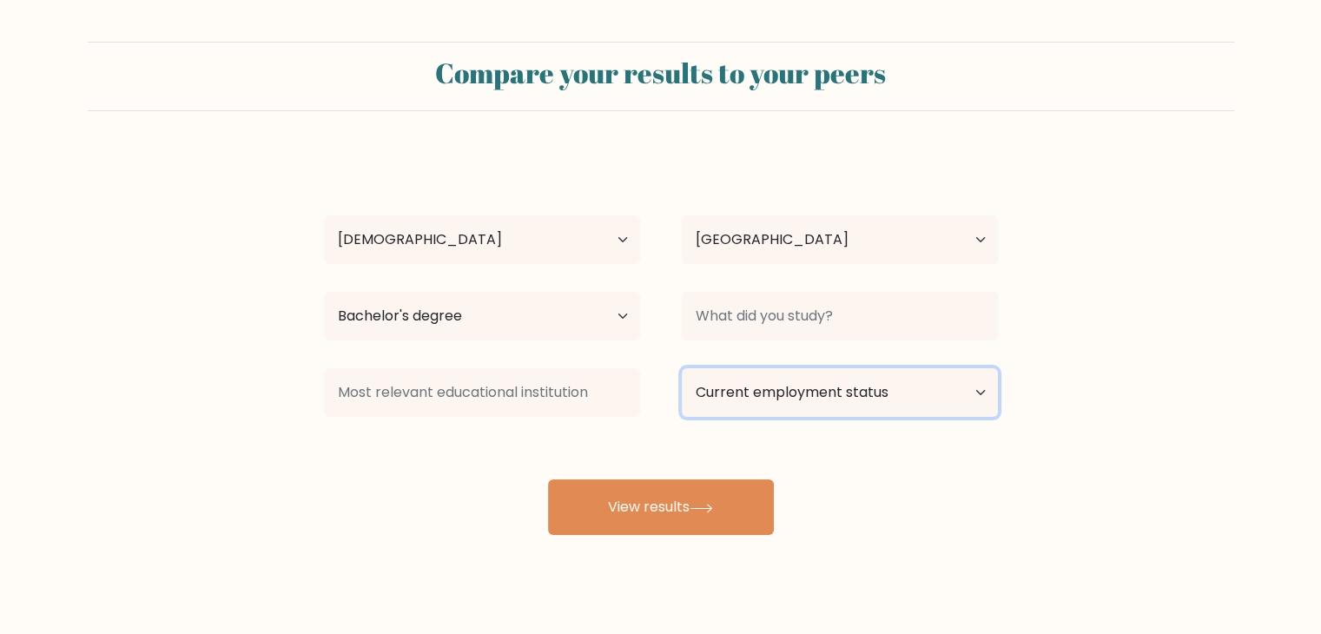
click at [780, 386] on select "Current employment status Employed Student Retired Other / prefer not to answer" at bounding box center [840, 392] width 316 height 49
select select "employed"
click at [682, 368] on select "Current employment status Employed Student Retired Other / prefer not to answer" at bounding box center [840, 392] width 316 height 49
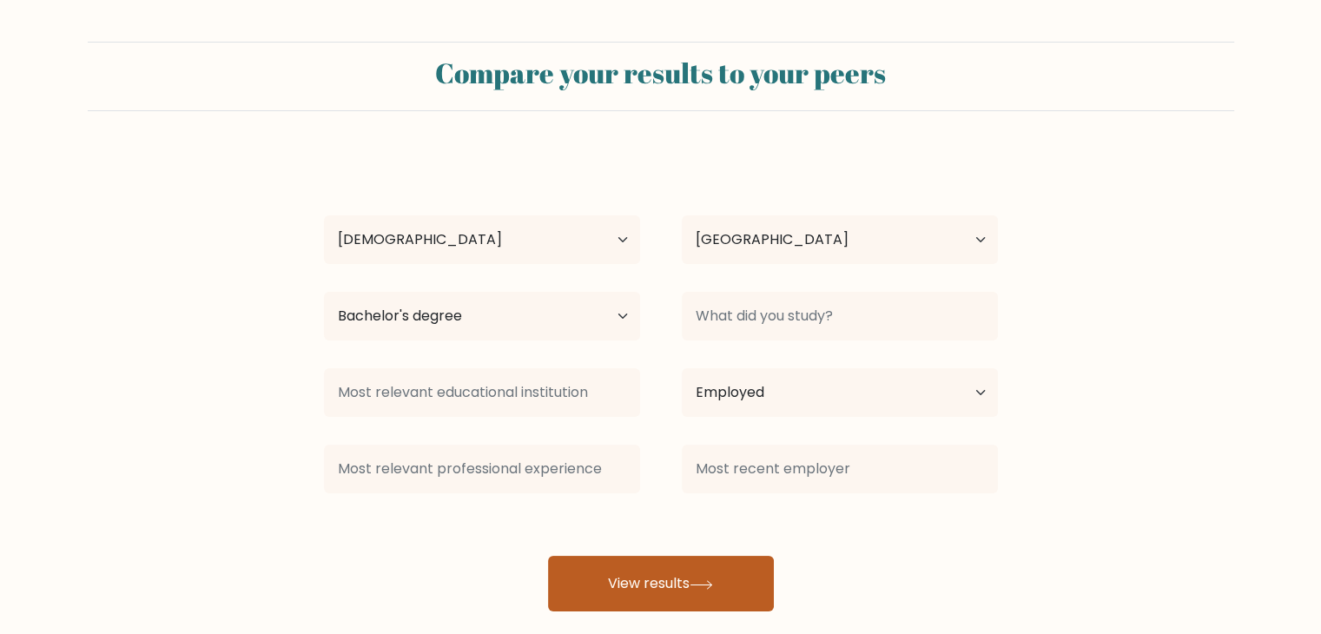
click at [677, 582] on button "View results" at bounding box center [661, 584] width 226 height 56
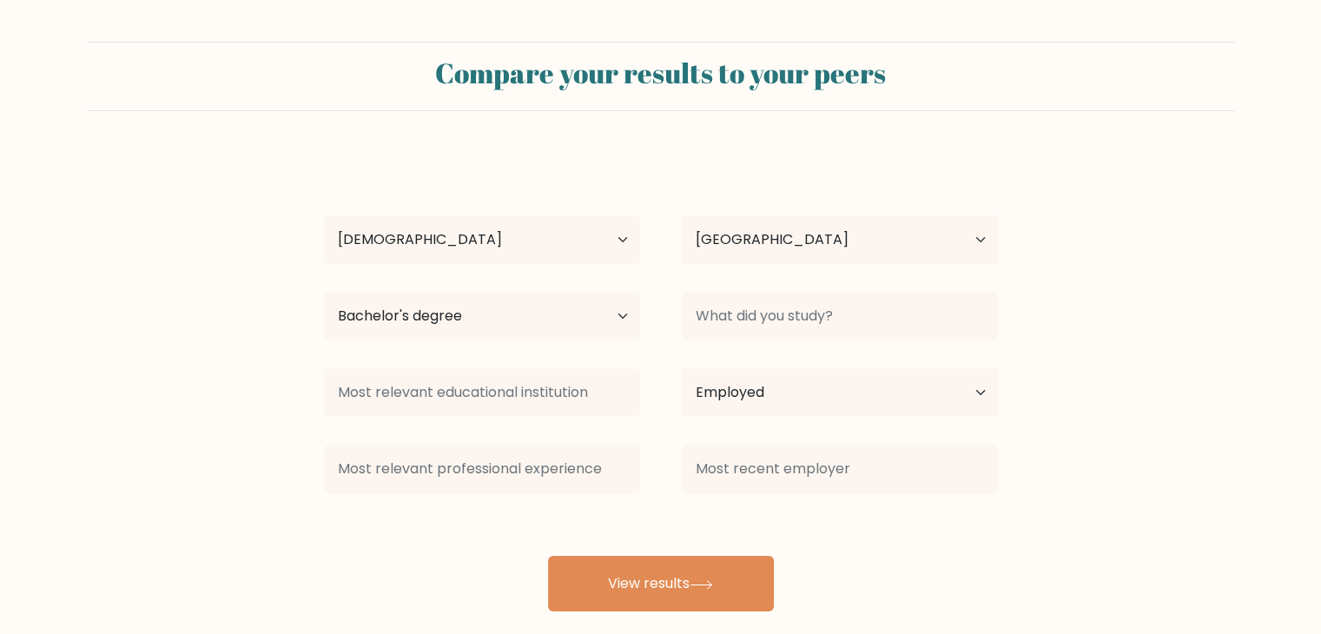
click at [774, 282] on div "JESSECA ENRIQUEZ Age Under 18 years old 18-24 years old 25-34 years old 35-44 y…" at bounding box center [660, 382] width 695 height 458
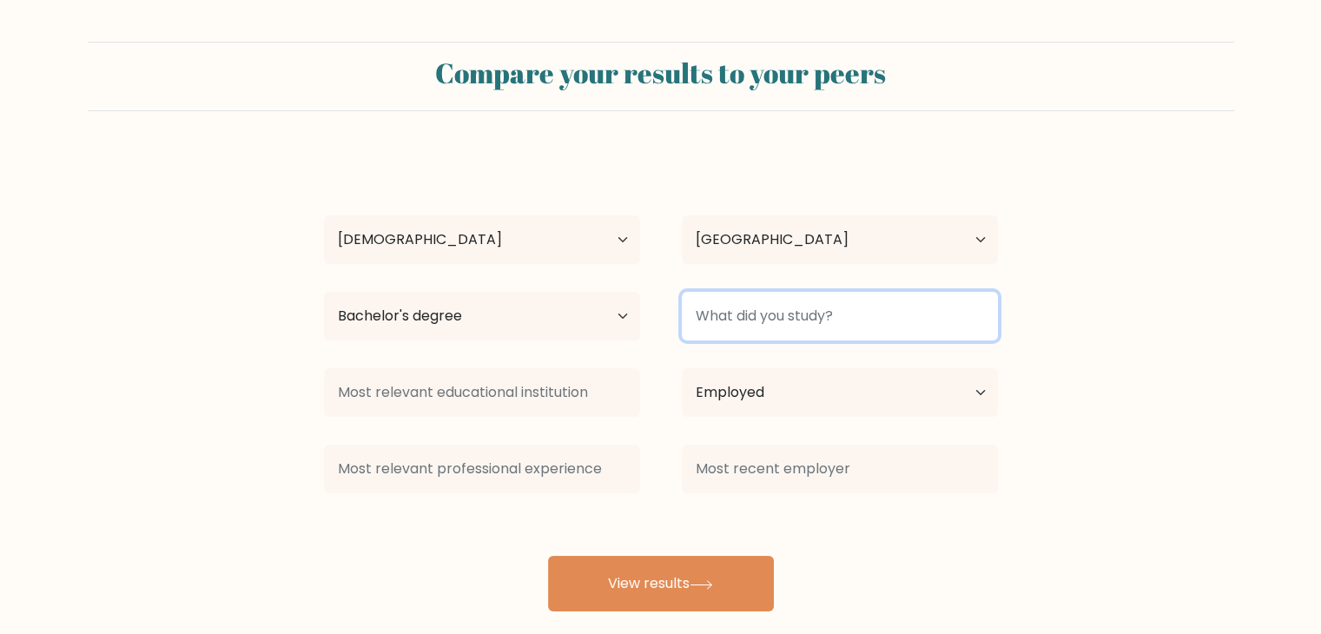
click at [774, 300] on input at bounding box center [840, 316] width 316 height 49
click at [775, 315] on input at bounding box center [840, 316] width 316 height 49
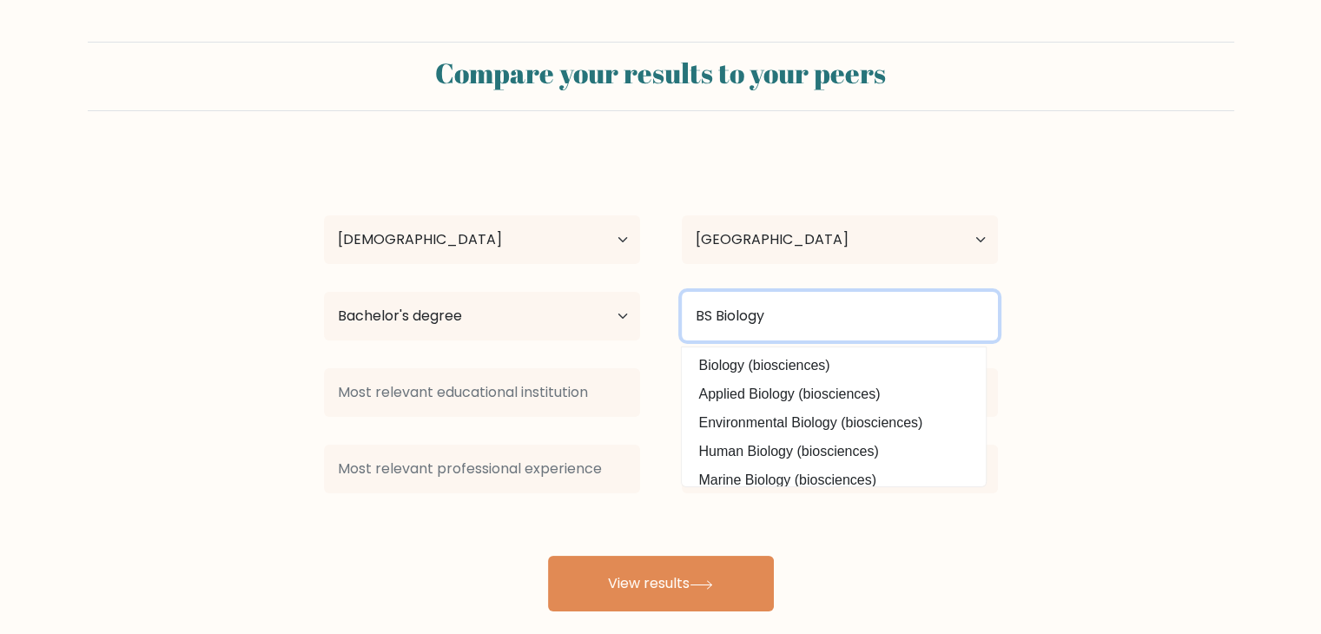
type input "BS Biology"
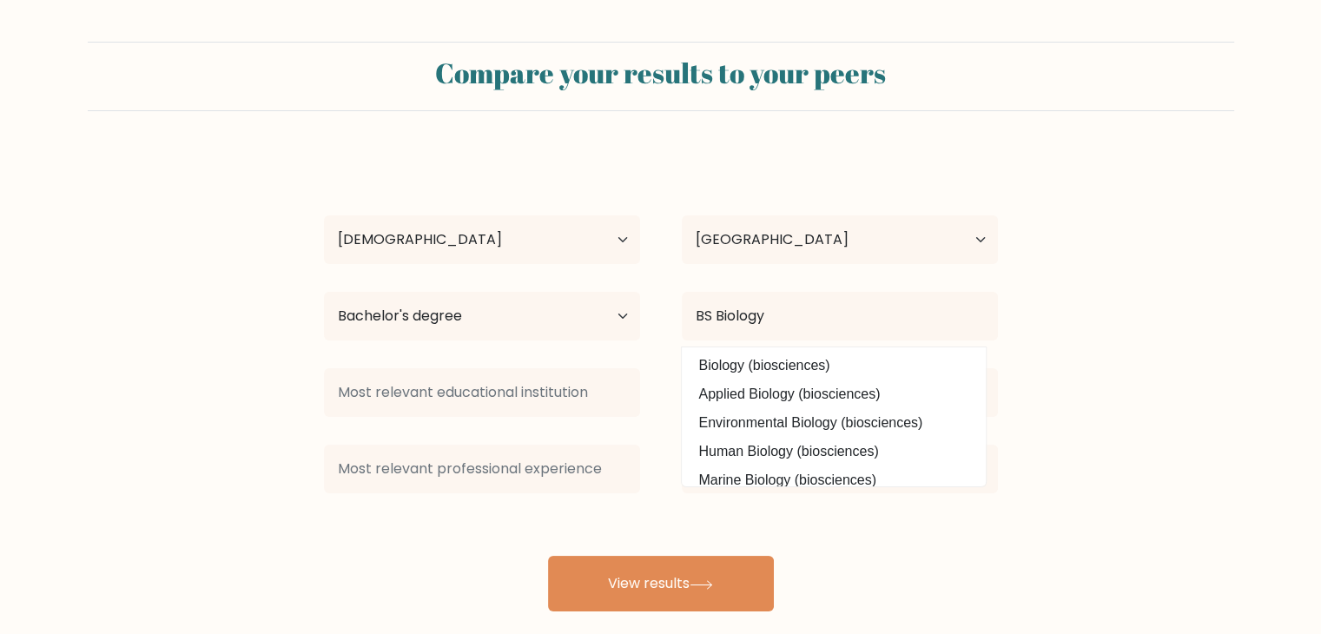
click at [925, 501] on div "JESSECA ENRIQUEZ Age Under 18 years old 18-24 years old 25-34 years old 35-44 y…" at bounding box center [660, 382] width 695 height 458
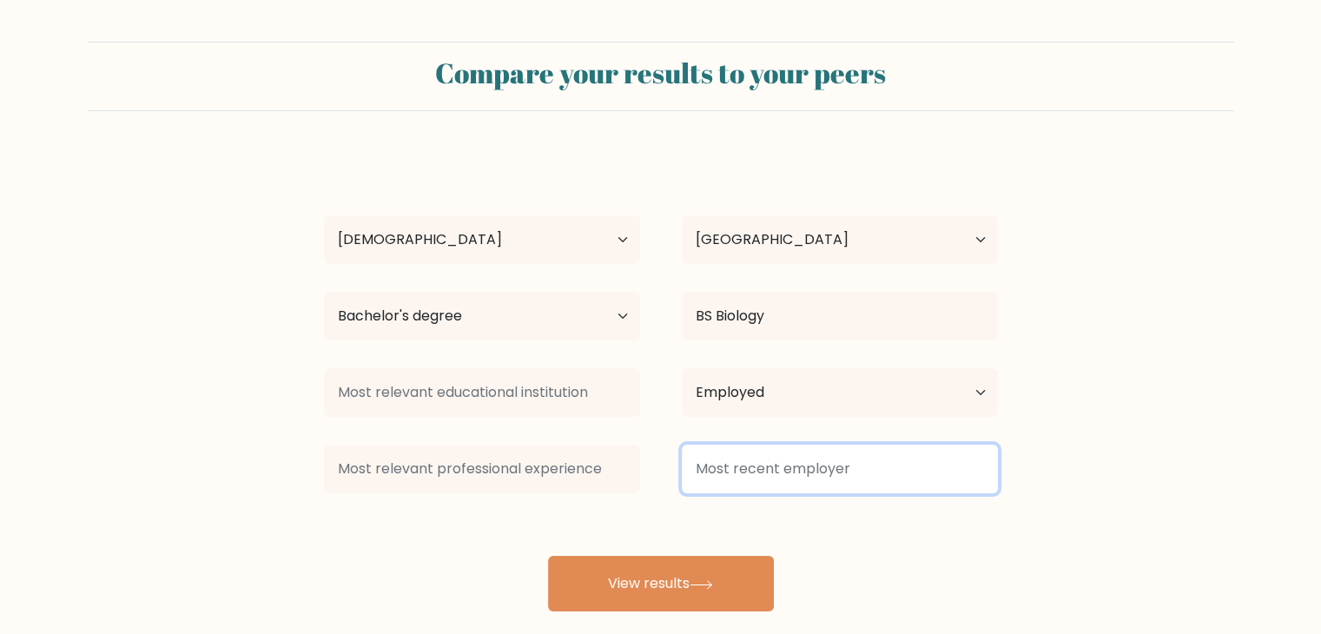
click at [780, 461] on input at bounding box center [840, 469] width 316 height 49
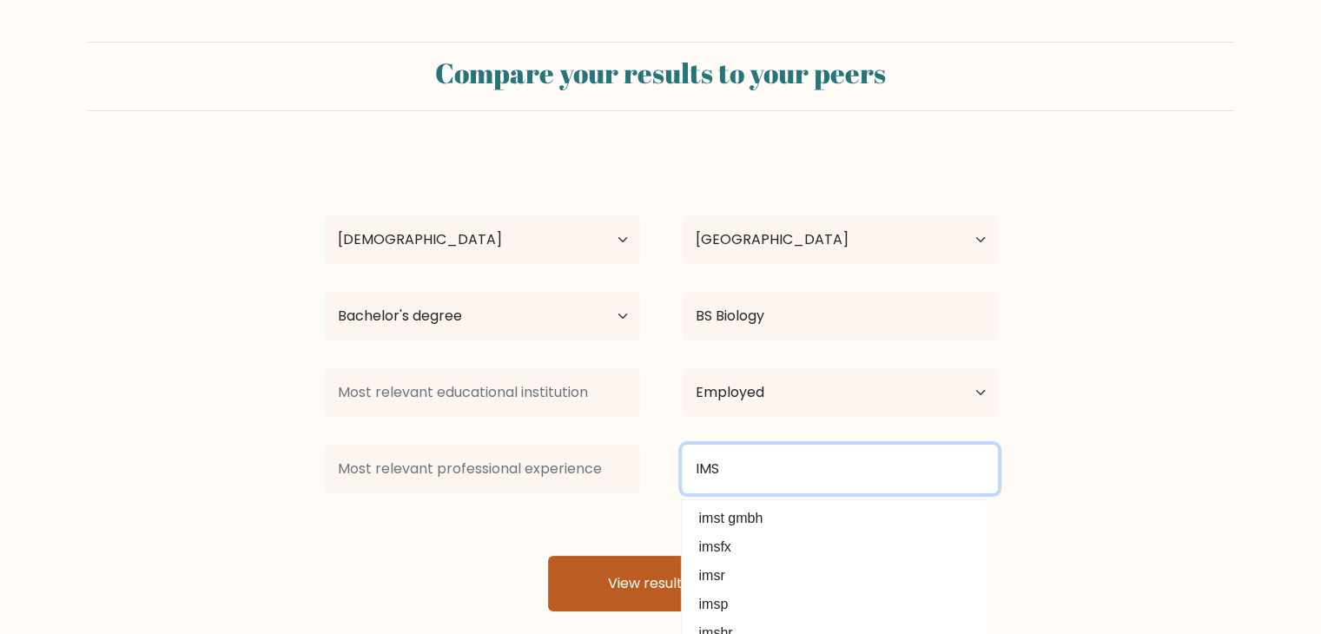
type input "IMS"
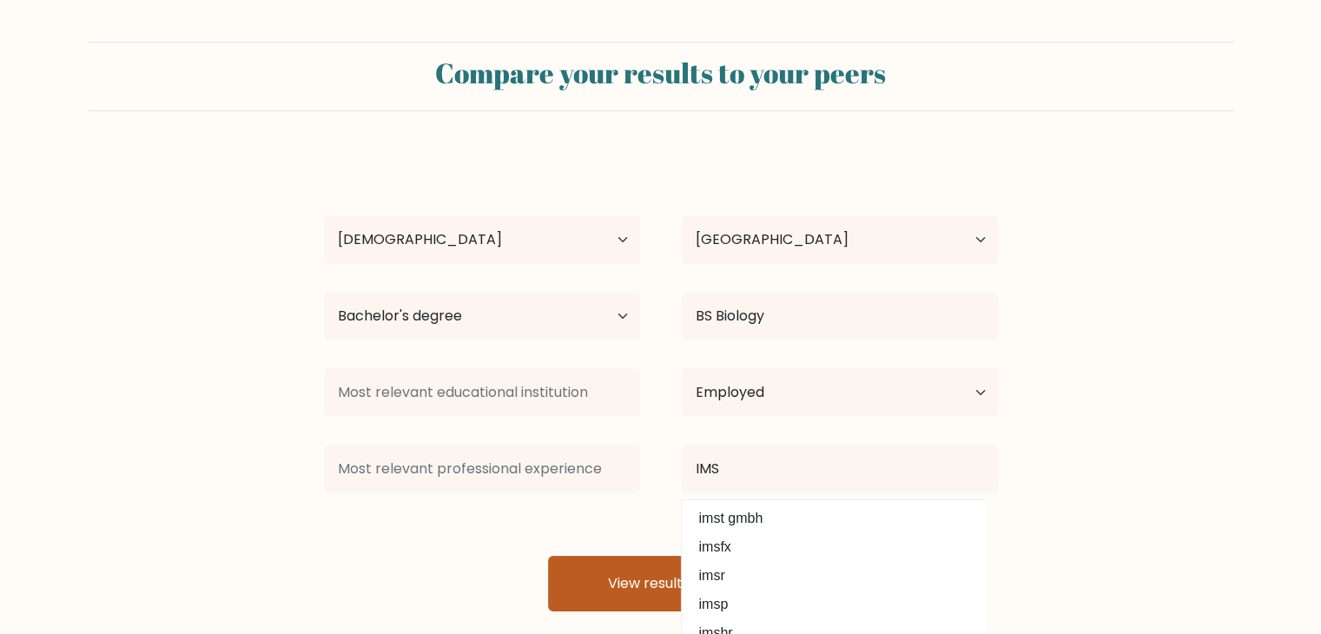
click at [613, 574] on button "View results" at bounding box center [661, 584] width 226 height 56
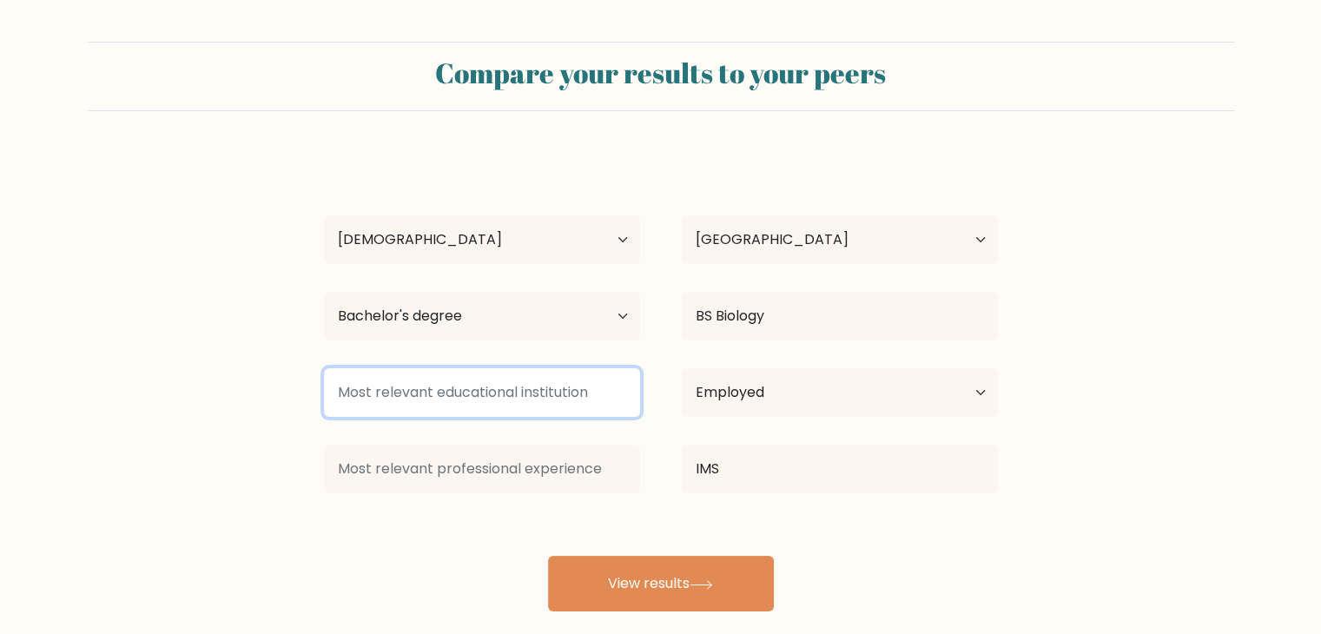
click at [449, 399] on input at bounding box center [482, 392] width 316 height 49
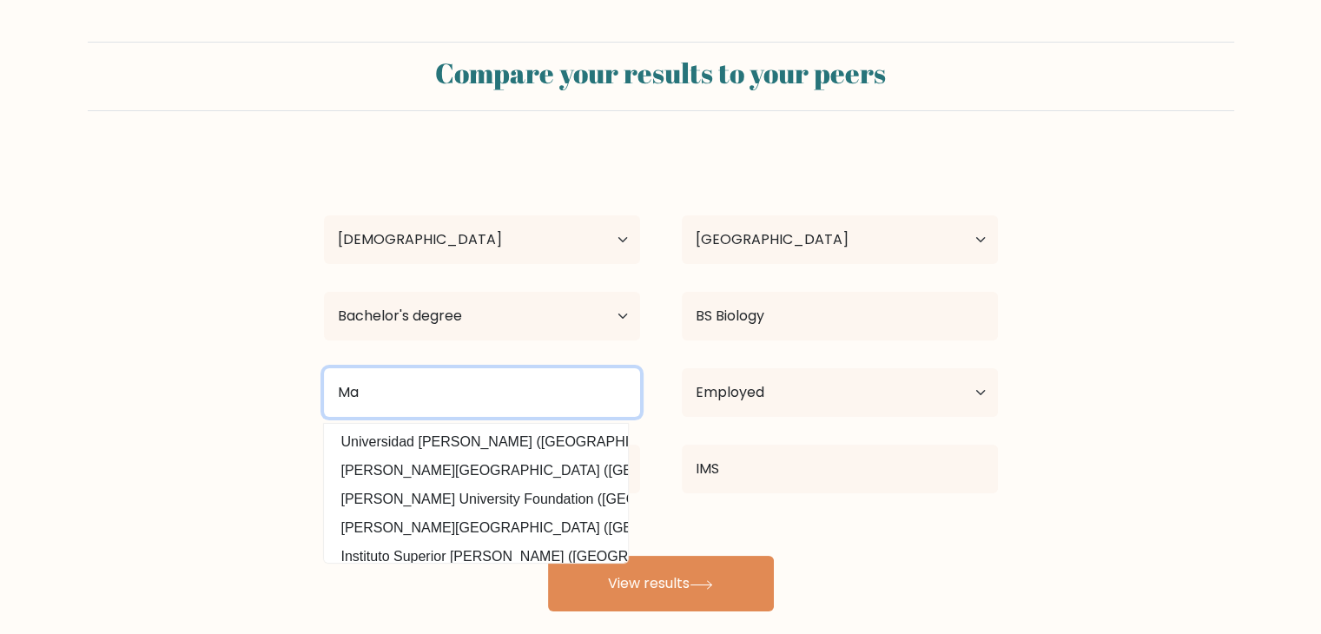
type input "M"
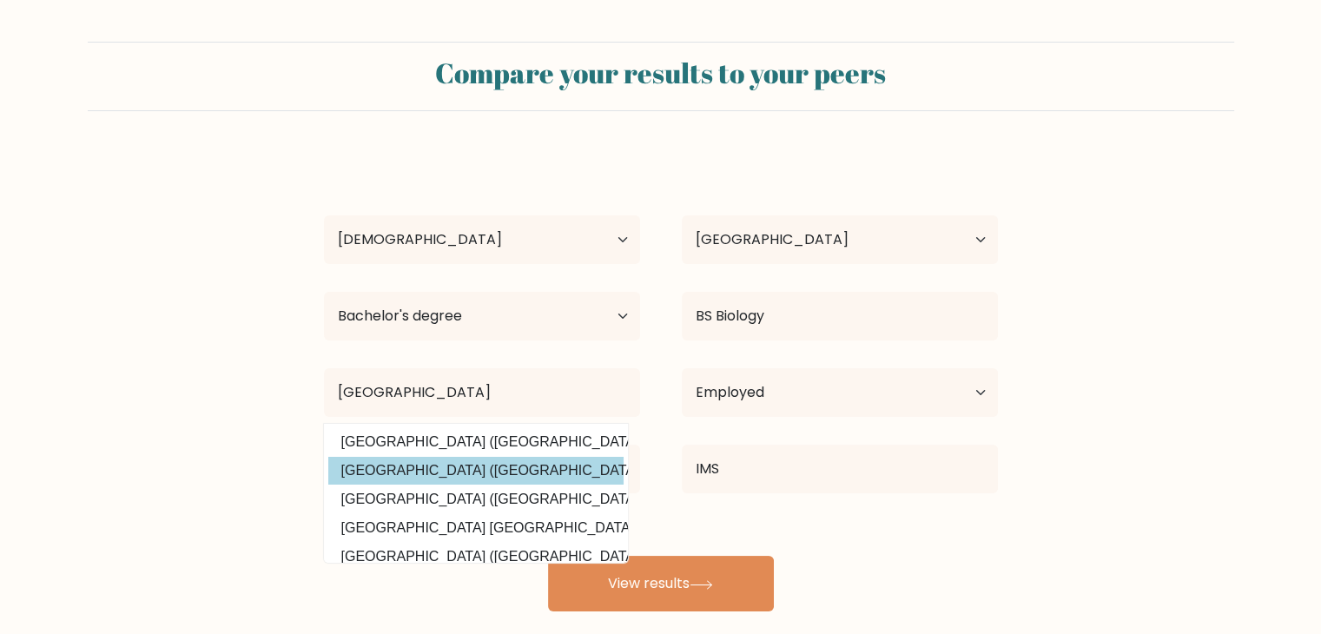
click at [483, 469] on div "JESSECA ENRIQUEZ Age Under 18 years old 18-24 years old 25-34 years old 35-44 y…" at bounding box center [660, 382] width 695 height 458
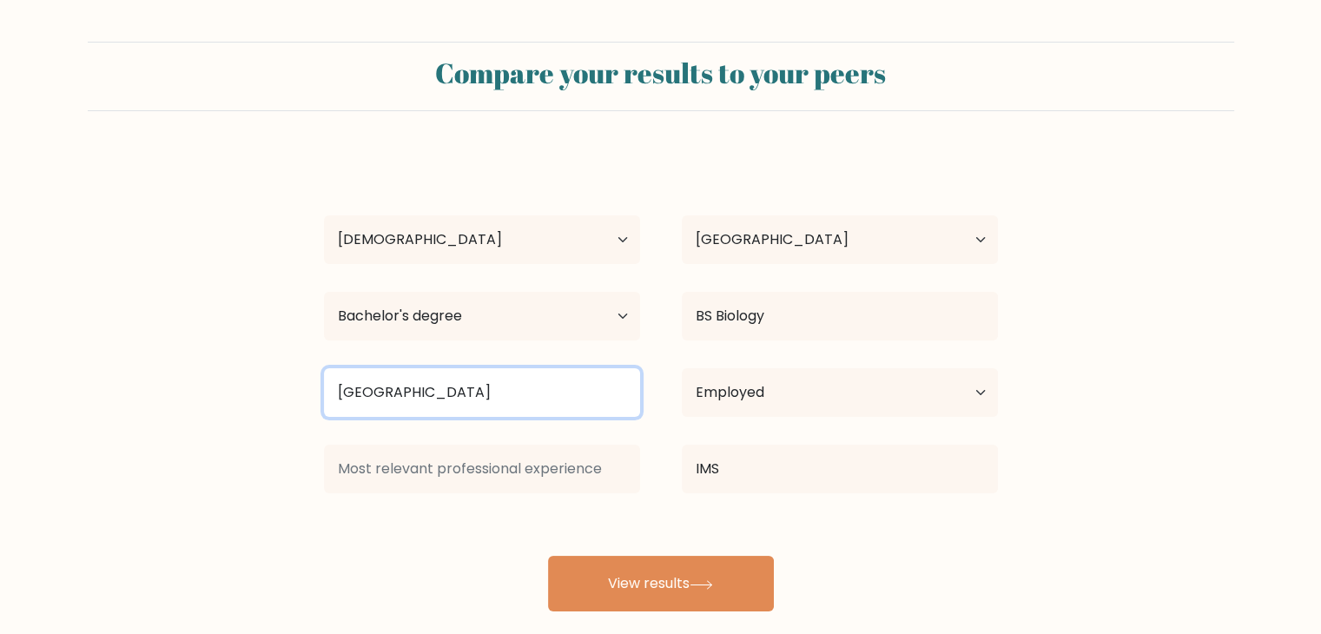
click at [511, 379] on input "polytechnic University of t" at bounding box center [482, 392] width 316 height 49
click at [542, 380] on input "polytechnic University of t" at bounding box center [482, 392] width 316 height 49
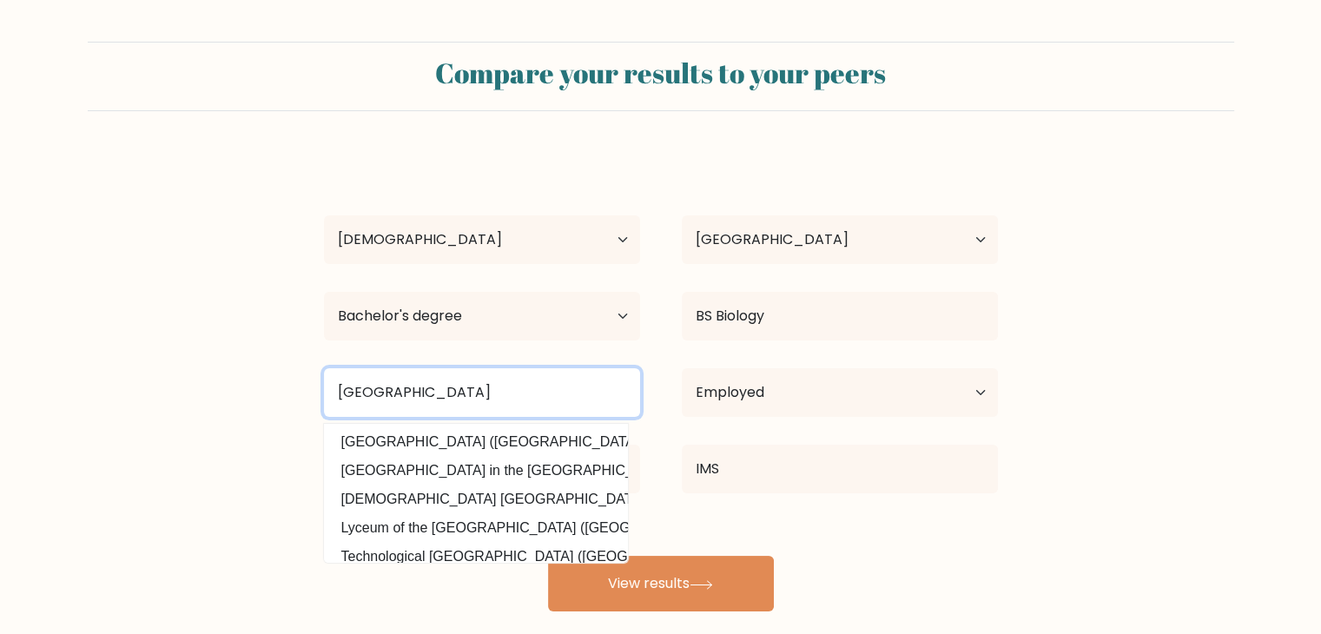
click at [351, 392] on input "polytechnic University of the Philippines" at bounding box center [482, 392] width 316 height 49
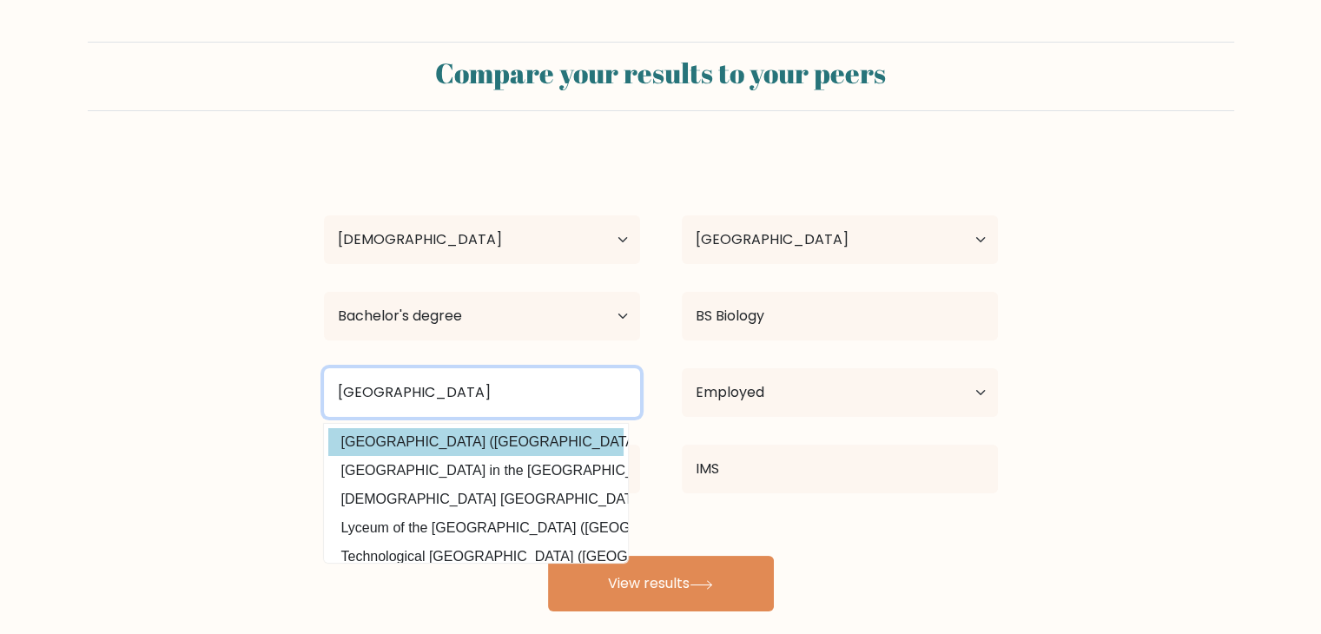
type input "[GEOGRAPHIC_DATA]"
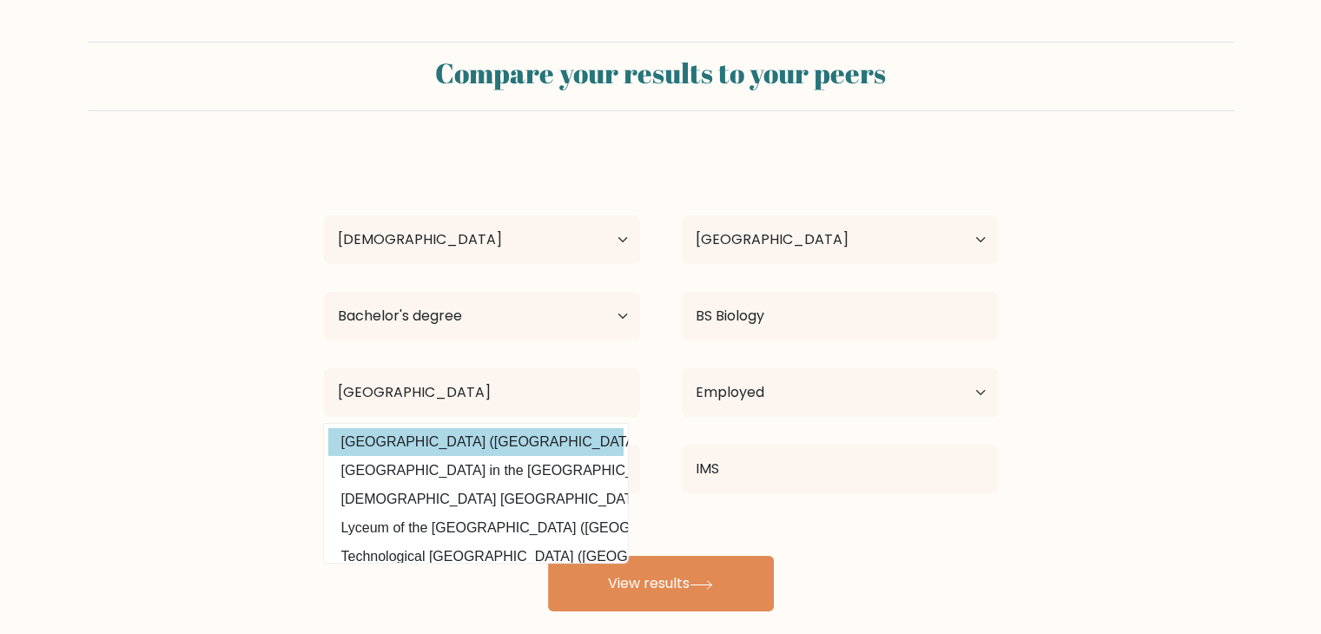
click at [458, 444] on option "Polytechnic University of the Philippines (Philippines)" at bounding box center [475, 442] width 295 height 28
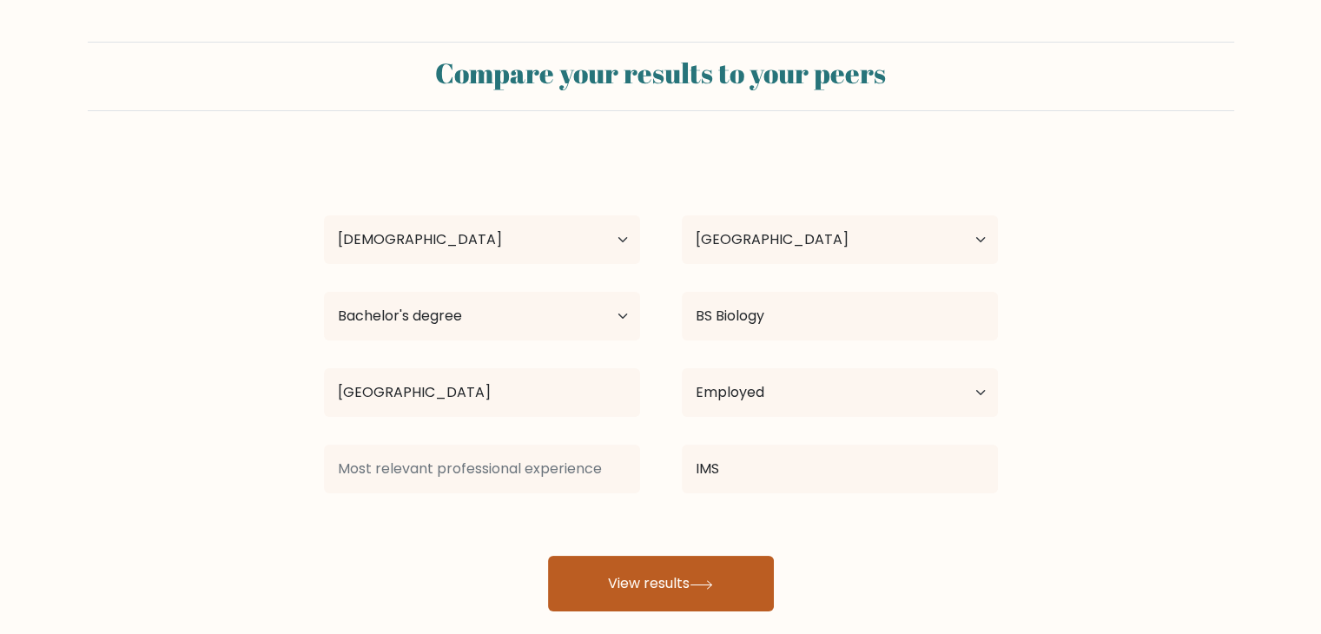
click at [608, 567] on button "View results" at bounding box center [661, 584] width 226 height 56
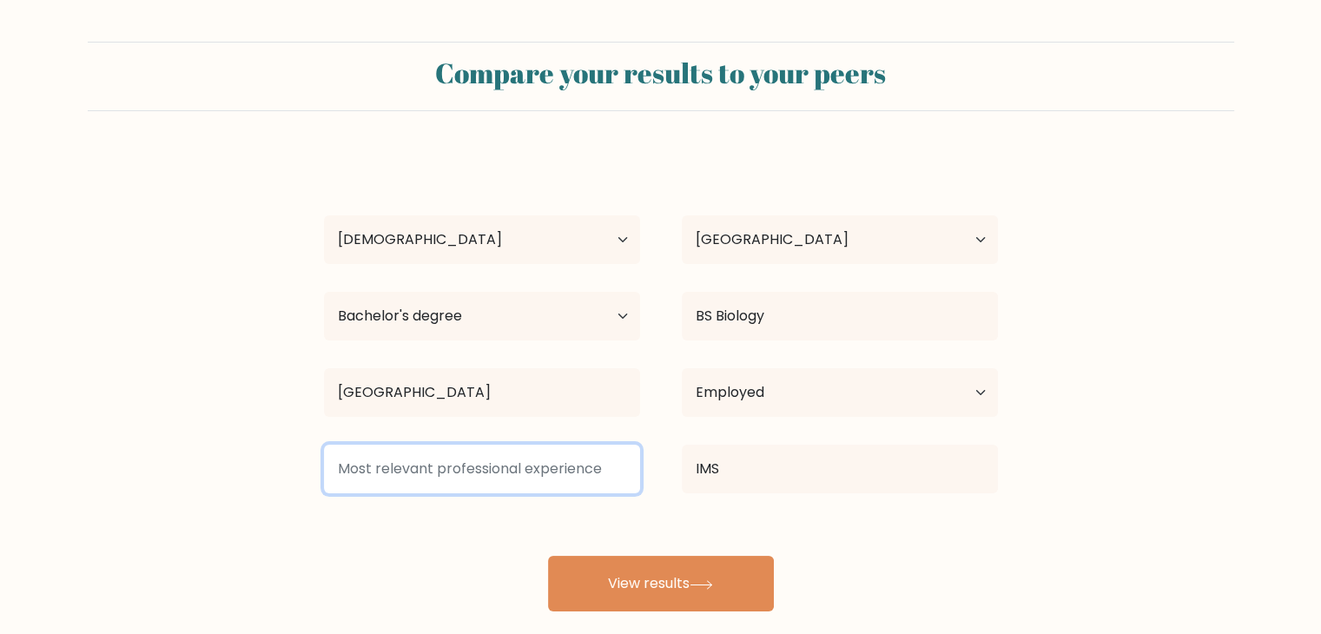
click at [530, 464] on input at bounding box center [482, 469] width 316 height 49
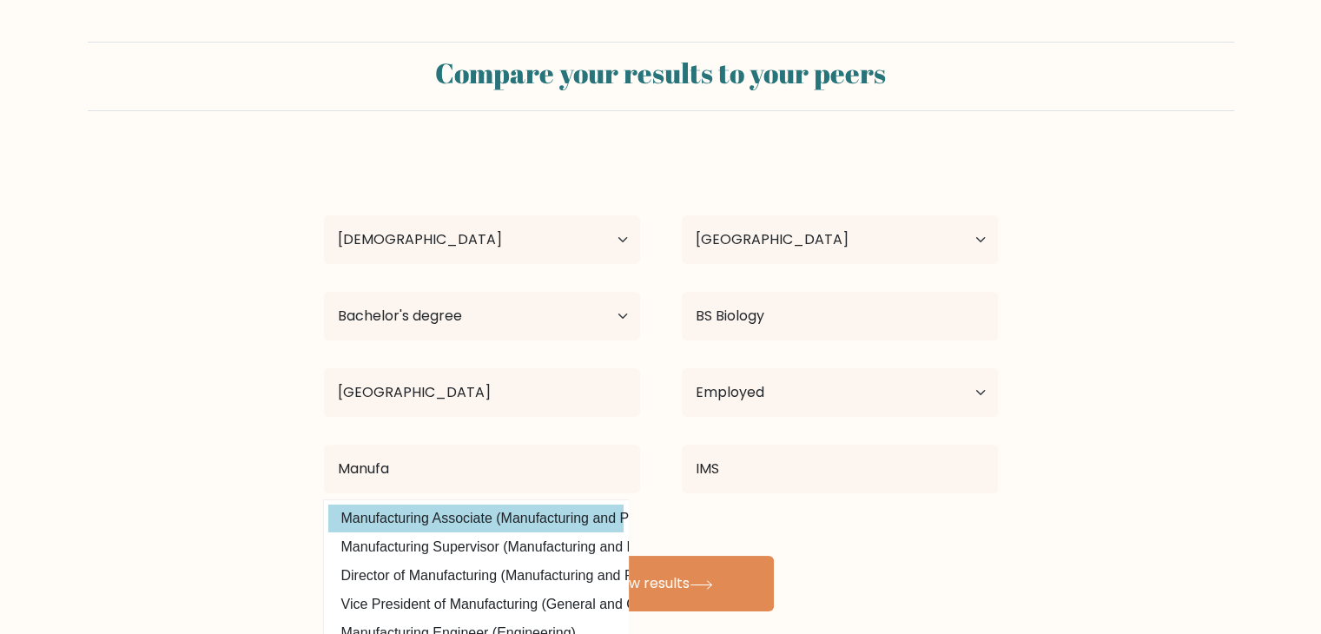
click at [483, 515] on option "Manufacturing Associate (Manufacturing and Production)" at bounding box center [475, 518] width 295 height 28
type input "Manufacturing Associate"
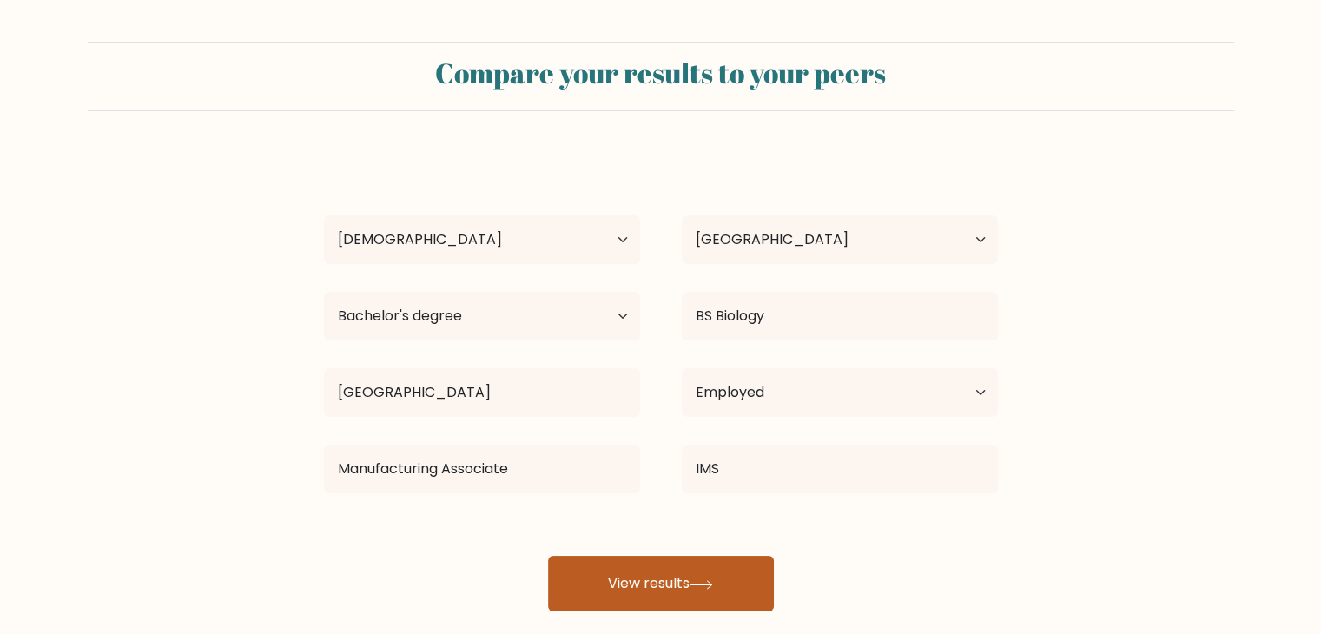
click at [655, 584] on button "View results" at bounding box center [661, 584] width 226 height 56
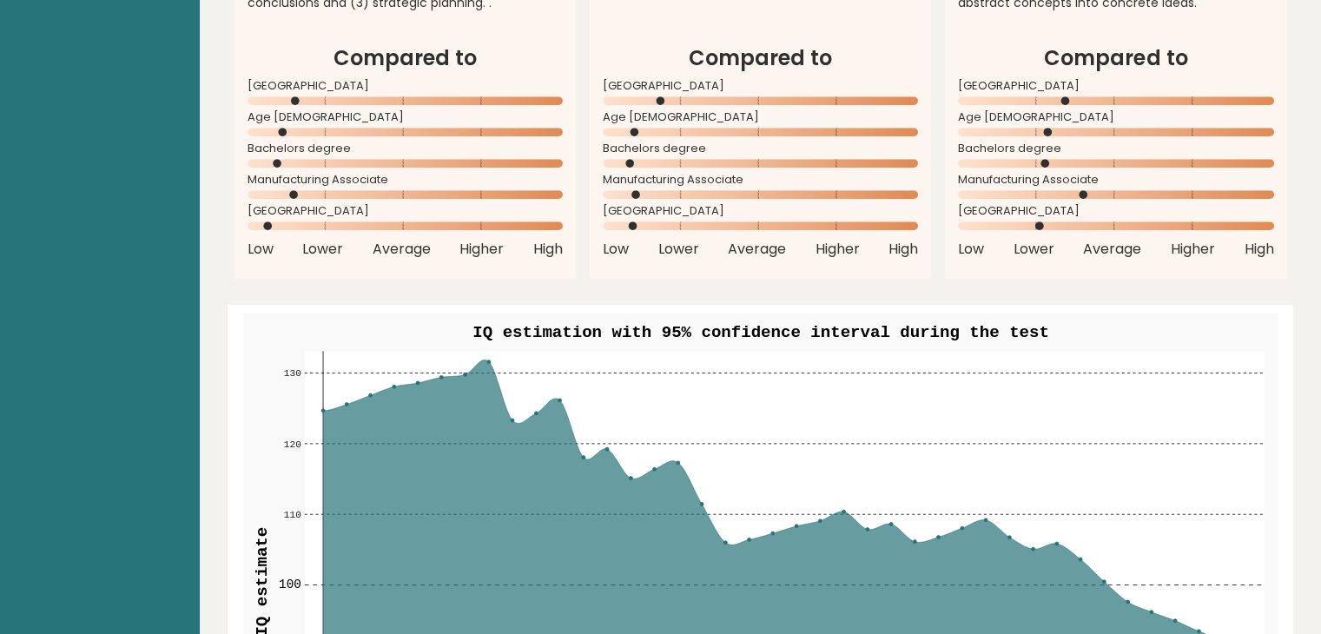
scroll to position [1997, 0]
